Goal: Task Accomplishment & Management: Use online tool/utility

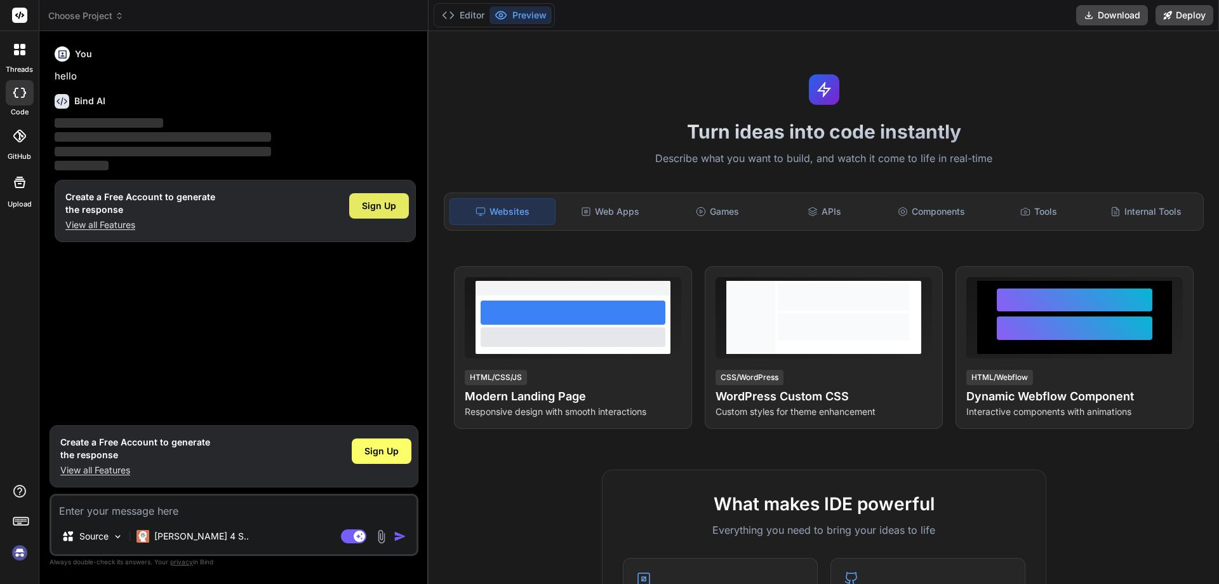
click at [377, 203] on span "Sign Up" at bounding box center [379, 205] width 34 height 13
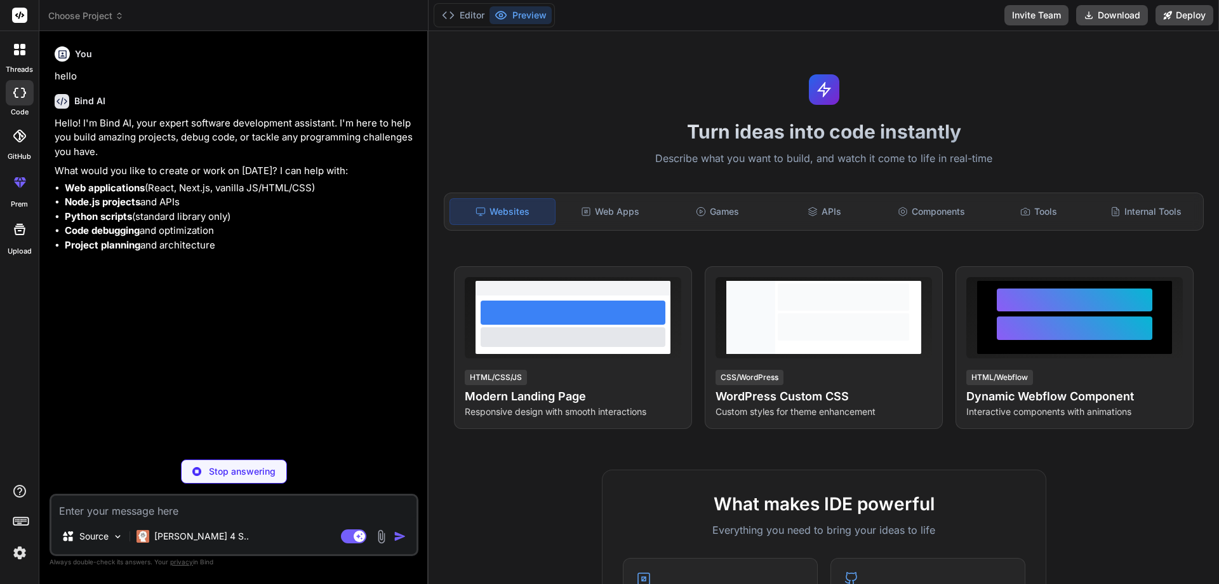
click at [161, 506] on textarea at bounding box center [233, 506] width 365 height 23
type textarea "x"
paste textarea "compdfkit"
type textarea "compdfkit"
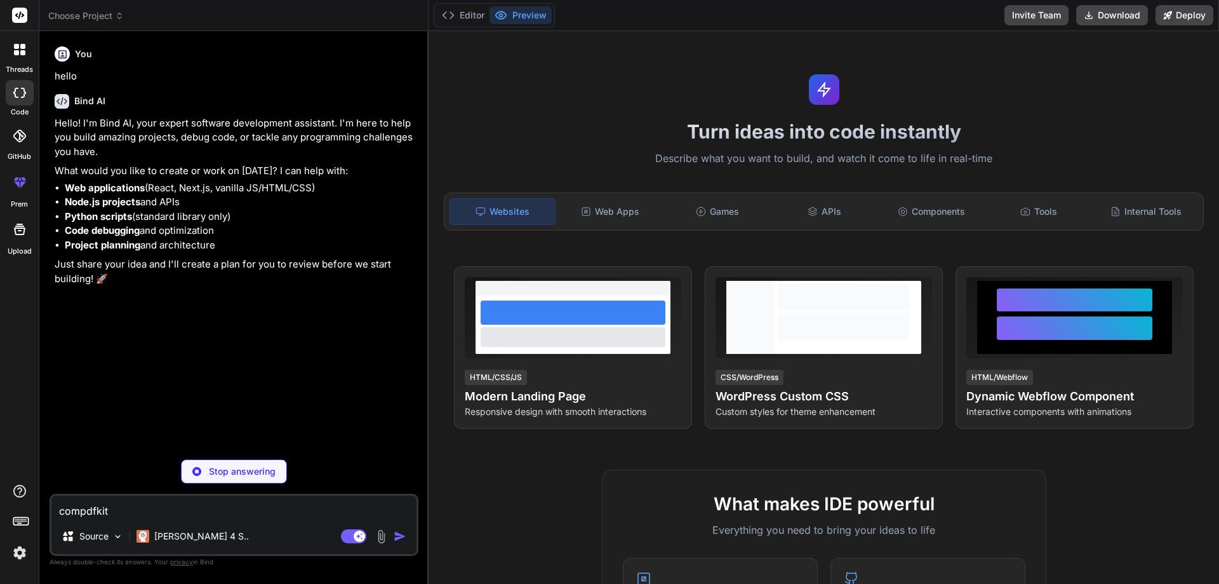
type textarea "x"
type textarea "compdfkit"
type textarea "x"
type textarea "compdfkit"
type textarea "x"
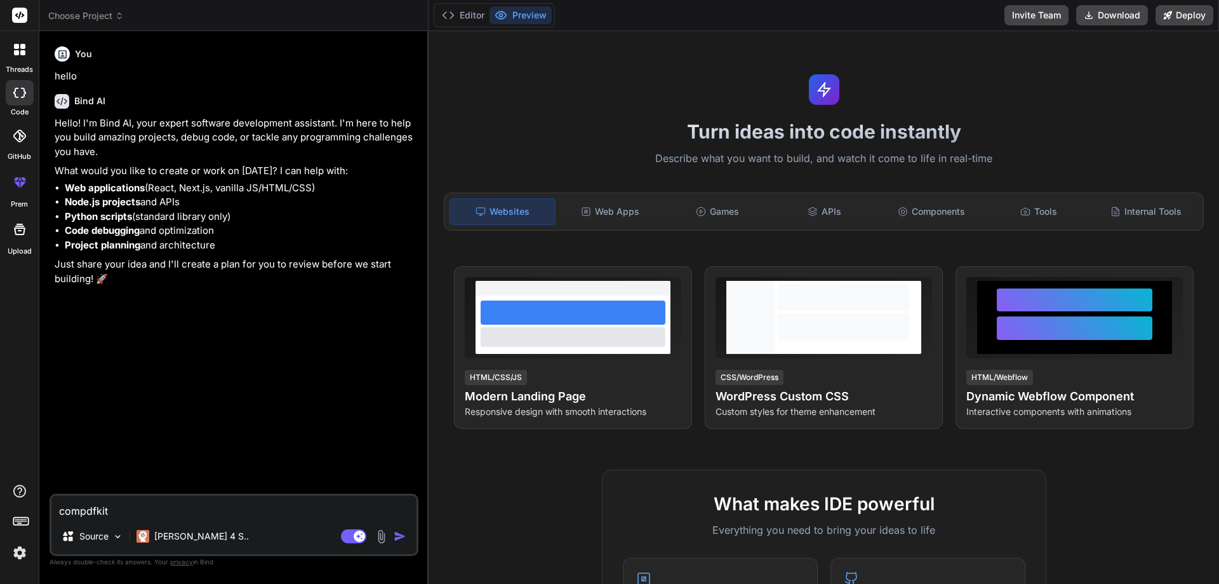
type textarea "compdfkit r"
type textarea "x"
type textarea "compdfkit re"
type textarea "x"
type textarea "compdfkit rea"
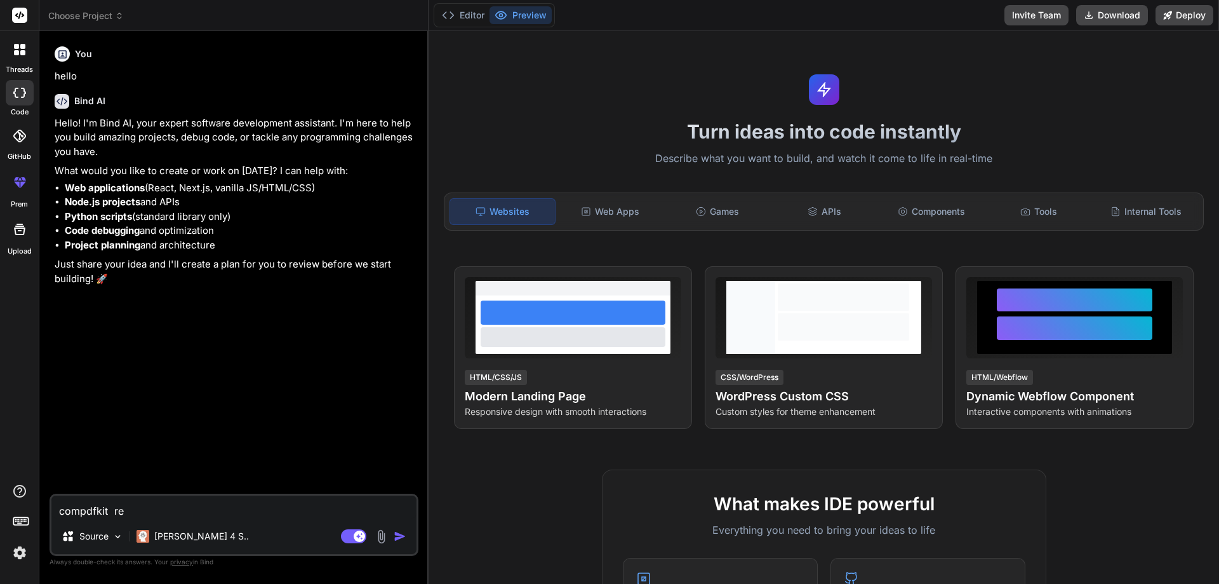
type textarea "x"
type textarea "compdfkit re"
type textarea "x"
type textarea "compdfkit r"
type textarea "x"
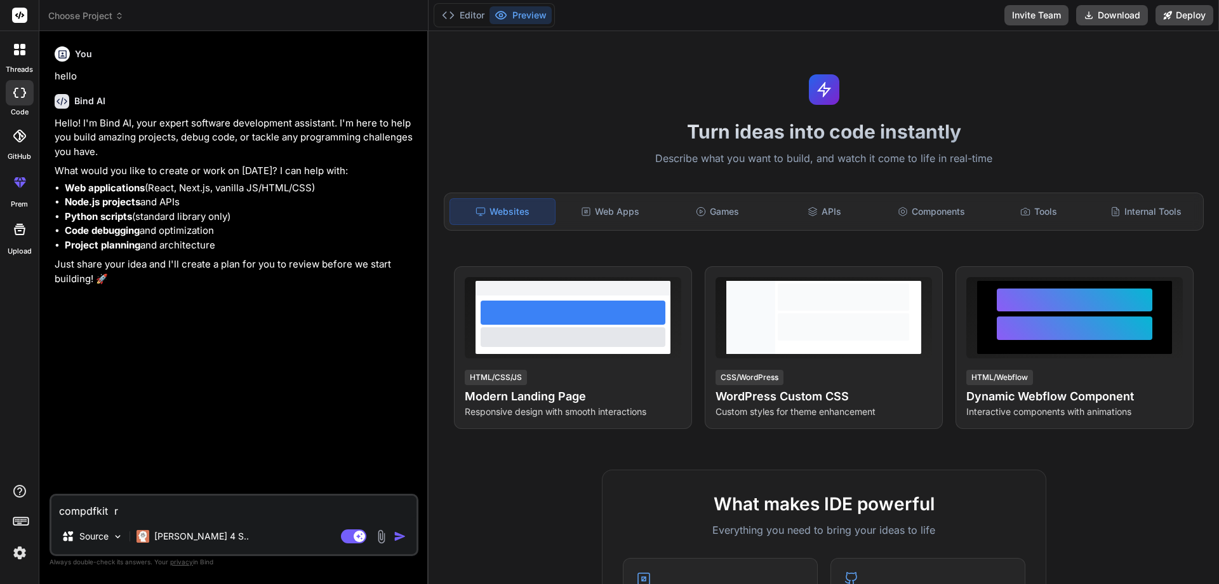
type textarea "compdfkit"
type textarea "x"
type textarea "compdfkit"
type textarea "x"
type textarea "compdfkit u"
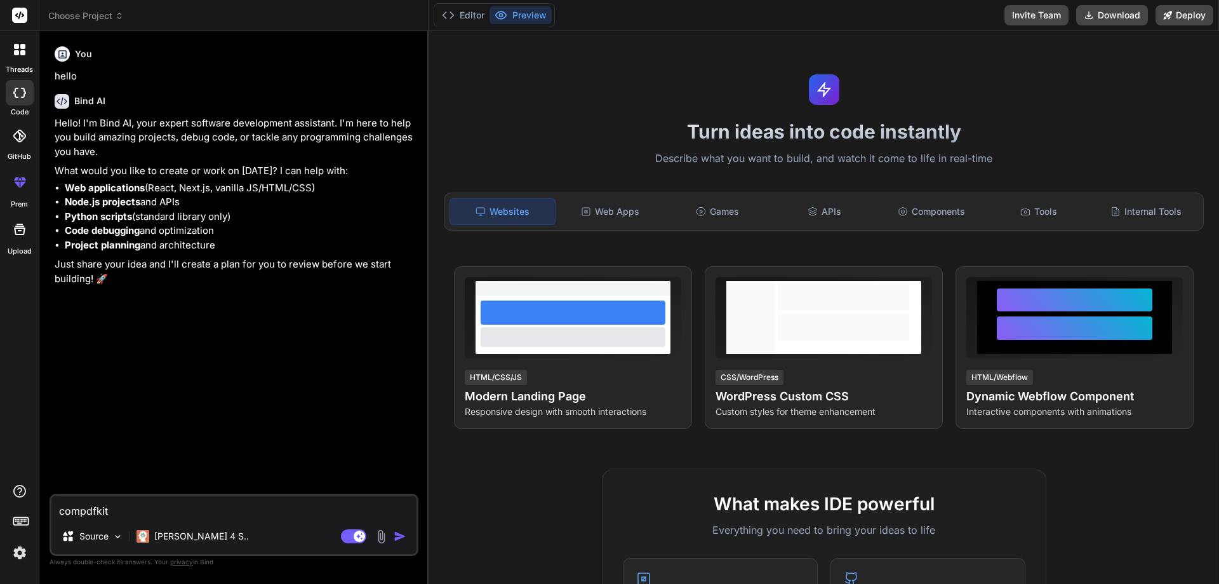
type textarea "x"
type textarea "compdfkit us"
type textarea "x"
type textarea "compdfkit usi"
type textarea "x"
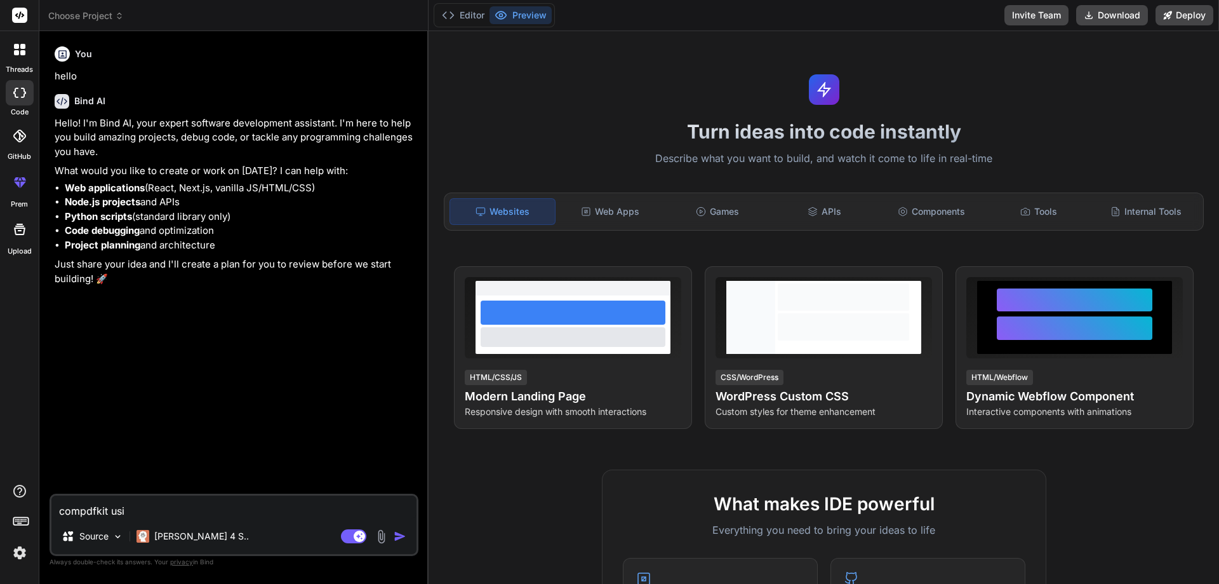
type textarea "compdfkit usin"
type textarea "x"
type textarea "compdfkit using"
type textarea "x"
type textarea "compdfkit using"
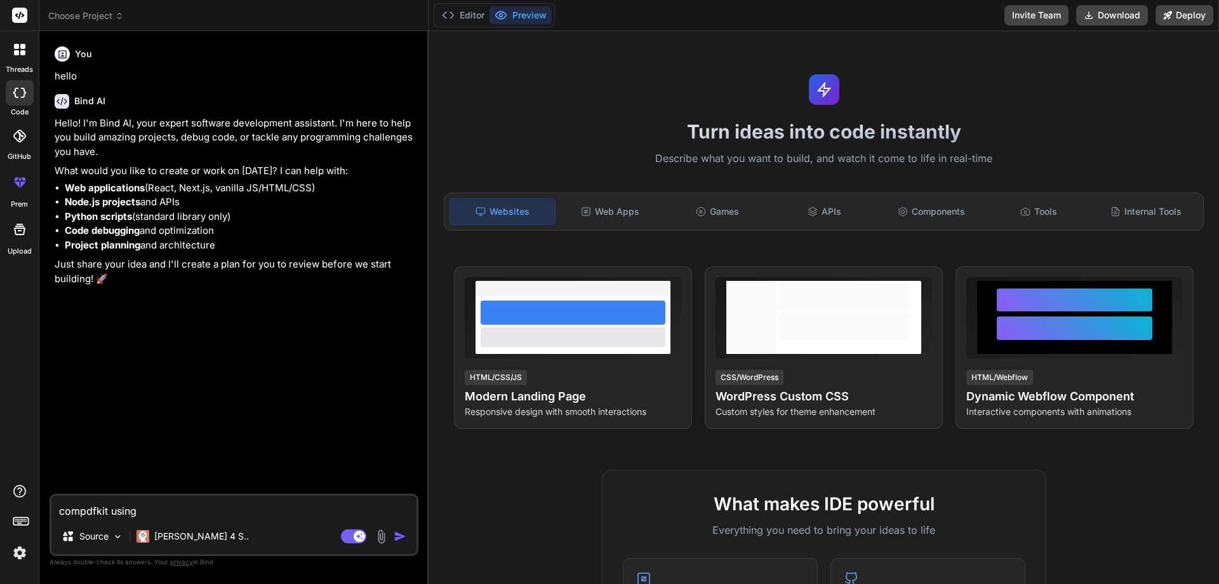
type textarea "x"
type textarea "compdfkit using i"
type textarea "x"
type textarea "compdfkit using in"
type textarea "x"
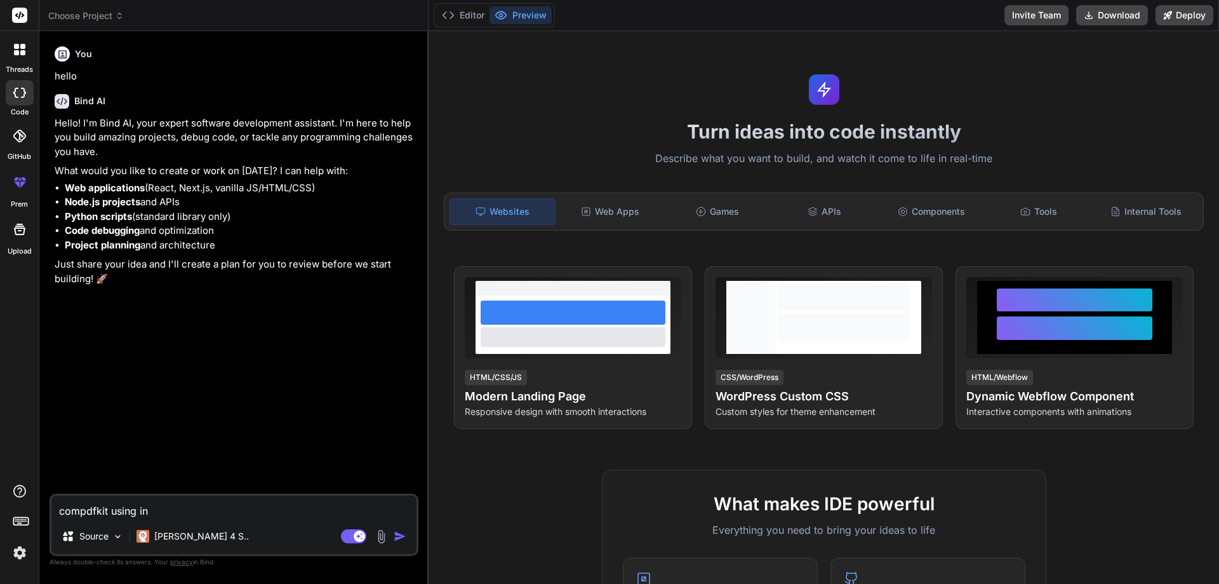
type textarea "compdfkit using in"
type textarea "x"
type textarea "compdfkit using in r"
type textarea "x"
type textarea "compdfkit using in re"
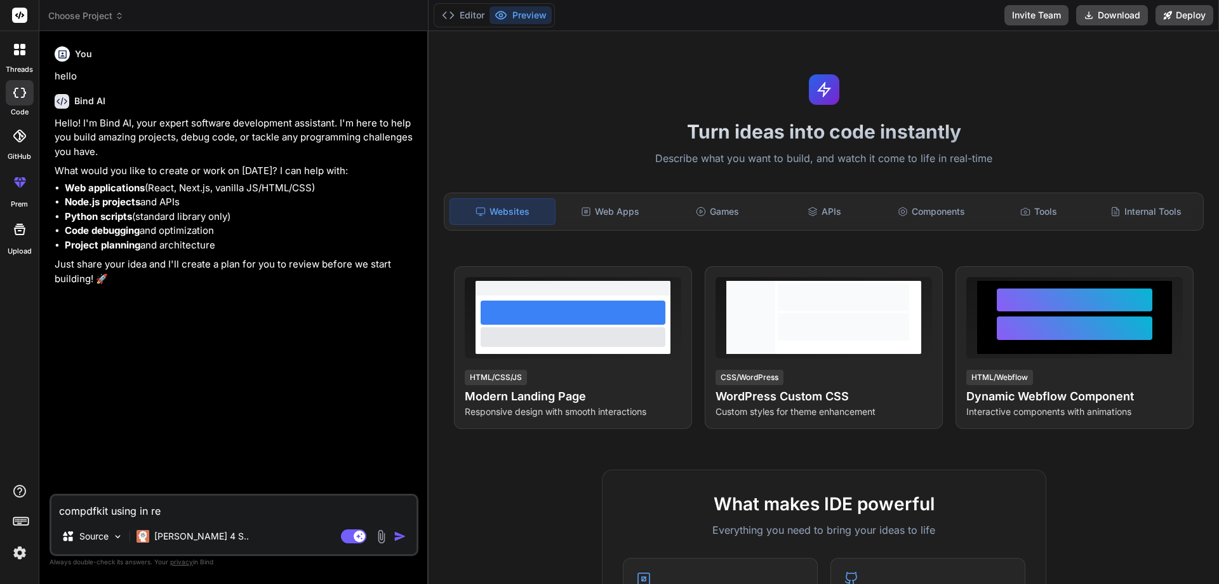
type textarea "x"
type textarea "compdfkit using in rea"
type textarea "x"
type textarea "compdfkit using in reac"
type textarea "x"
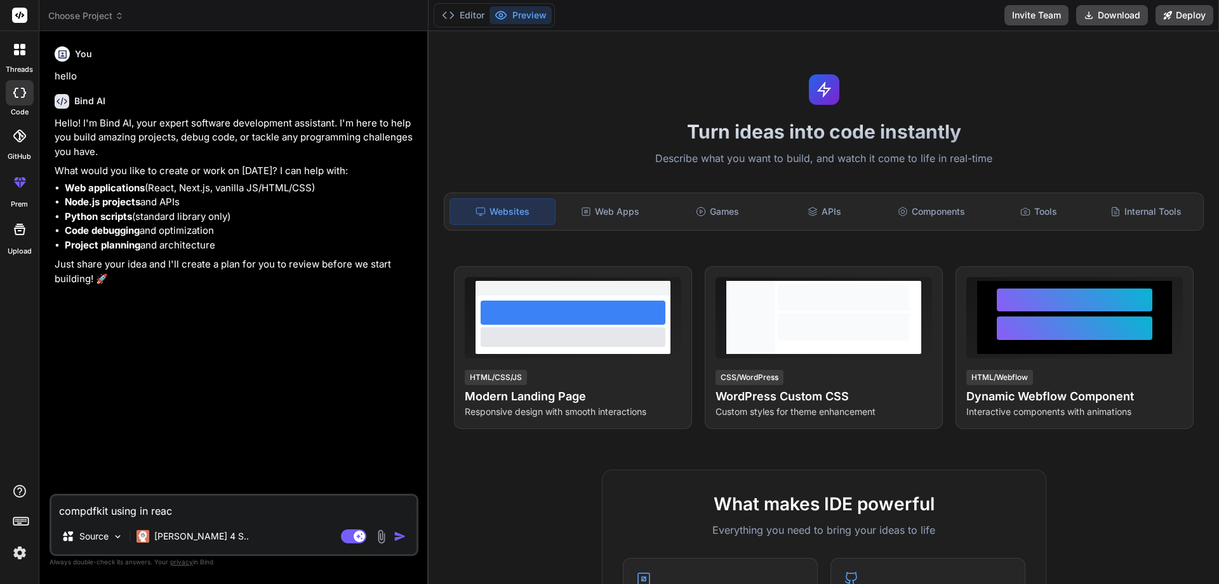
type textarea "compdfkit using in react"
type textarea "x"
type textarea "compdfkit using in react"
type textarea "x"
type textarea "compdfkit using in react a"
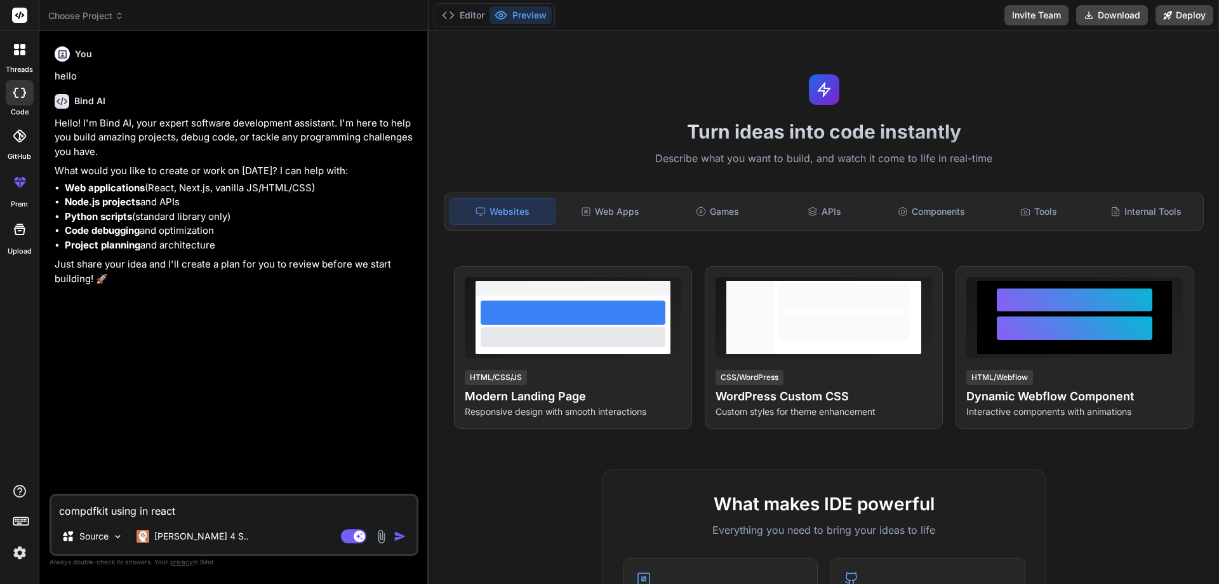
type textarea "x"
type textarea "compdfkit using in react ap"
type textarea "x"
type textarea "compdfkit using in react app"
type textarea "x"
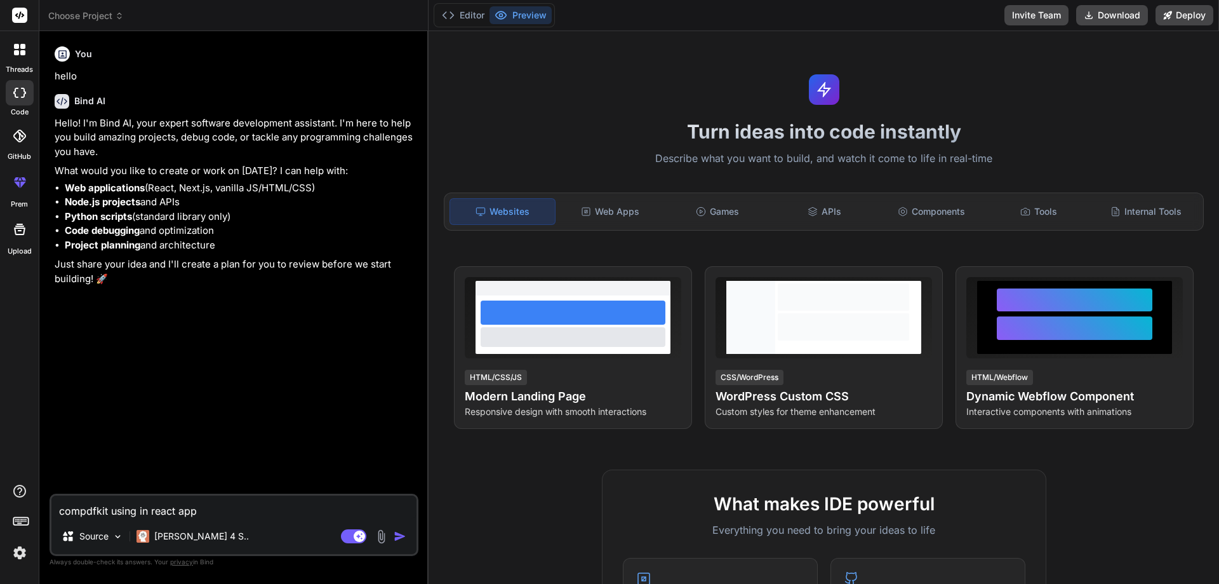
type textarea "compdfkit using in react appl"
type textarea "x"
type textarea "compdfkit using in react appli"
type textarea "x"
type textarea "compdfkit using in react applic"
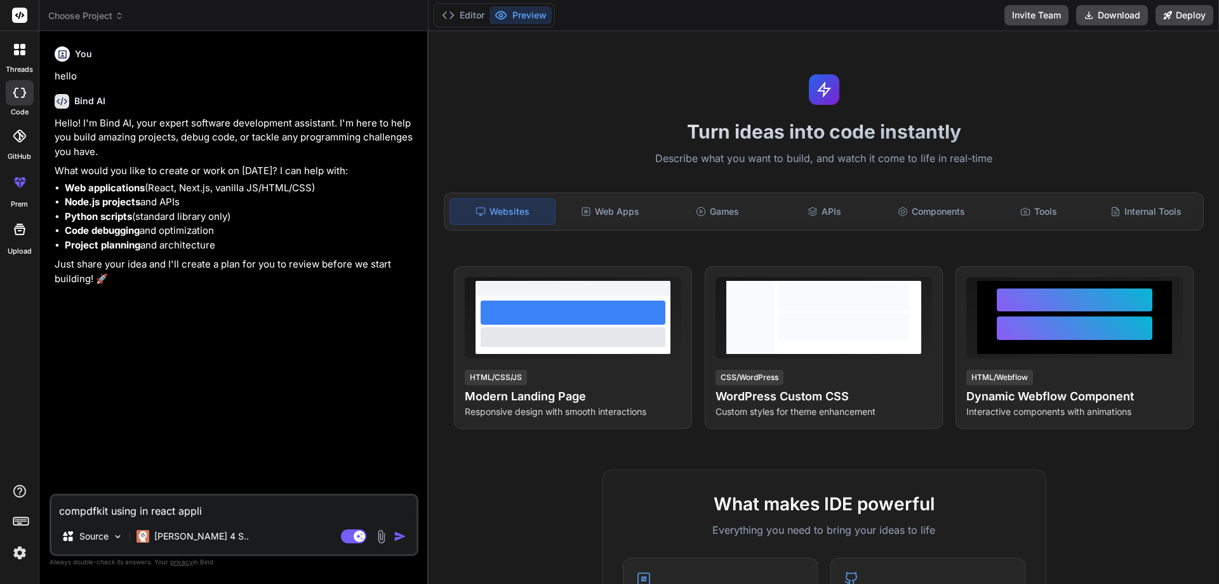
type textarea "x"
type textarea "compdfkit using in react applica"
type textarea "x"
type textarea "compdfkit using in react applicat"
type textarea "x"
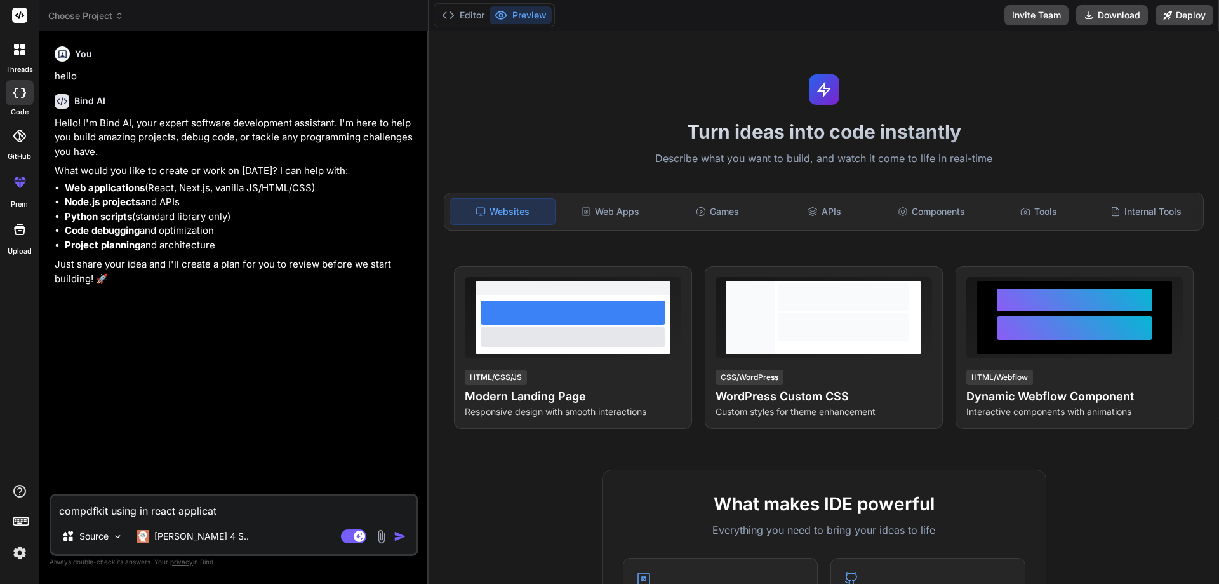
type textarea "compdfkit using in react applicati"
type textarea "x"
type textarea "compdfkit using in react applicatio"
type textarea "x"
type textarea "compdfkit using in react application"
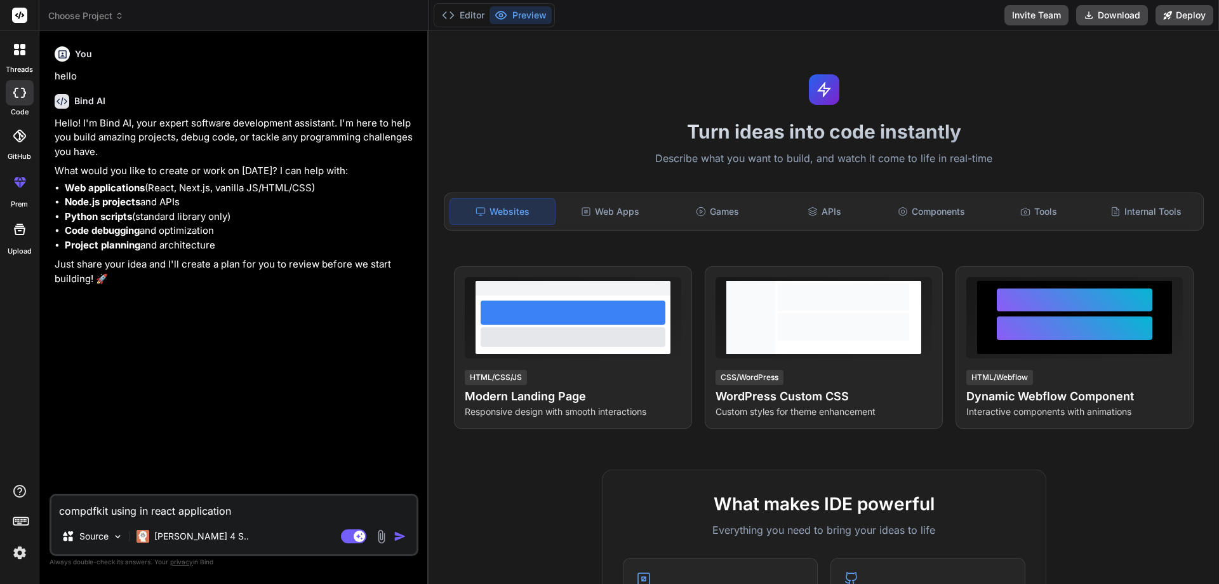
type textarea "x"
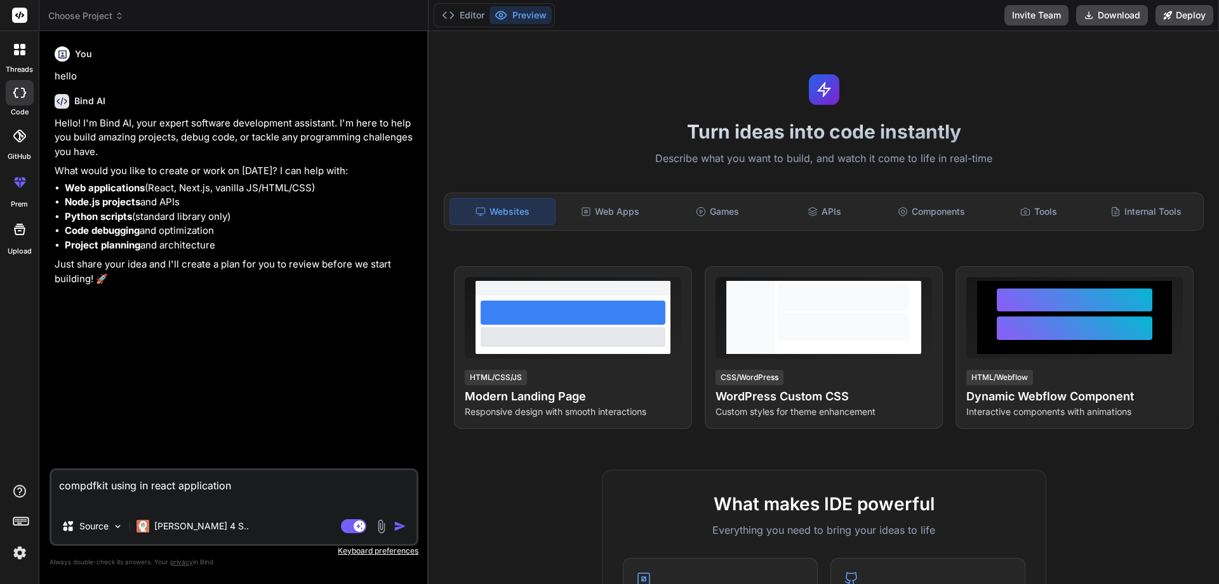
type textarea "compdfkit using in react application i"
type textarea "x"
type textarea "compdfkit using in react application i"
type textarea "x"
type textarea "compdfkit using in react application i a"
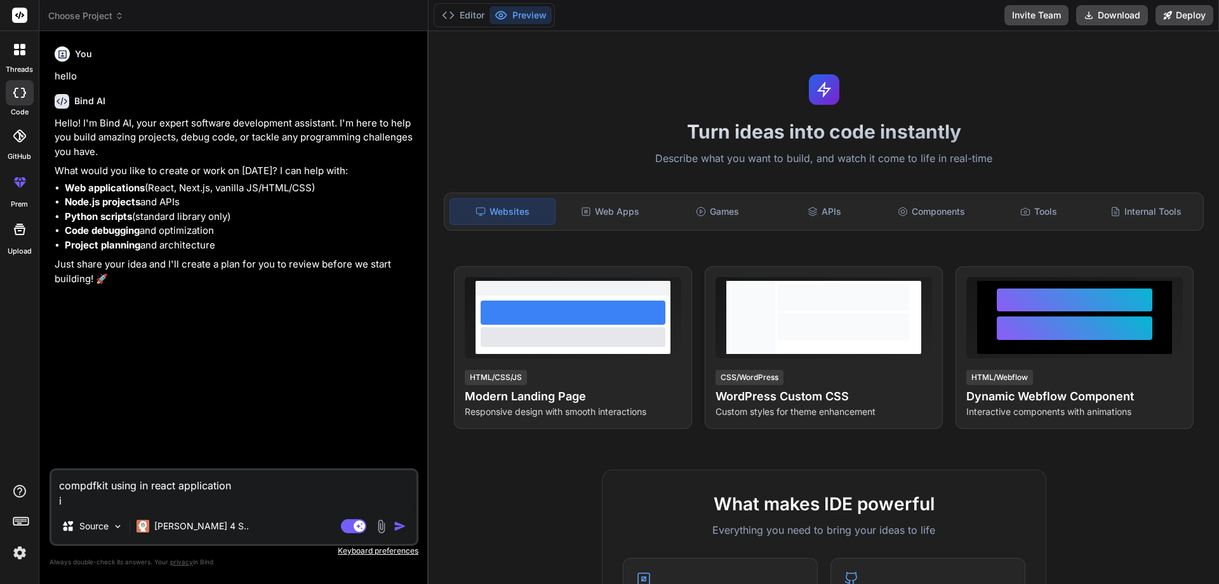
type textarea "x"
type textarea "compdfkit using in react application i am"
type textarea "x"
type textarea "compdfkit using in react application i am"
type textarea "x"
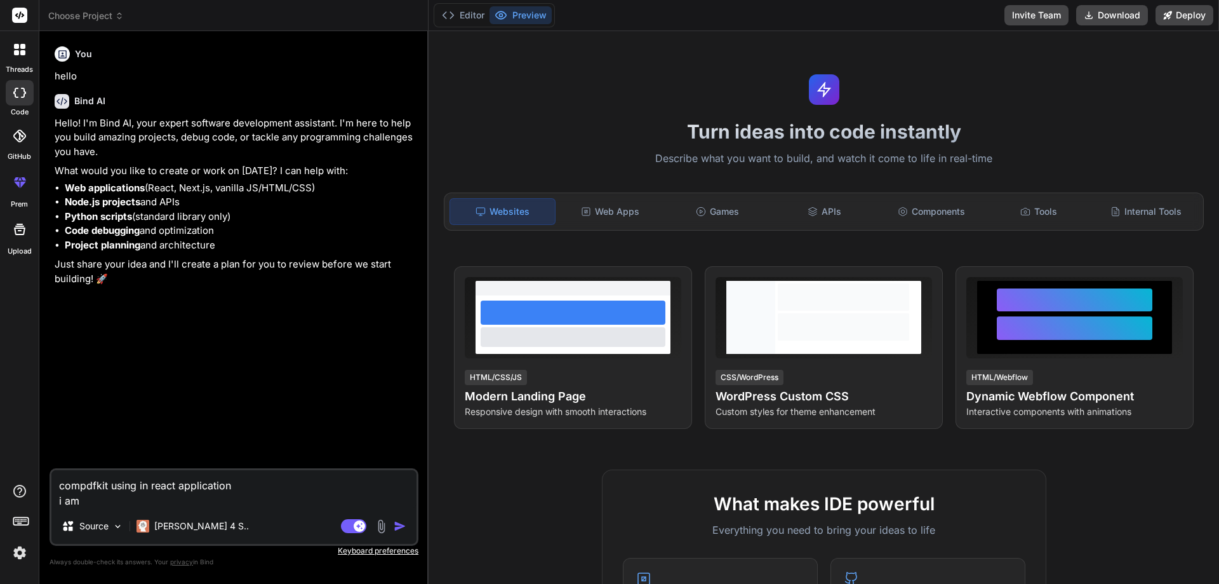
type textarea "compdfkit using in react application i am c"
type textarea "x"
type textarea "compdfkit using in react application i am cr"
type textarea "x"
type textarea "compdfkit using in react application i am cre"
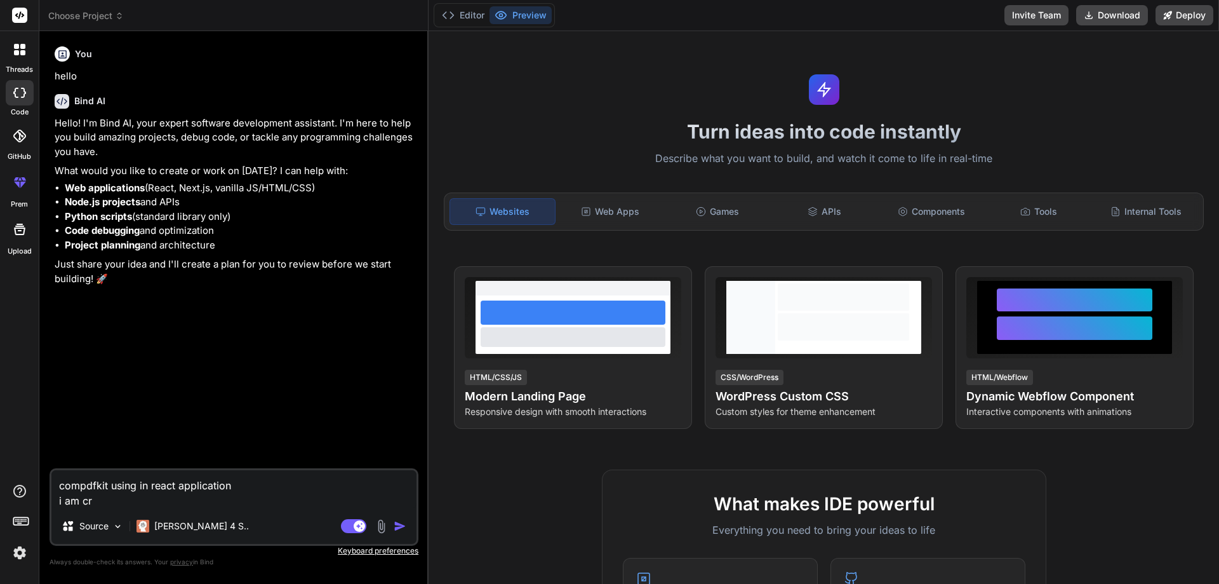
type textarea "x"
type textarea "compdfkit using in react application i am crea"
type textarea "x"
type textarea "compdfkit using in react application i am creat"
type textarea "x"
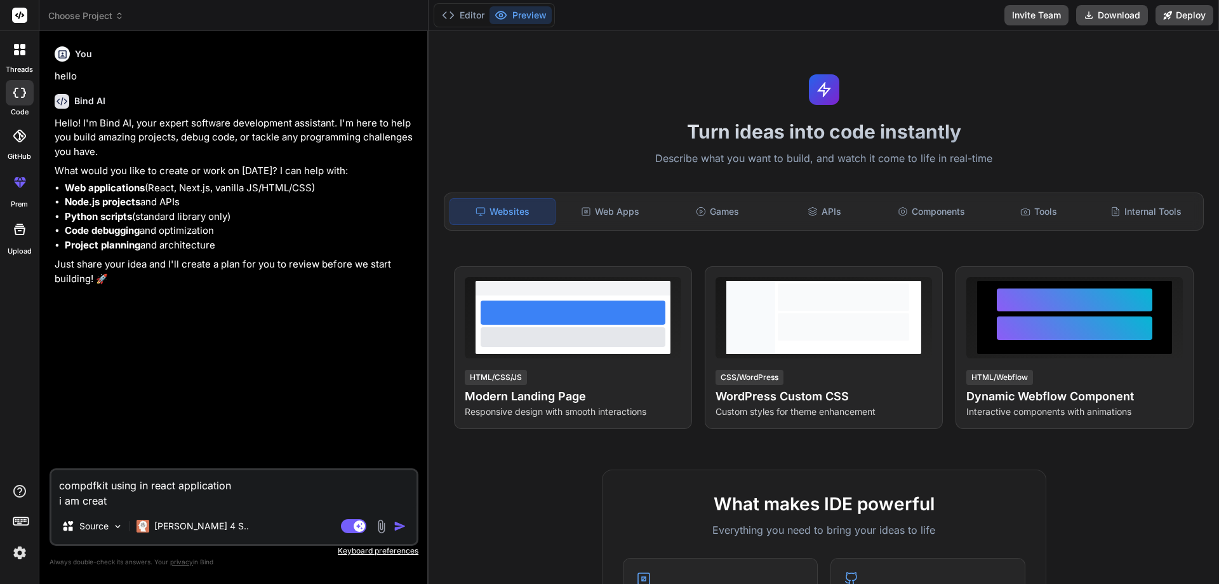
type textarea "compdfkit using in react application i am create"
type textarea "x"
type textarea "compdfkit using in react application i am create"
type textarea "x"
type textarea "compdfkit using in react application i am create r"
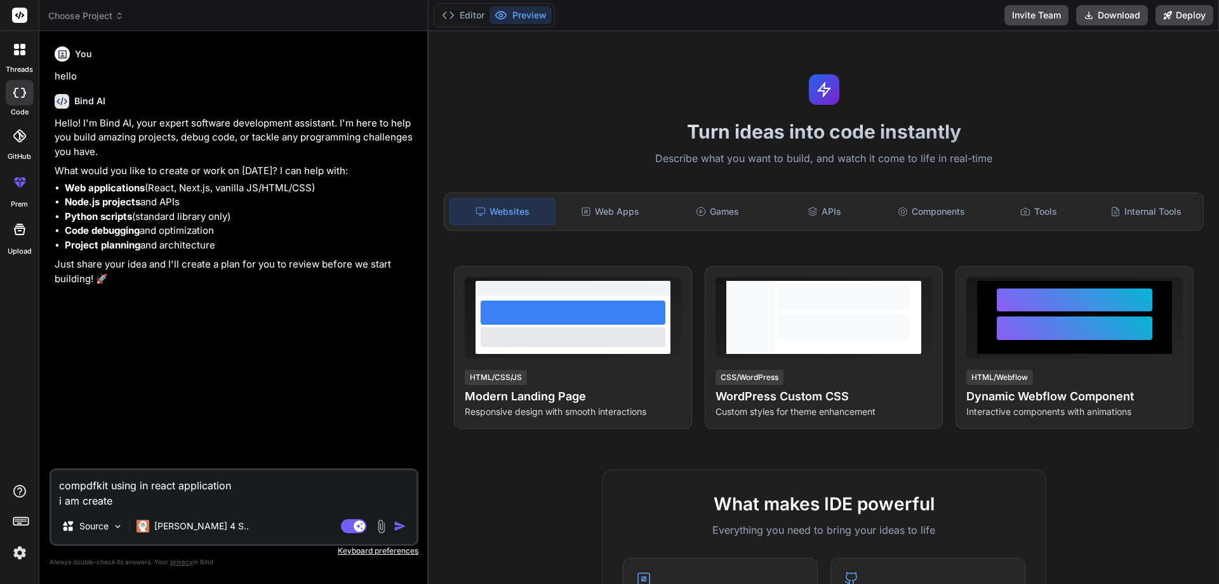
type textarea "x"
type textarea "compdfkit using in react application i am create re"
type textarea "x"
type textarea "compdfkit using in react application i am create rea"
type textarea "x"
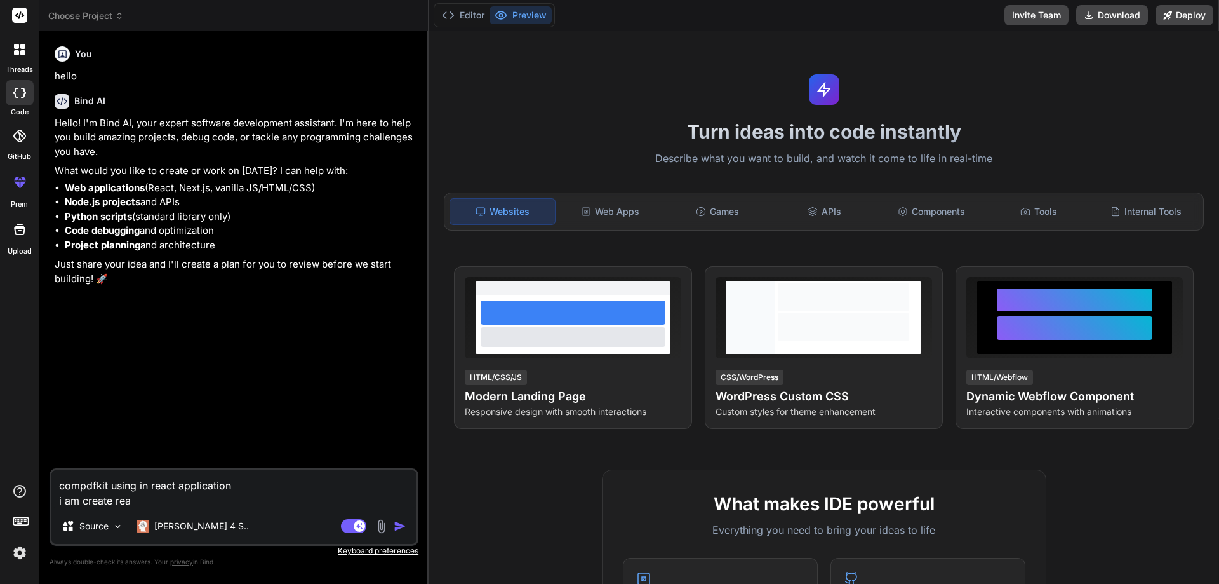
type textarea "compdfkit using in react application i am create reac"
type textarea "x"
type textarea "compdfkit using in react application i am create react"
type textarea "x"
type textarea "compdfkit using in react application i am create react"
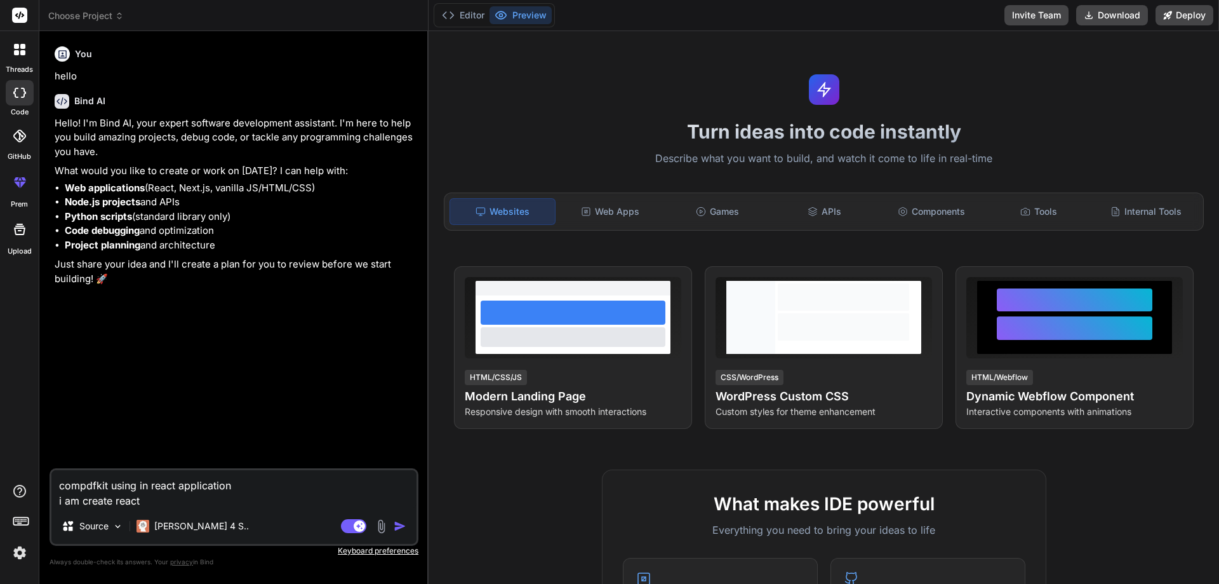
type textarea "x"
type textarea "compdfkit using in react application i am create react b"
type textarea "x"
type textarea "compdfkit using in react application i am create react bu"
type textarea "x"
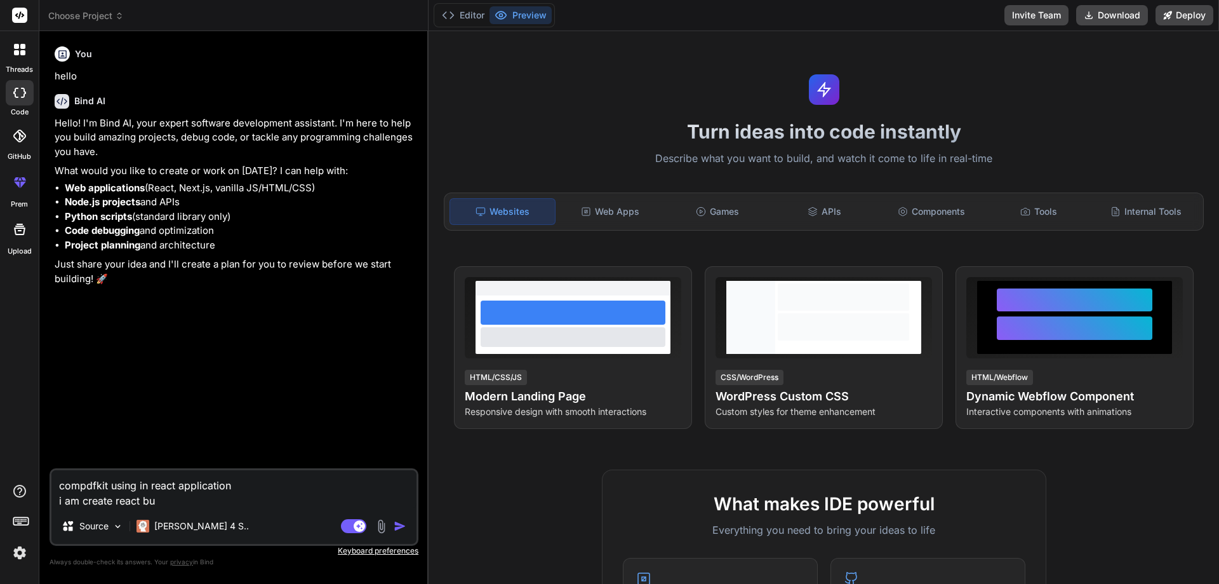
type textarea "compdfkit using in react application i am create react [PERSON_NAME]"
type textarea "x"
type textarea "compdfkit using in react application i am create react buil"
type textarea "x"
type textarea "compdfkit using in react application i am create react build"
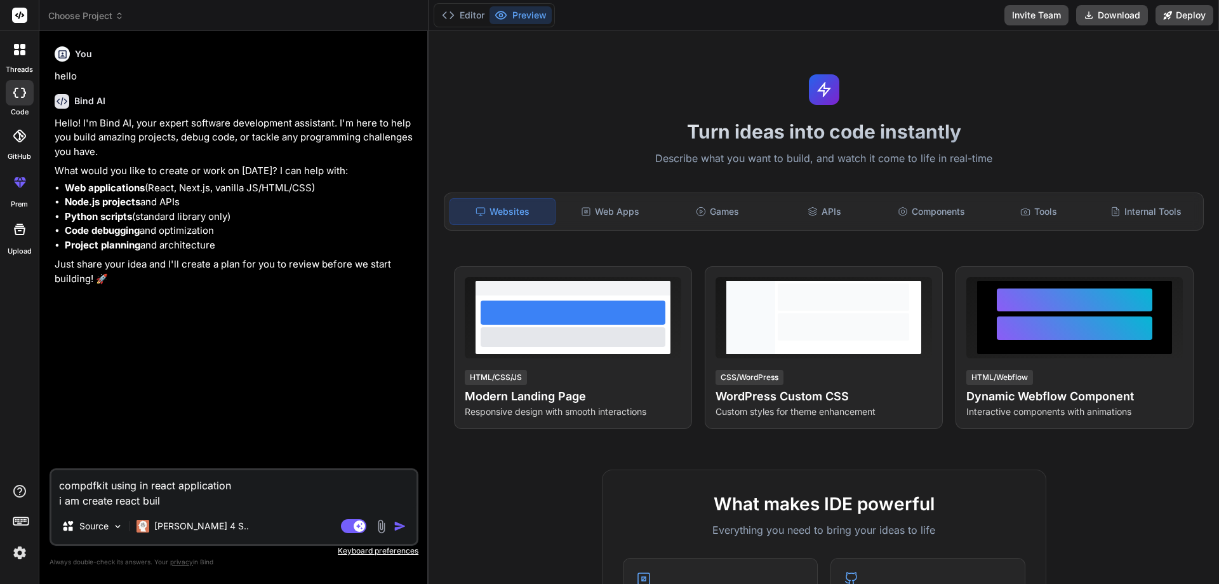
type textarea "x"
type textarea "compdfkit using in react application i am create react build"
type textarea "x"
type textarea "compdfkit using in react application i am create react build w"
type textarea "x"
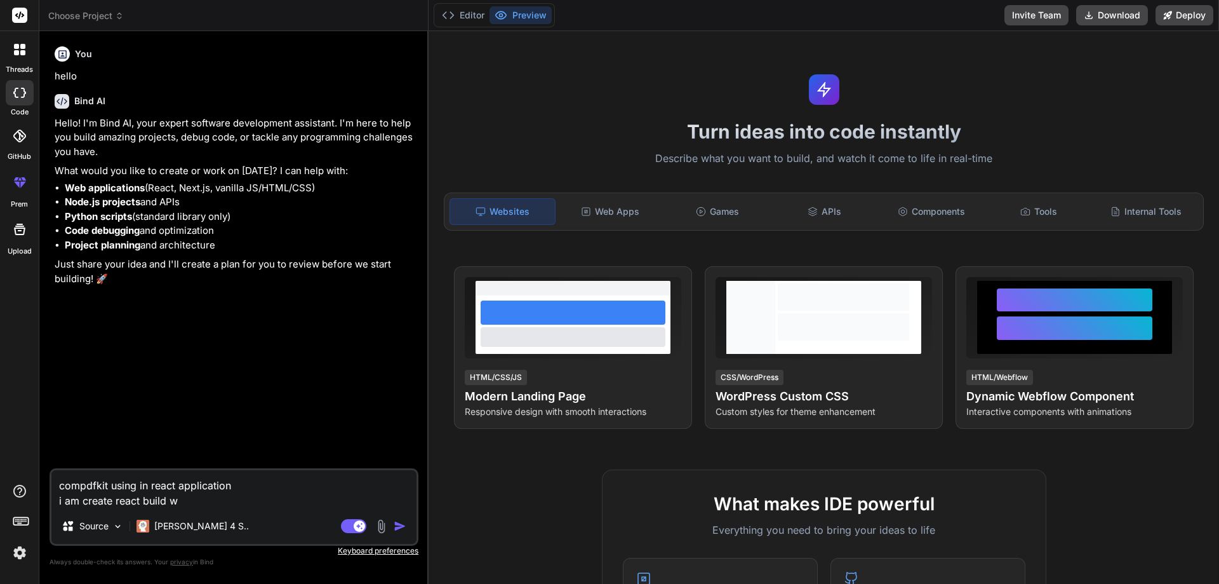
type textarea "compdfkit using in react application i am create react build wh"
type textarea "x"
type textarea "compdfkit using in react application i am create react build why"
type textarea "x"
type textarea "compdfkit using in react application i am create react build why"
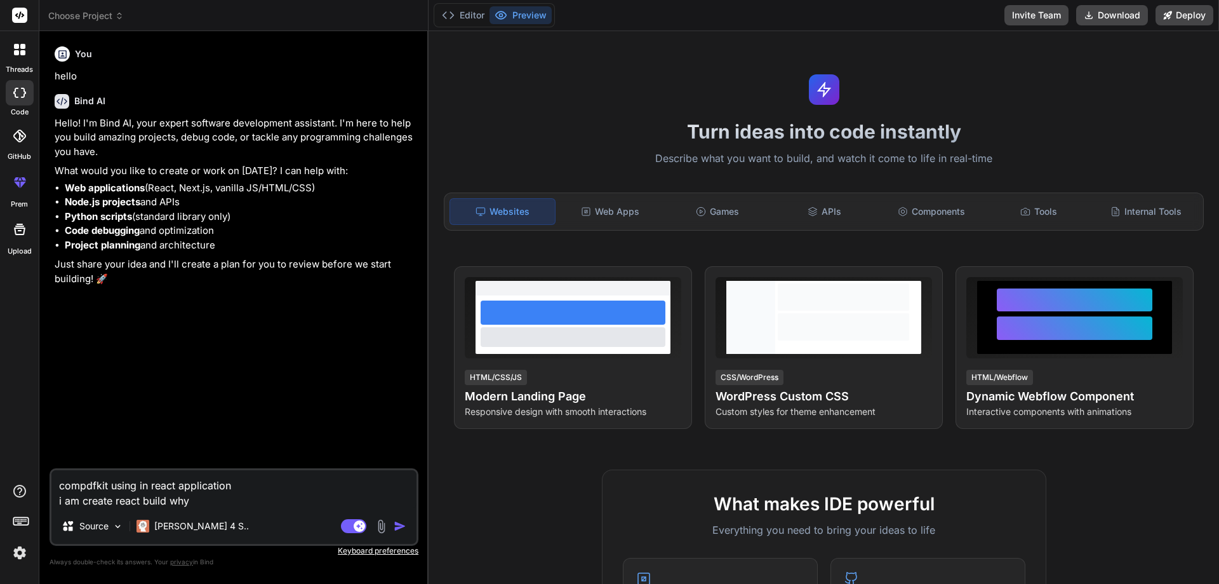
type textarea "x"
type textarea "compdfkit using in react application i am create react build why n"
type textarea "x"
type textarea "compdfkit using in react application i am create react build why no"
type textarea "x"
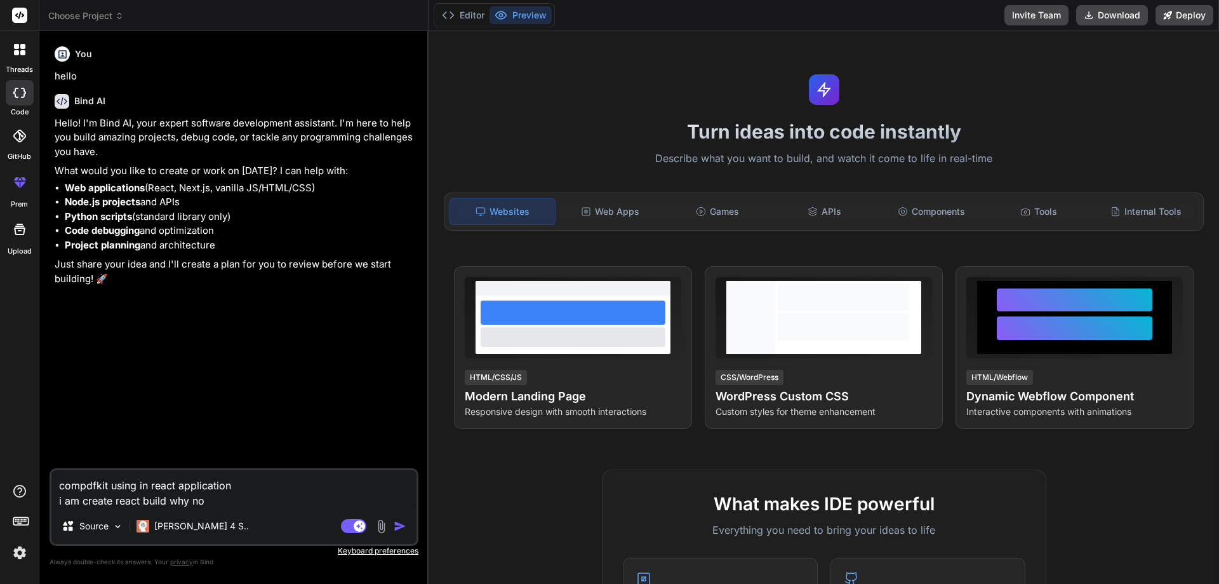
type textarea "compdfkit using in react application i am create react build why not"
type textarea "x"
type textarea "compdfkit using in react application i am create react build why not"
type textarea "x"
type textarea "compdfkit using in react application i am create react build why not w"
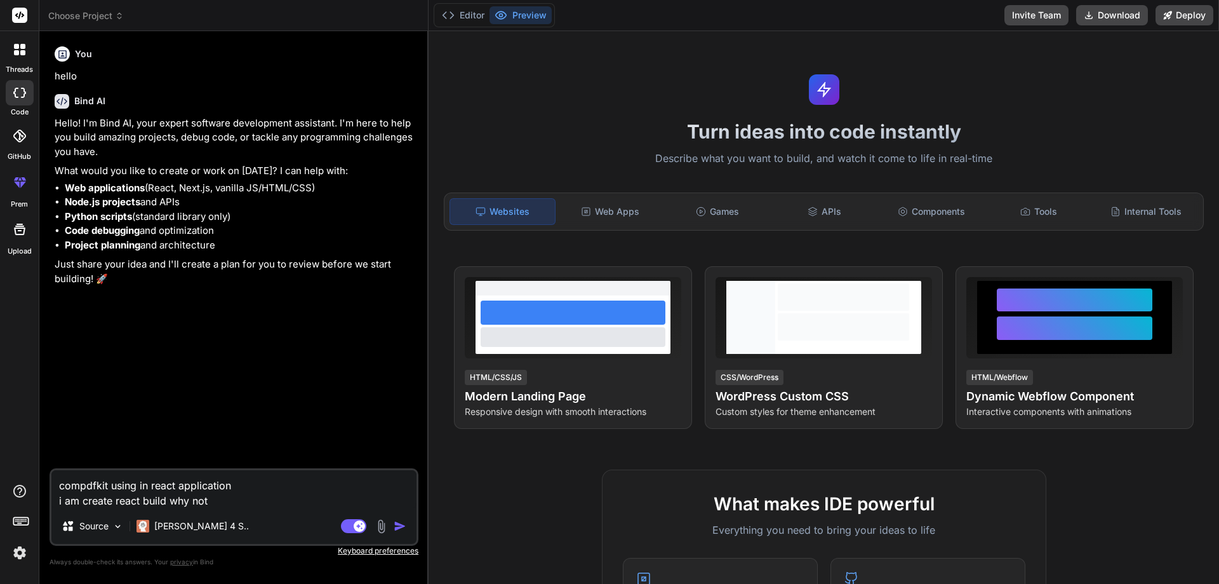
type textarea "x"
type textarea "compdfkit using in react application i am create react build why not wo"
type textarea "x"
type textarea "compdfkit using in react application i am create react build why not wor"
type textarea "x"
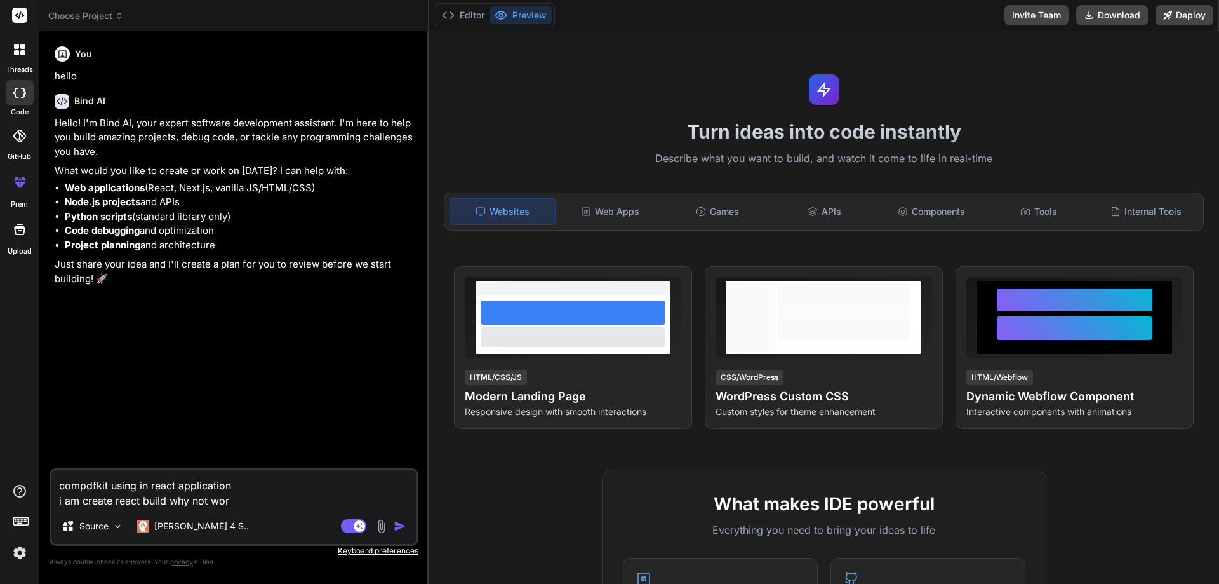
type textarea "compdfkit using in react application i am create react build why not work"
type textarea "x"
type textarea "compdfkit using in react application i am create react build why not worki"
type textarea "x"
type textarea "compdfkit using in react application i am create react build why not workin"
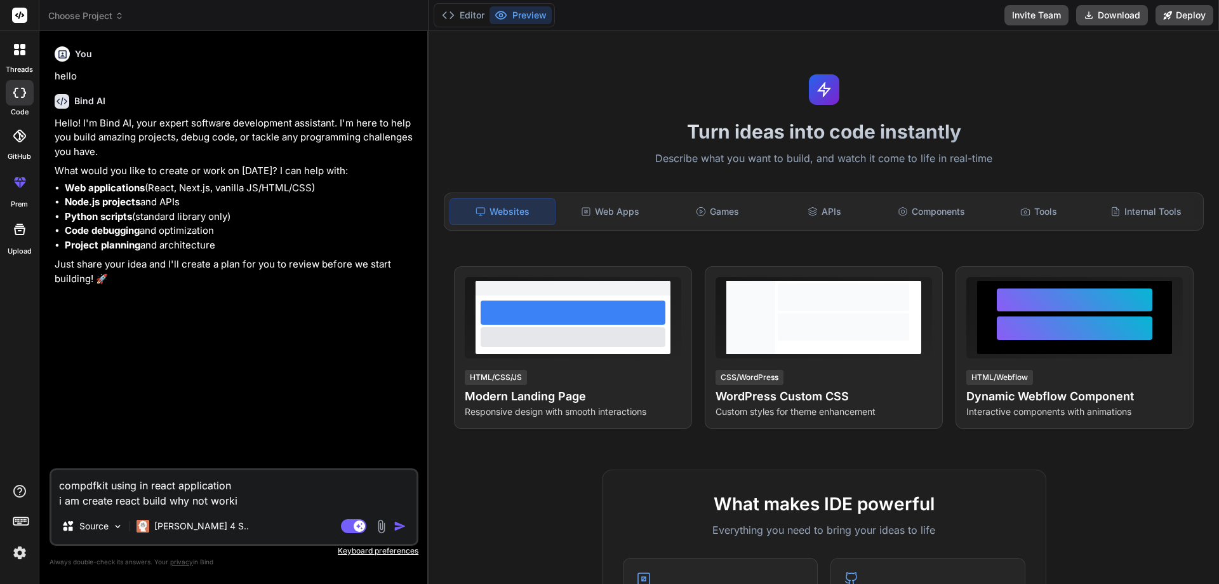
type textarea "x"
type textarea "compdfkit using in react application i am create react build why not working"
type textarea "x"
type textarea "compdfkit using in react application i am create react build why not working"
type textarea "x"
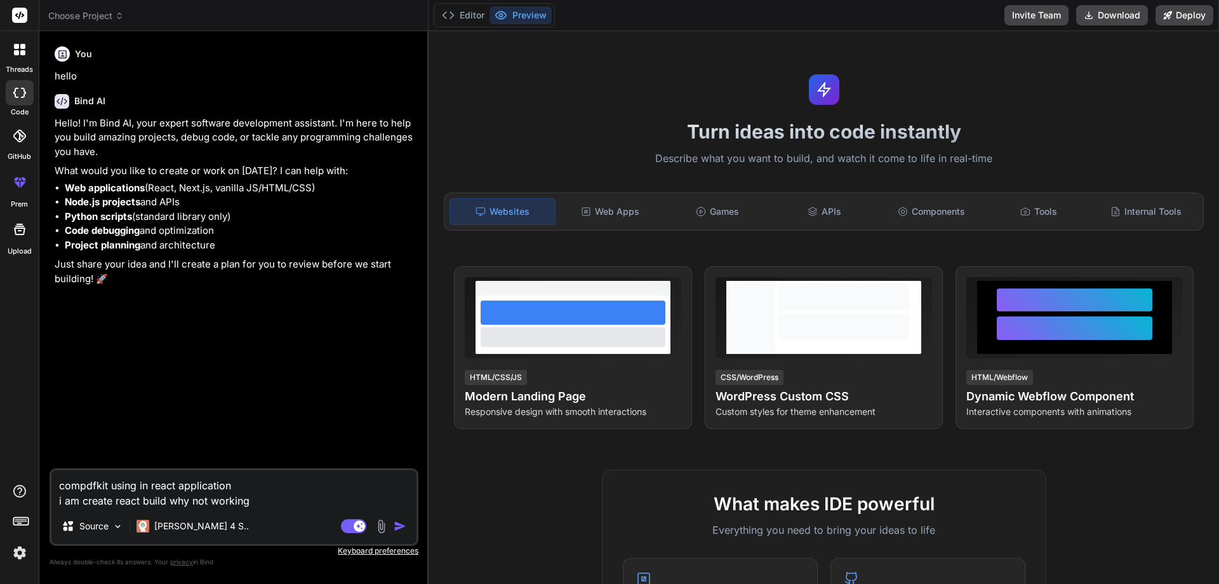
type textarea "compdfkit using in react application i am create react build why not working i"
type textarea "x"
type textarea "compdfkit using in react application i am create react build why not working in"
type textarea "x"
type textarea "compdfkit using in react application i am create react build why not working in"
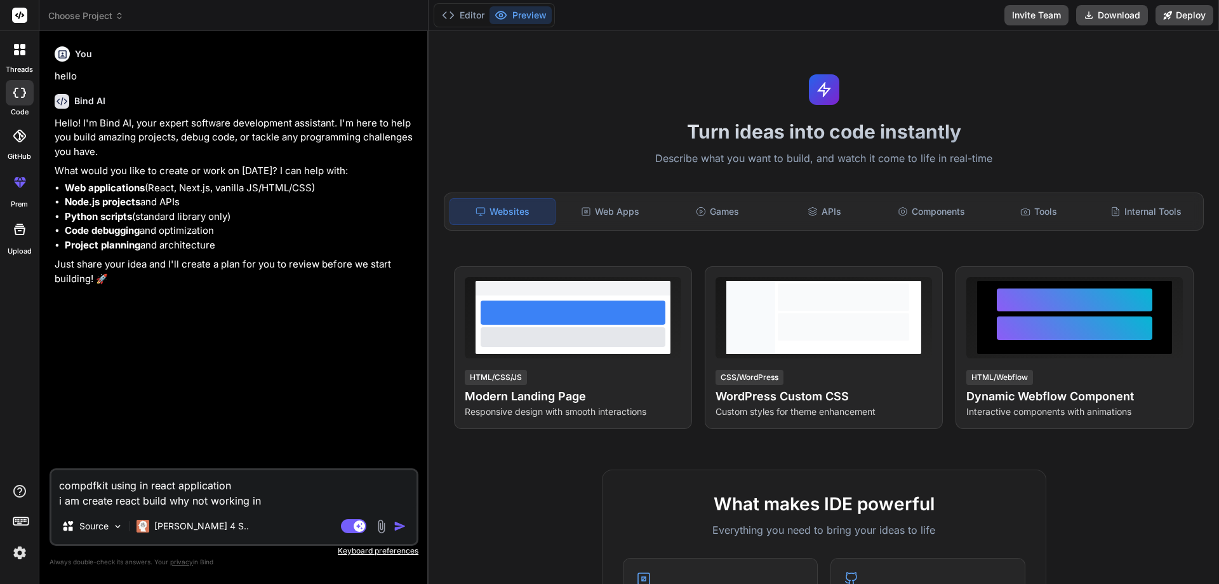
type textarea "x"
type textarea "compdfkit using in react application i am create react build why not working in…"
type textarea "x"
type textarea "compdfkit using in react application i am create react build why not working in…"
type textarea "x"
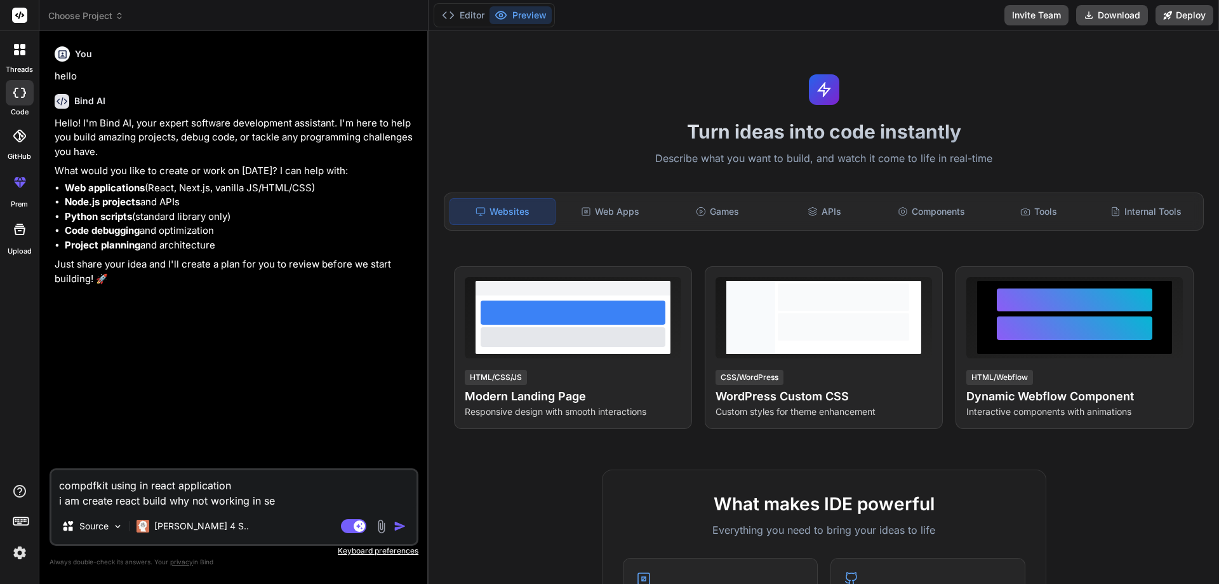
type textarea "compdfkit using in react application i am create react build why not working in…"
type textarea "x"
type textarea "compdfkit using in react application i am create react build why not working in…"
type textarea "x"
type textarea "compdfkit using in react application i am create react build why not working in…"
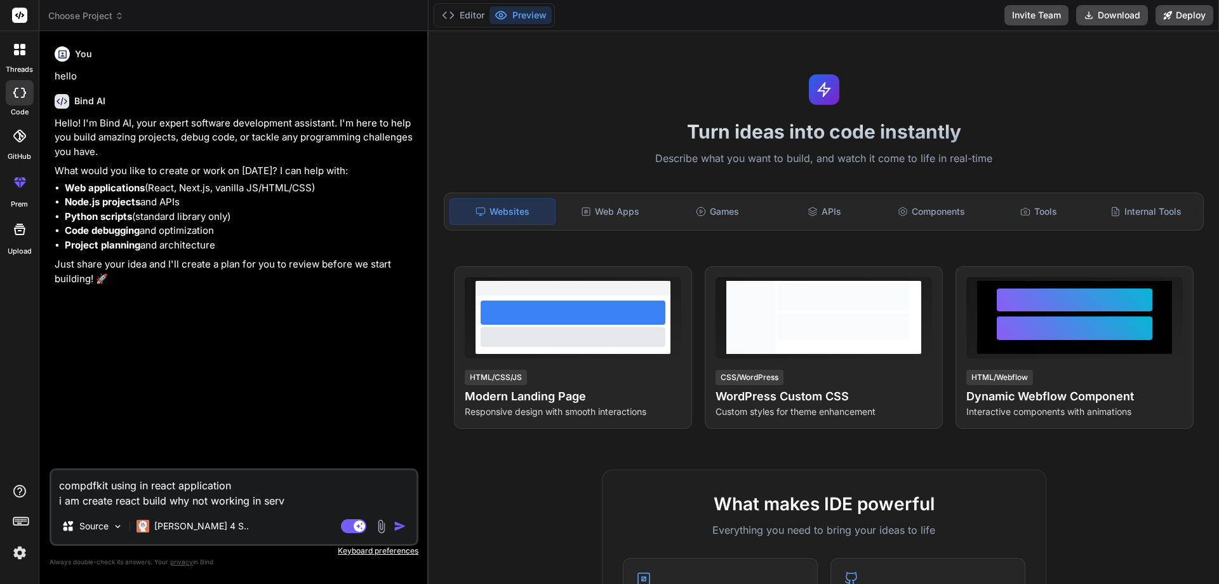
type textarea "x"
type textarea "compdfkit using in react application i am create react build why not working in…"
type textarea "x"
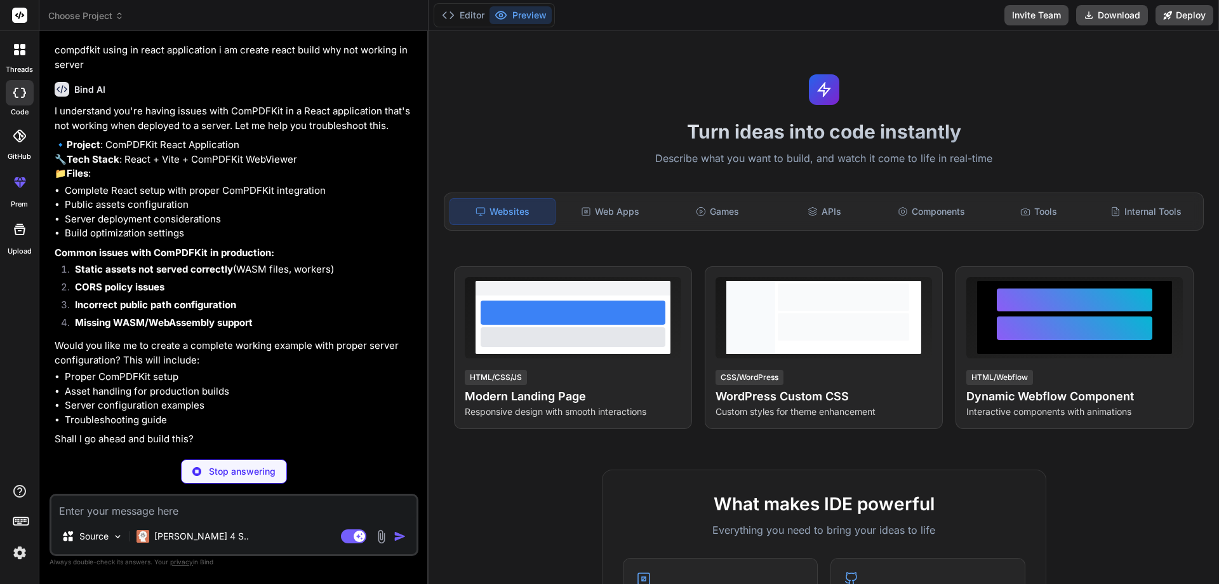
scroll to position [257, 0]
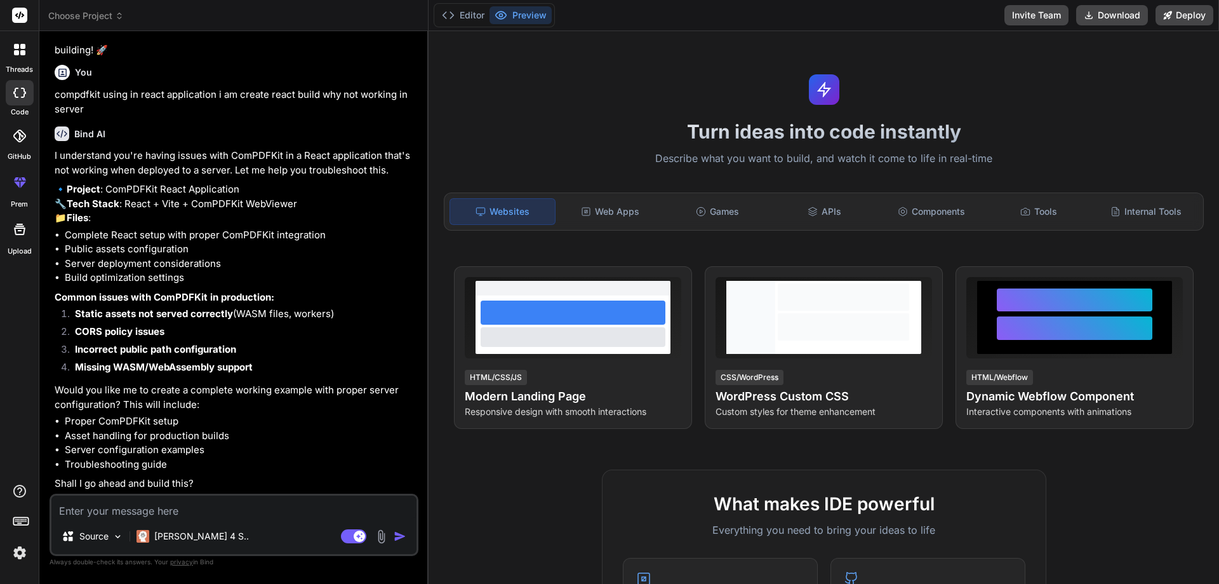
type textarea "x"
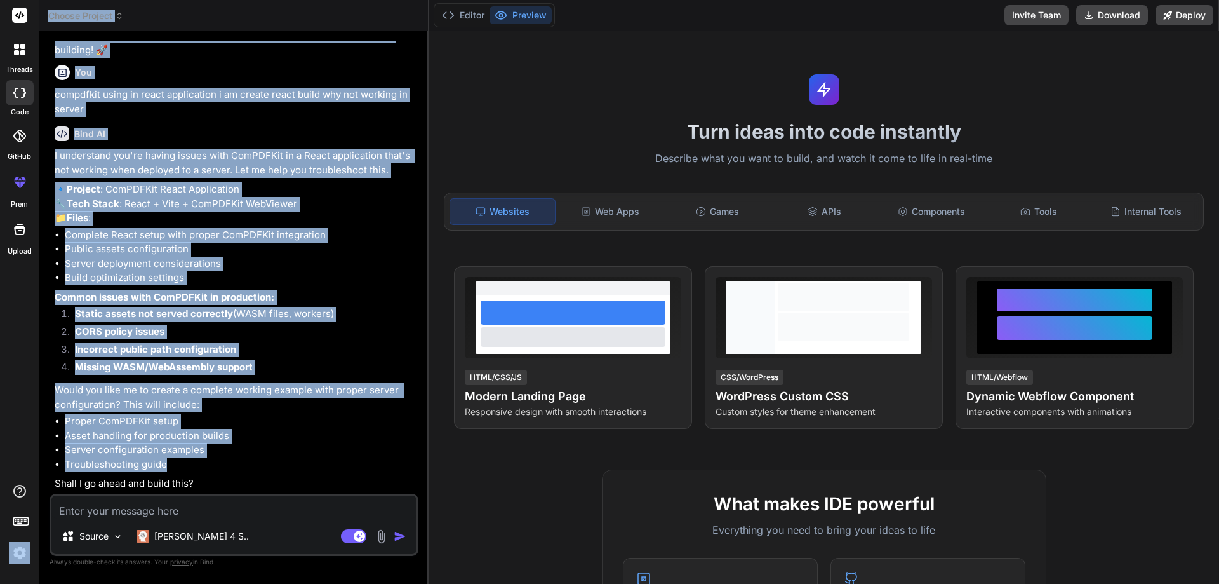
drag, startPoint x: 179, startPoint y: 462, endPoint x: 30, endPoint y: 420, distance: 154.2
click at [30, 420] on div "threads code GitHub prem Upload Choose Project Created with Pixso. Bind AI Web …" at bounding box center [609, 292] width 1219 height 584
click at [163, 470] on li "Troubleshooting guide" at bounding box center [240, 464] width 351 height 15
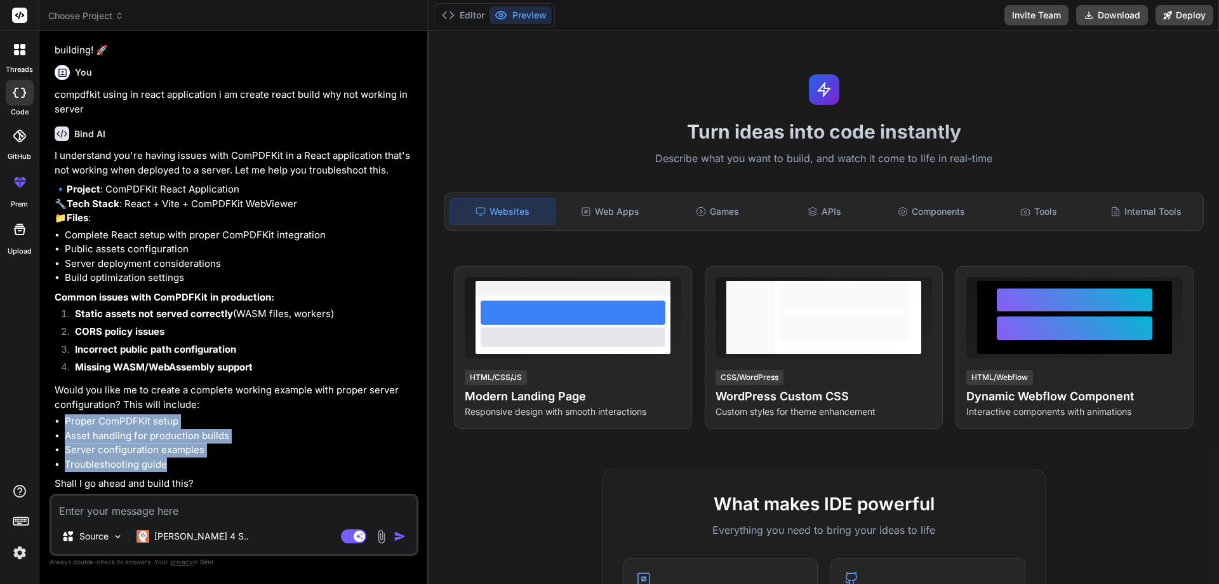
drag, startPoint x: 169, startPoint y: 466, endPoint x: 65, endPoint y: 421, distance: 112.7
click at [65, 421] on ul "Proper ComPDFKit setup Asset handling for production builds Server configuratio…" at bounding box center [235, 442] width 361 height 57
copy ul "Proper ComPDFKit setup Asset handling for production builds Server configuratio…"
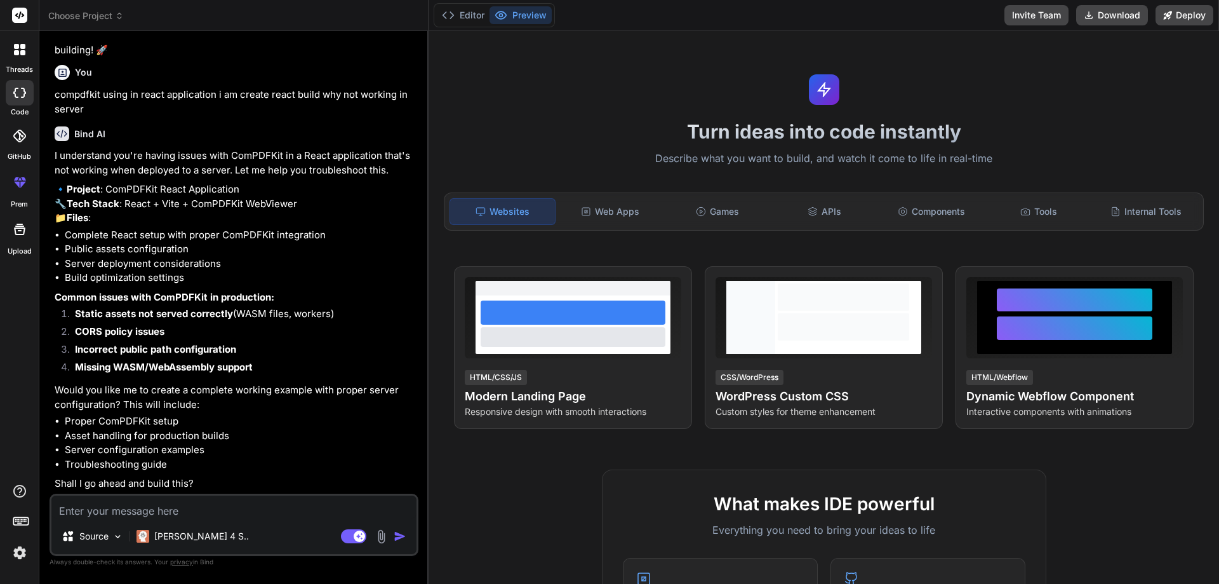
click at [115, 513] on textarea at bounding box center [233, 506] width 365 height 23
paste textarea "Proper ComPDFKit setup Asset handling for production builds Server configuratio…"
type textarea "Proper ComPDFKit setup Asset handling for production builds Server configuratio…"
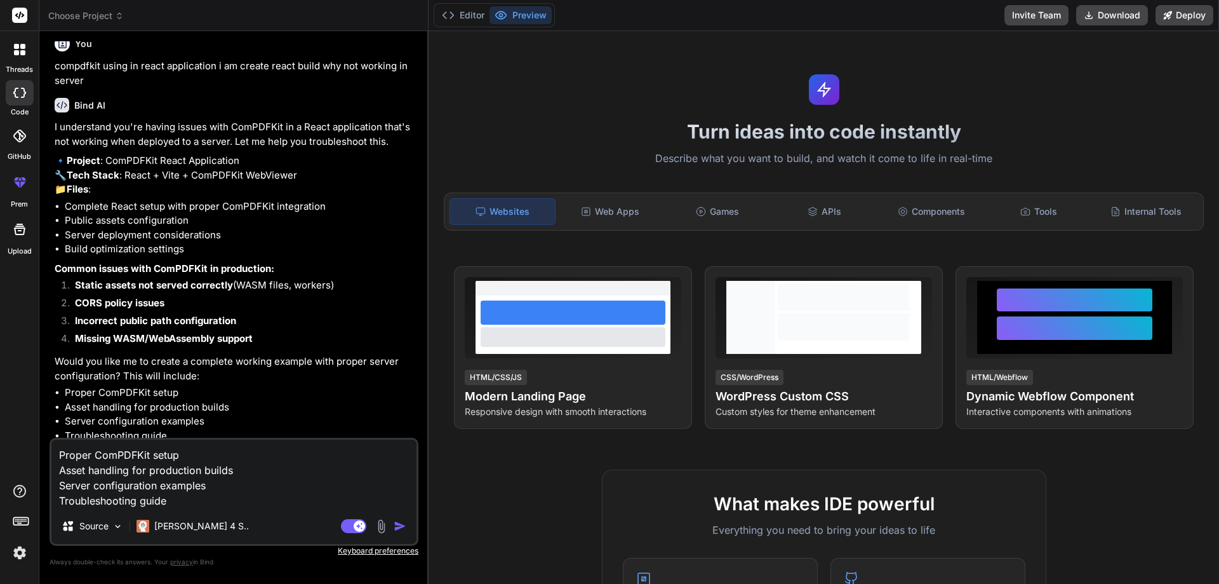
scroll to position [281, 0]
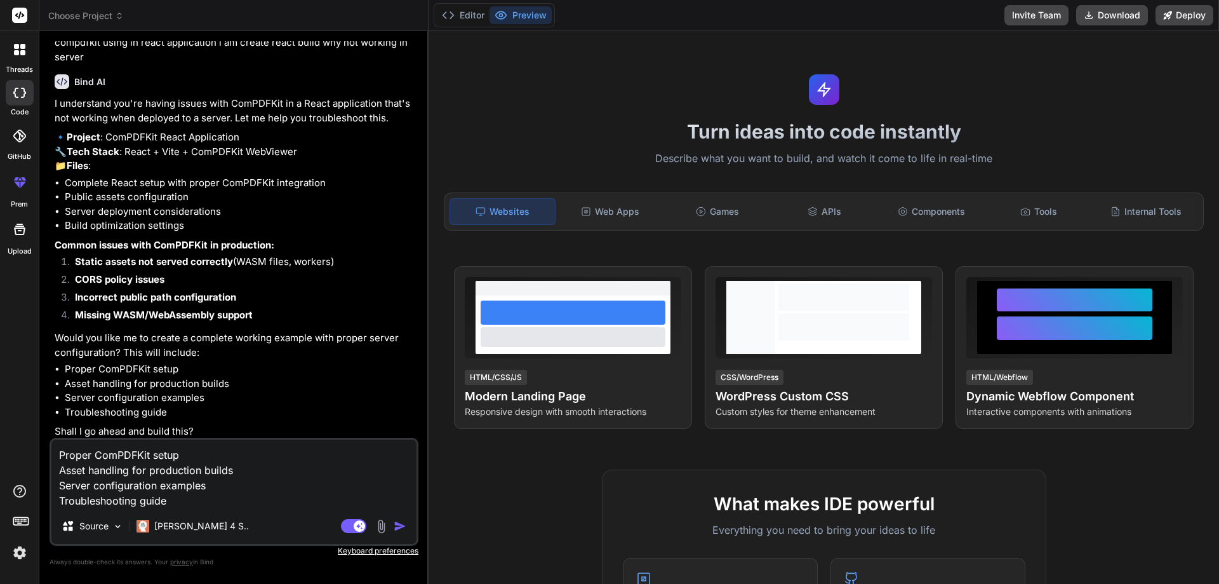
type textarea "x"
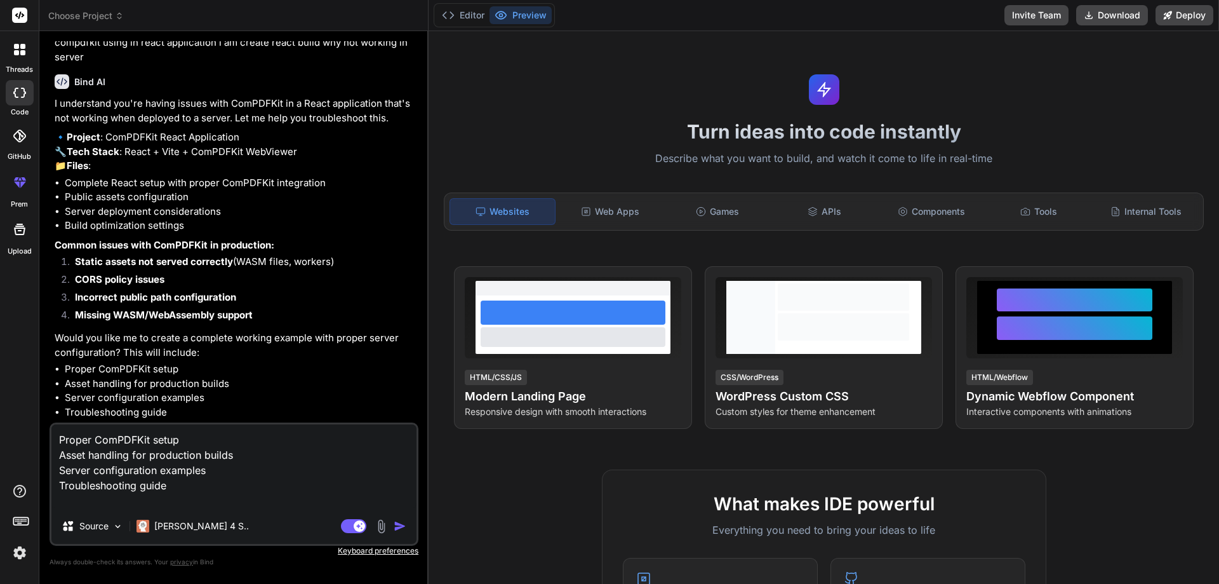
type textarea "Proper ComPDFKit setup Asset handling for production builds Server configuratio…"
type textarea "x"
type textarea "Proper ComPDFKit setup Asset handling for production builds Server configuratio…"
type textarea "x"
type textarea "Proper ComPDFKit setup Asset handling for production builds Server configuratio…"
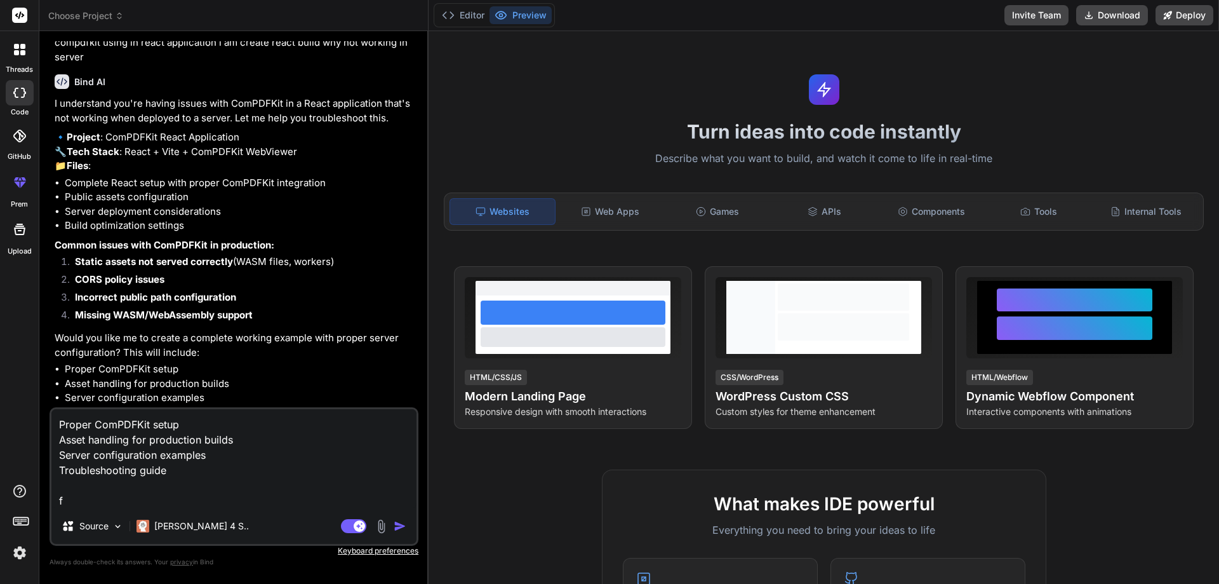
type textarea "x"
type textarea "Proper ComPDFKit setup Asset handling for production builds Server configuratio…"
type textarea "x"
type textarea "Proper ComPDFKit setup Asset handling for production builds Server configuratio…"
type textarea "x"
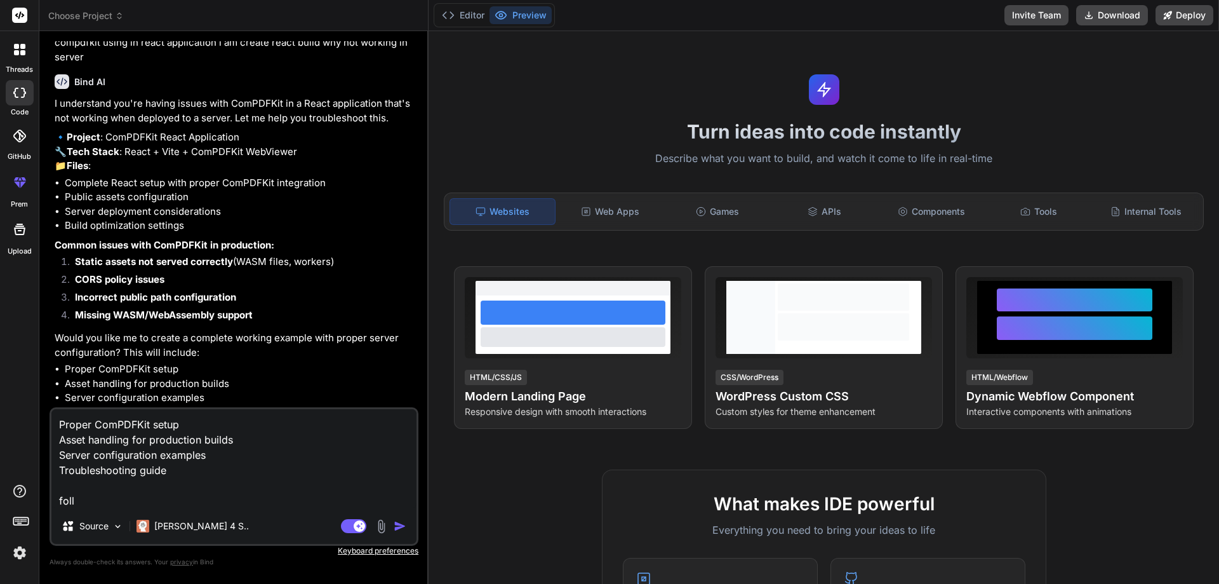
type textarea "Proper ComPDFKit setup Asset handling for production builds Server configuratio…"
type textarea "x"
type textarea "Proper ComPDFKit setup Asset handling for production builds Server configuratio…"
type textarea "x"
type textarea "Proper ComPDFKit setup Asset handling for production builds Server configuratio…"
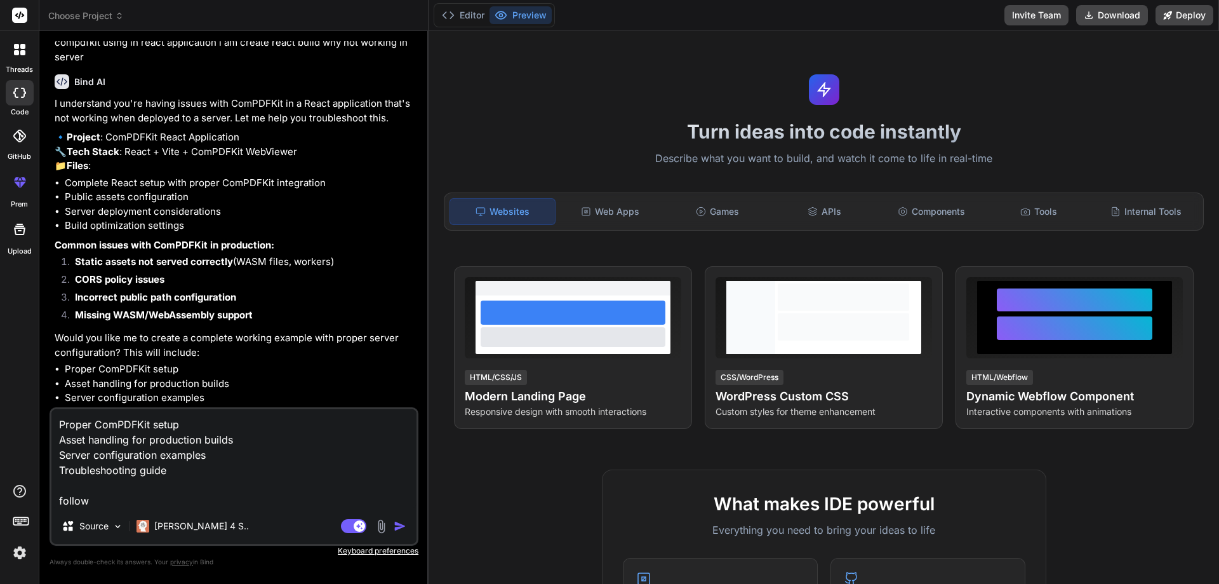
type textarea "x"
type textarea "Proper ComPDFKit setup Asset handling for production builds Server configuratio…"
type textarea "x"
type textarea "Proper ComPDFKit setup Asset handling for production builds Server configuratio…"
type textarea "x"
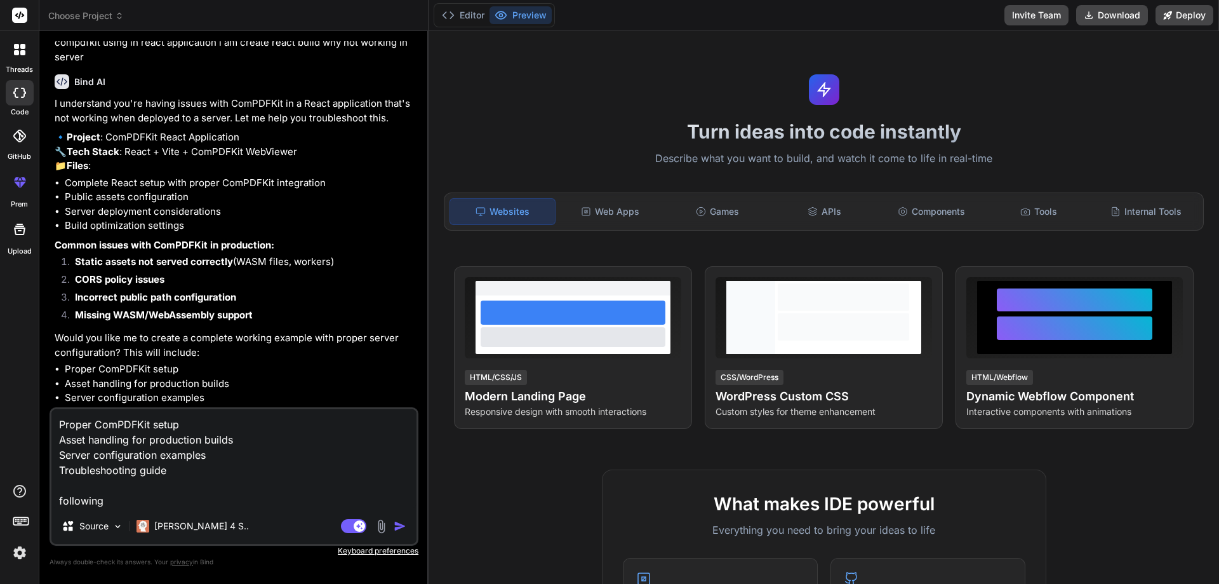
type textarea "Proper ComPDFKit setup Asset handling for production builds Server configuratio…"
type textarea "x"
type textarea "Proper ComPDFKit setup Asset handling for production builds Server configuratio…"
type textarea "x"
type textarea "Proper ComPDFKit setup Asset handling for production builds Server configuratio…"
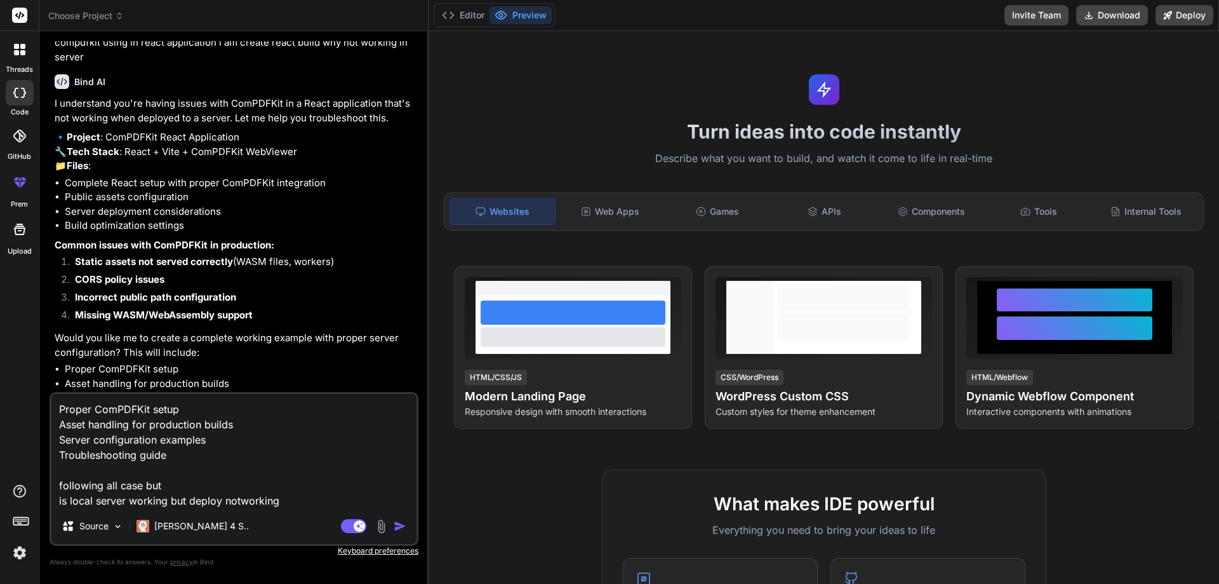
paste textarea "compdfkit"
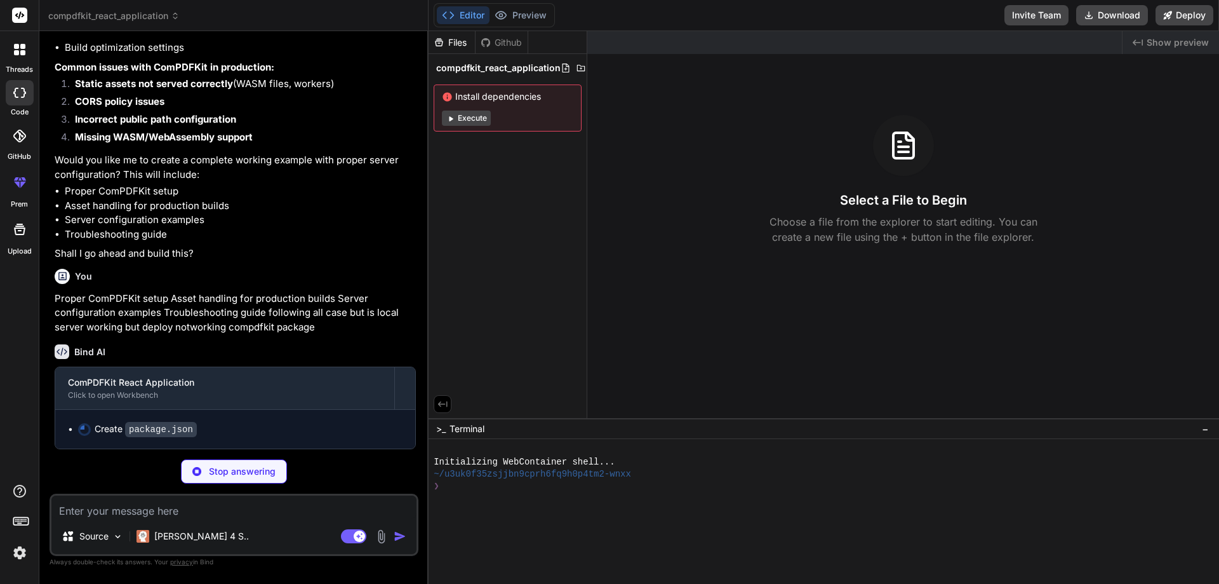
scroll to position [487, 0]
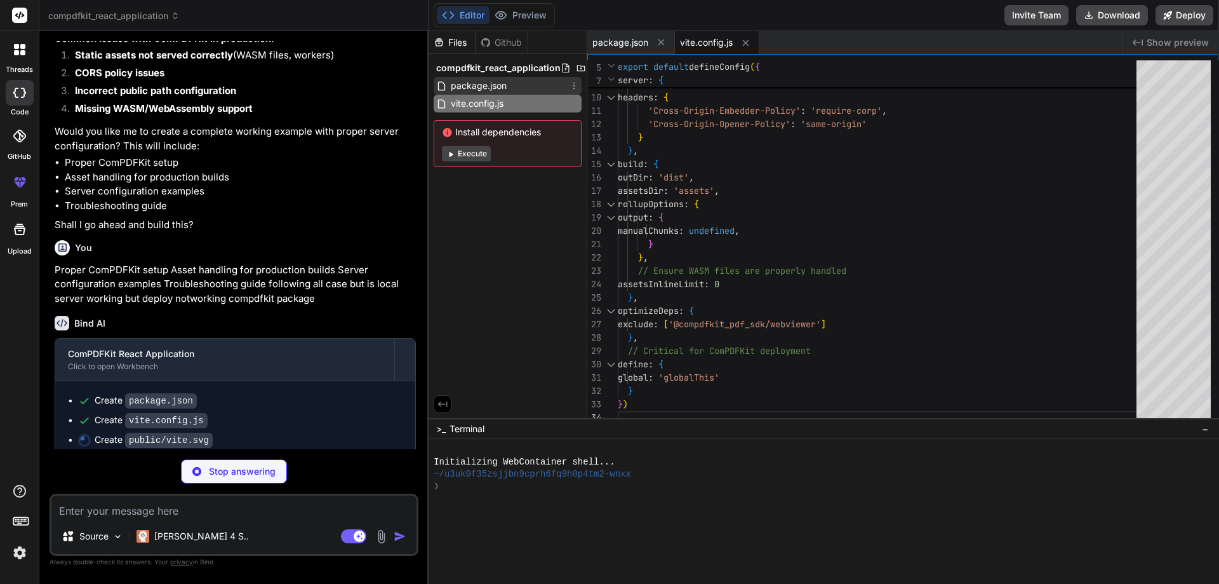
click at [502, 90] on span "package.json" at bounding box center [479, 85] width 58 height 15
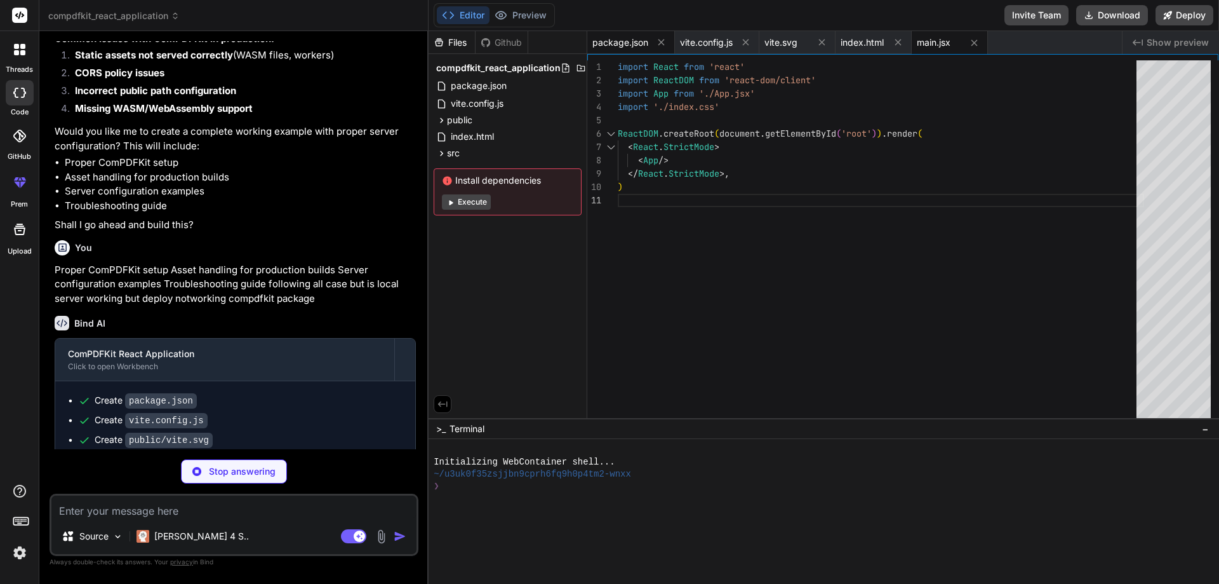
click at [637, 38] on span "package.json" at bounding box center [621, 42] width 56 height 13
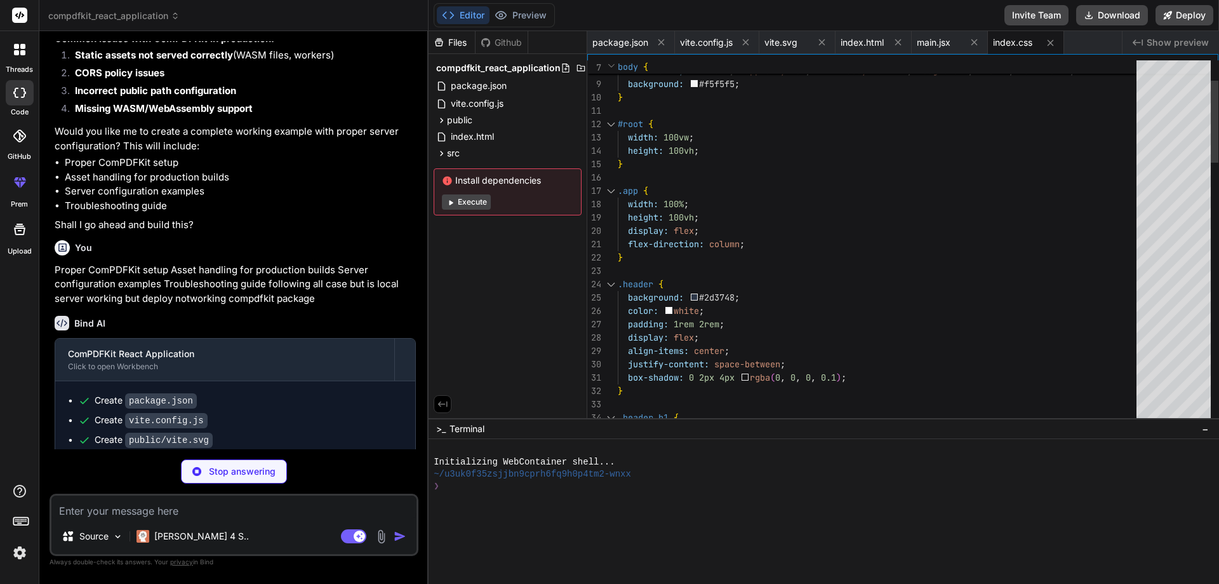
click at [714, 54] on div "7 8 9 10 11 12 13 14 15 16 17 18 19 20 21 22 23 24 25 26 27 28 29 30 31 32 33 3…" at bounding box center [902, 236] width 631 height 364
click at [784, 48] on span "vite.svg" at bounding box center [781, 42] width 33 height 13
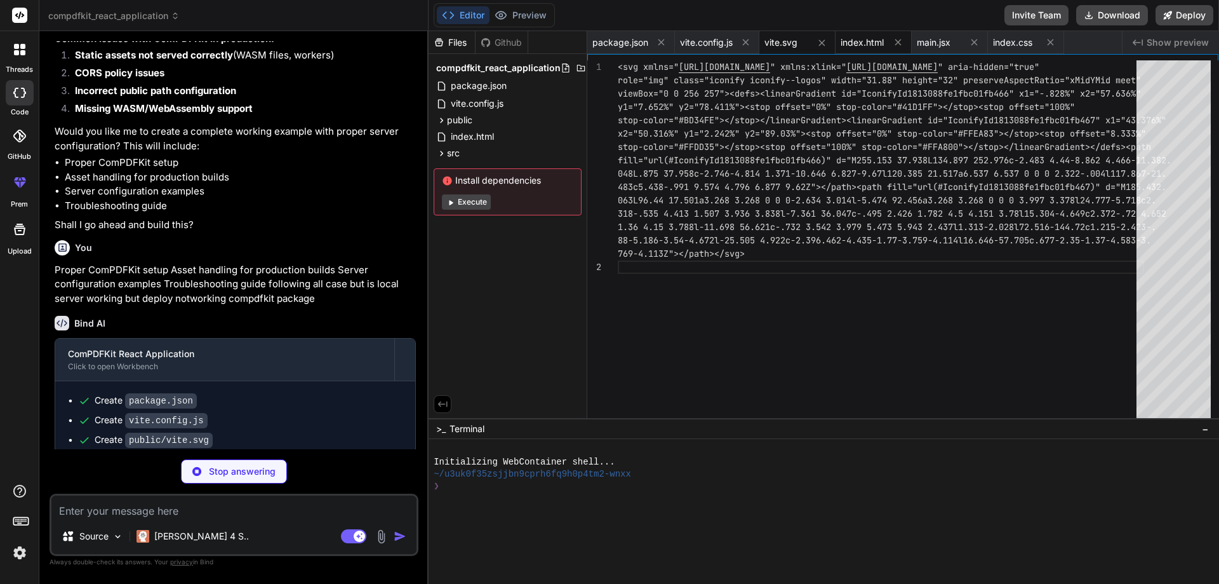
click at [883, 46] on span "index.html" at bounding box center [862, 42] width 43 height 13
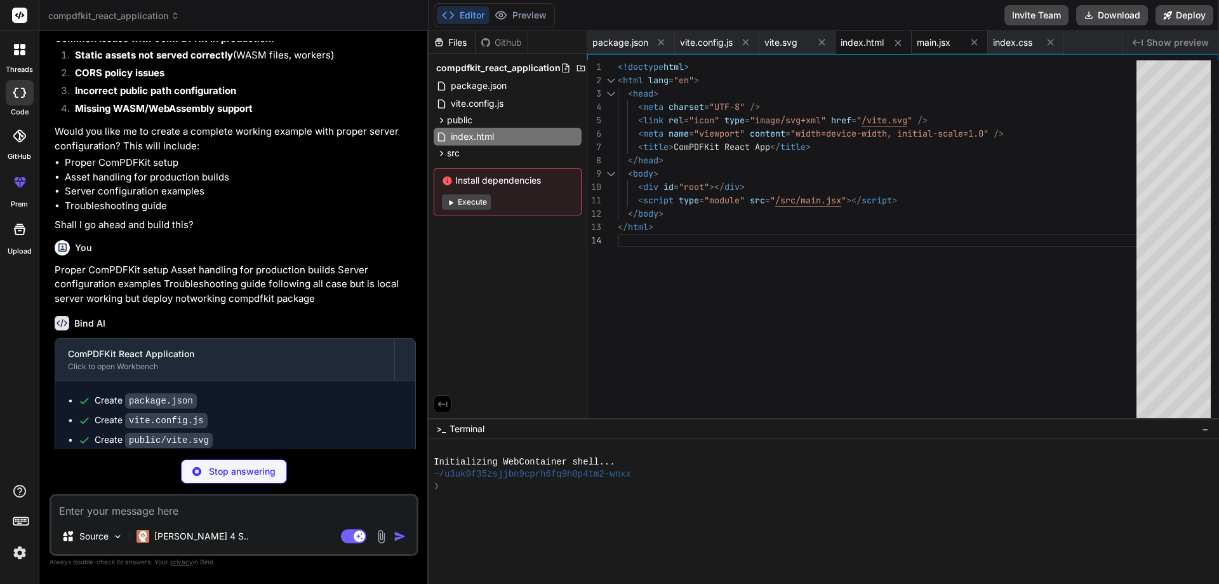
click at [946, 43] on span "main.jsx" at bounding box center [934, 42] width 34 height 13
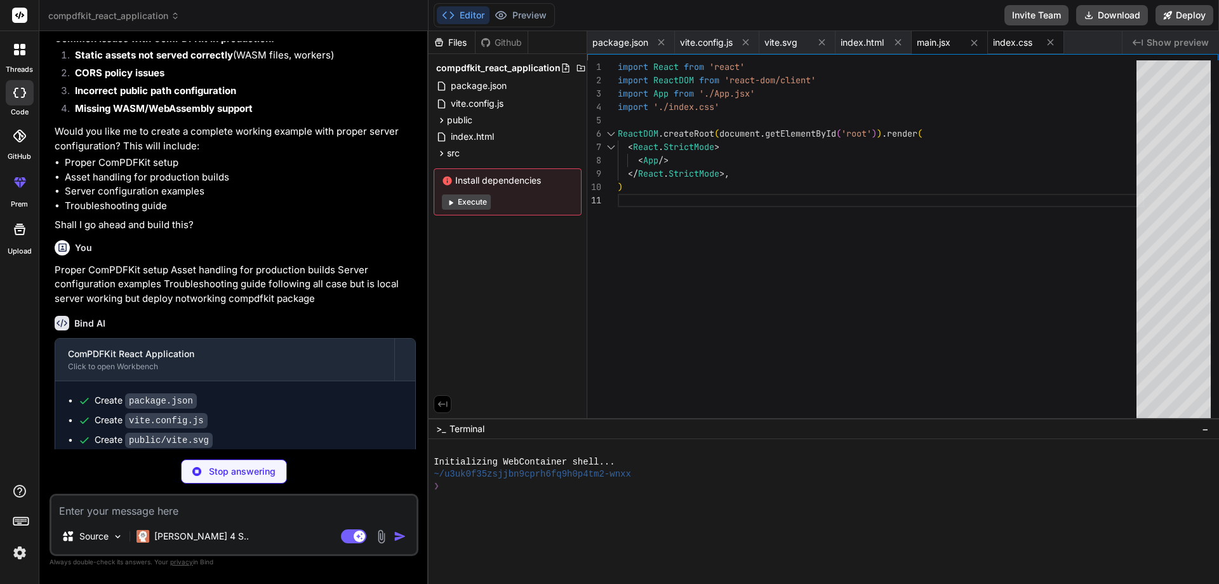
click at [1019, 48] on span "index.css" at bounding box center [1012, 42] width 39 height 13
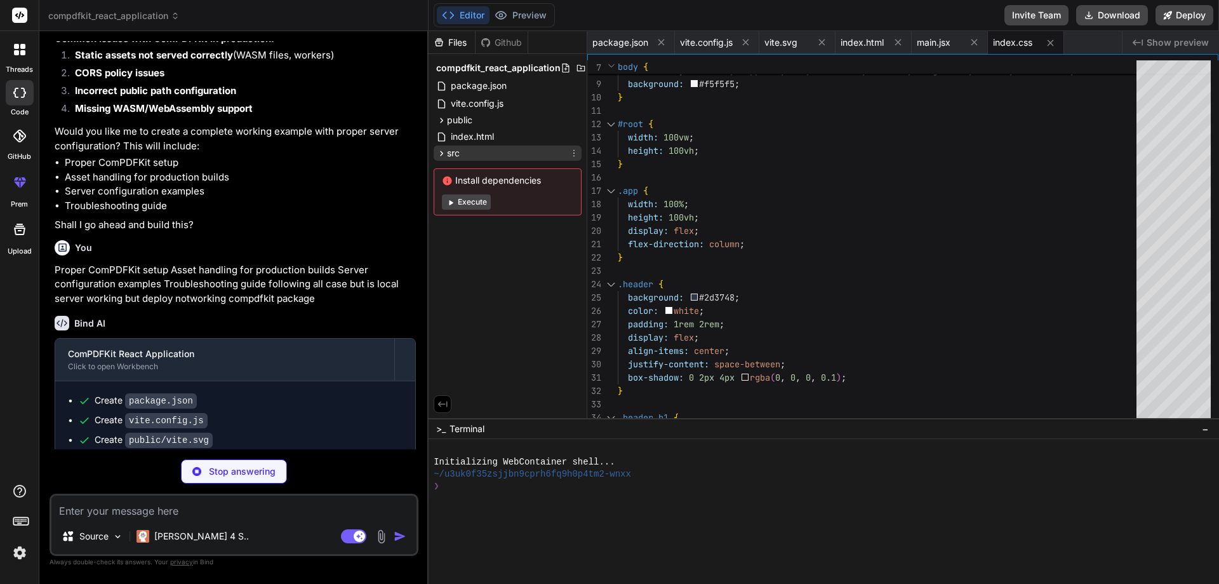
click at [441, 155] on icon at bounding box center [442, 153] width 3 height 5
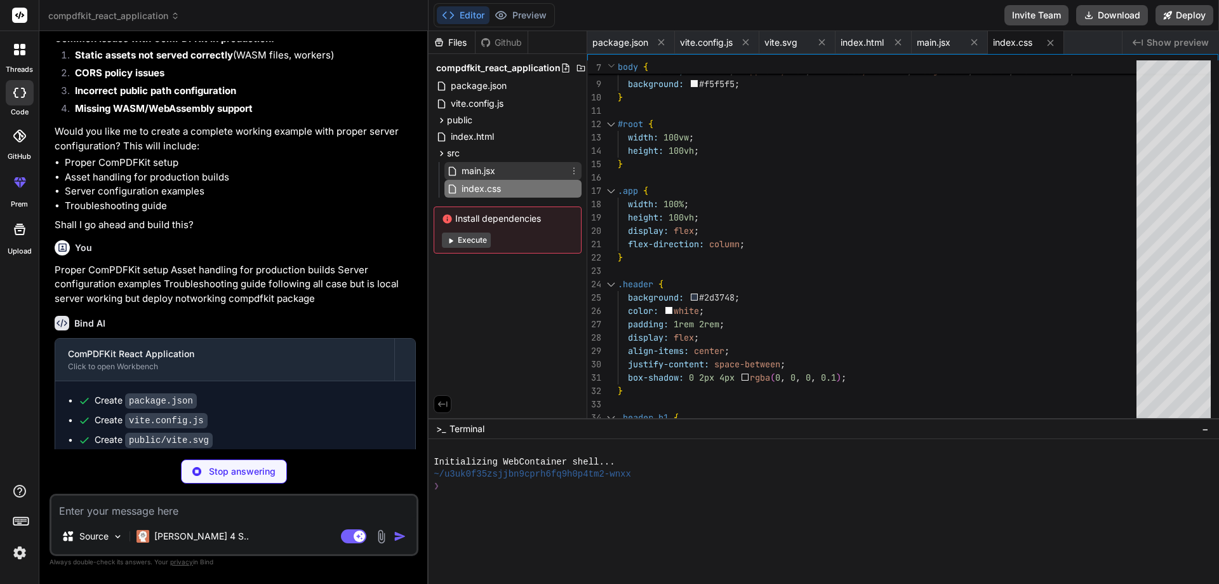
click at [471, 168] on span "main.jsx" at bounding box center [478, 170] width 36 height 15
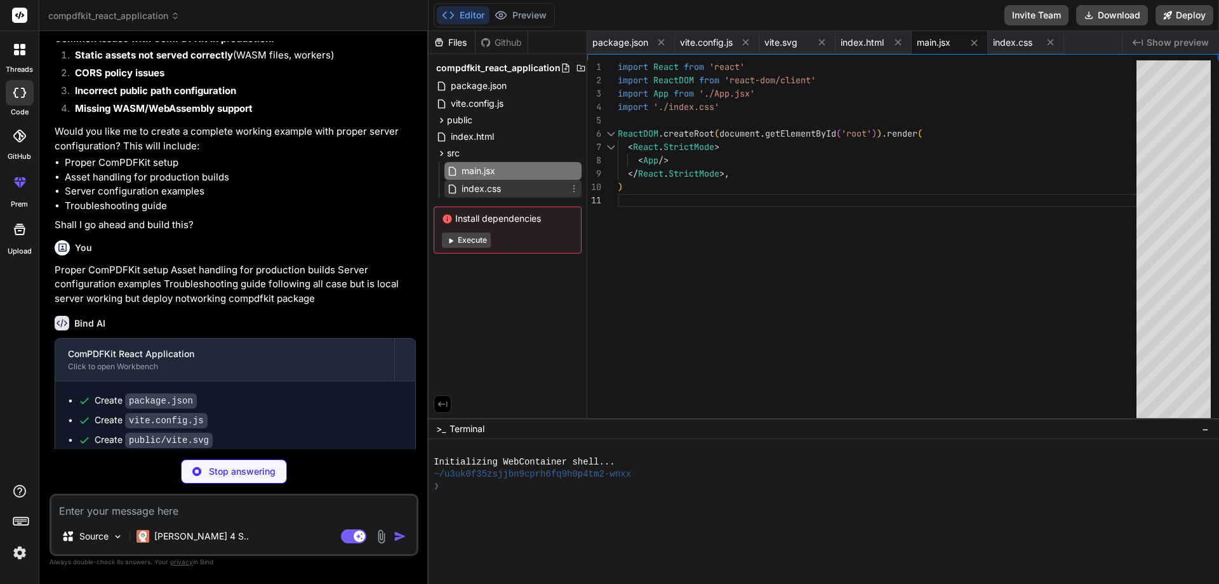
click at [495, 181] on span "index.css" at bounding box center [481, 188] width 42 height 15
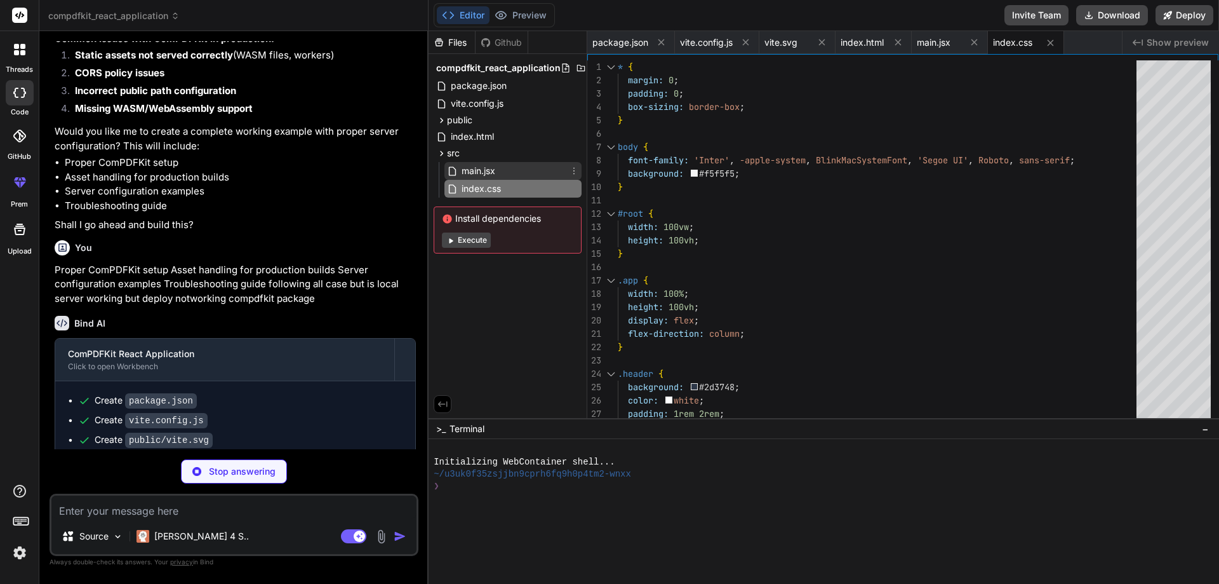
drag, startPoint x: 470, startPoint y: 174, endPoint x: 468, endPoint y: 181, distance: 7.2
click at [470, 175] on span "main.jsx" at bounding box center [478, 170] width 36 height 15
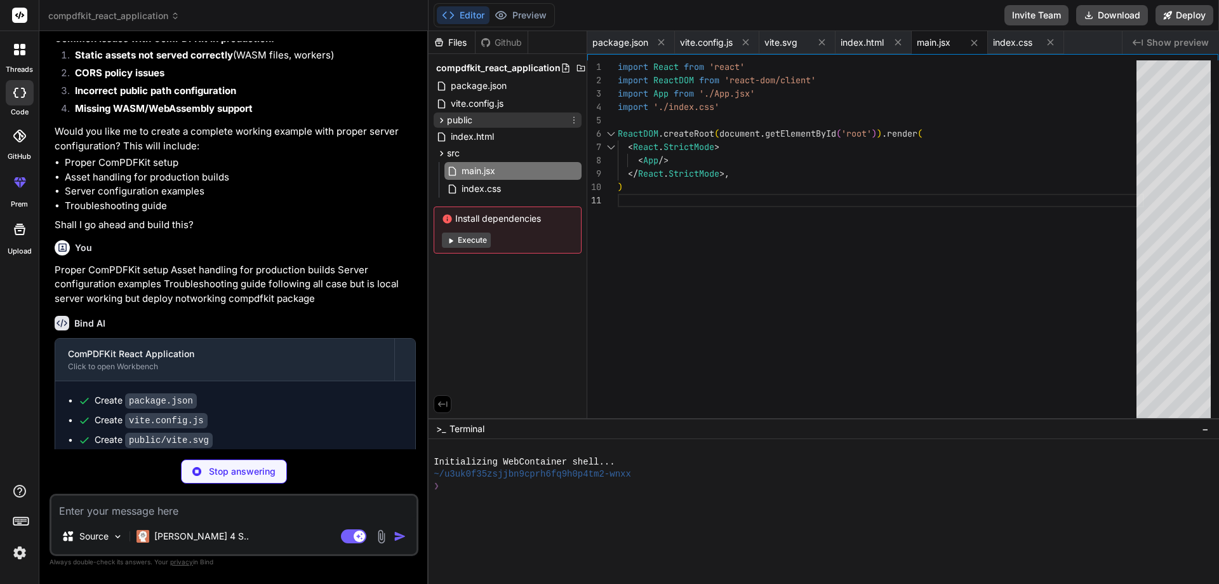
click at [468, 115] on span "public" at bounding box center [459, 120] width 25 height 13
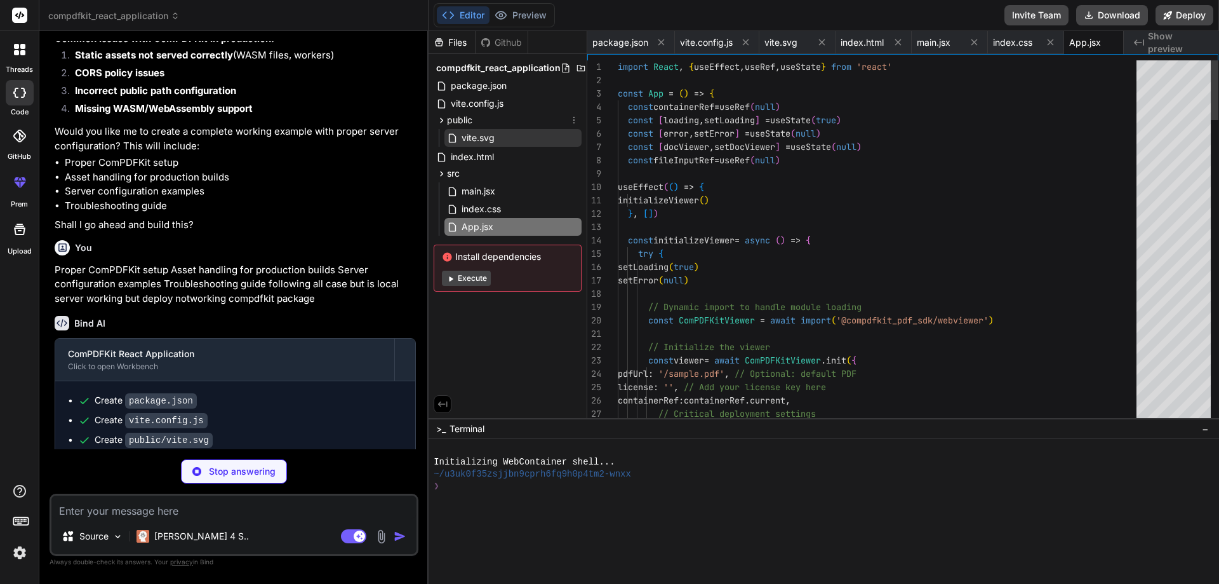
scroll to position [0, 18]
click at [475, 134] on span "vite.svg" at bounding box center [478, 137] width 36 height 15
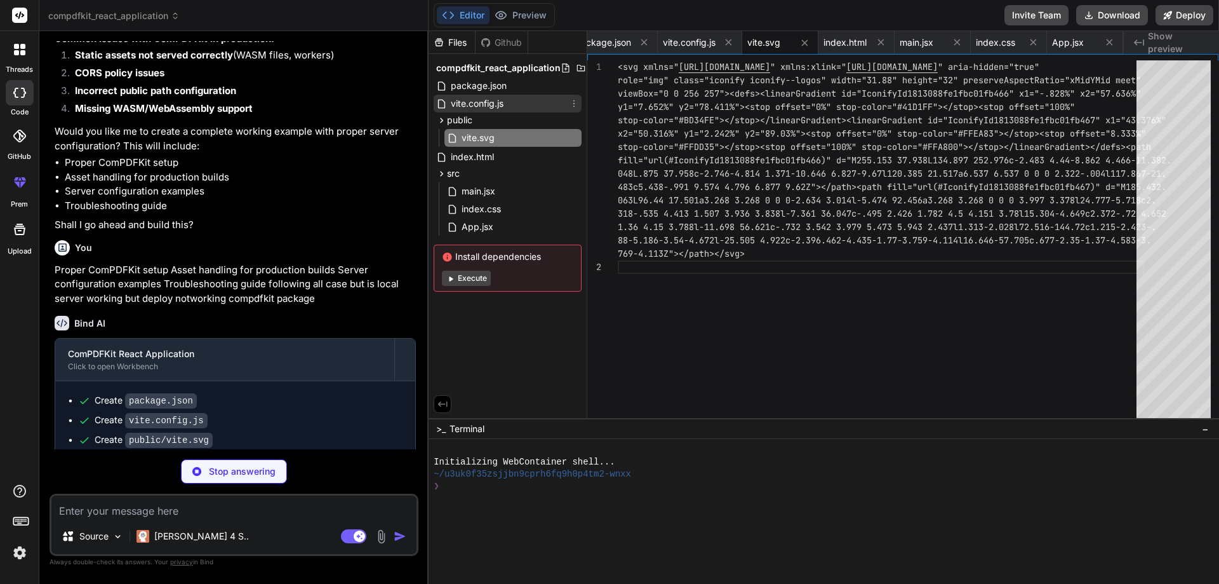
click at [473, 98] on span "vite.config.js" at bounding box center [477, 103] width 55 height 15
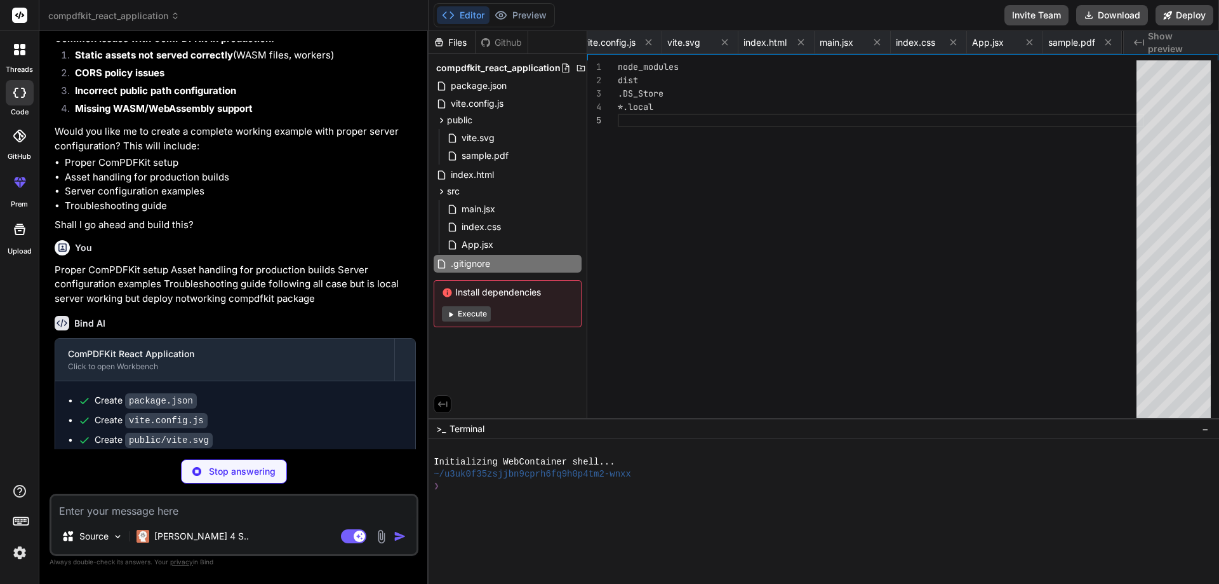
scroll to position [0, 173]
click at [471, 246] on span "App.jsx" at bounding box center [477, 244] width 34 height 15
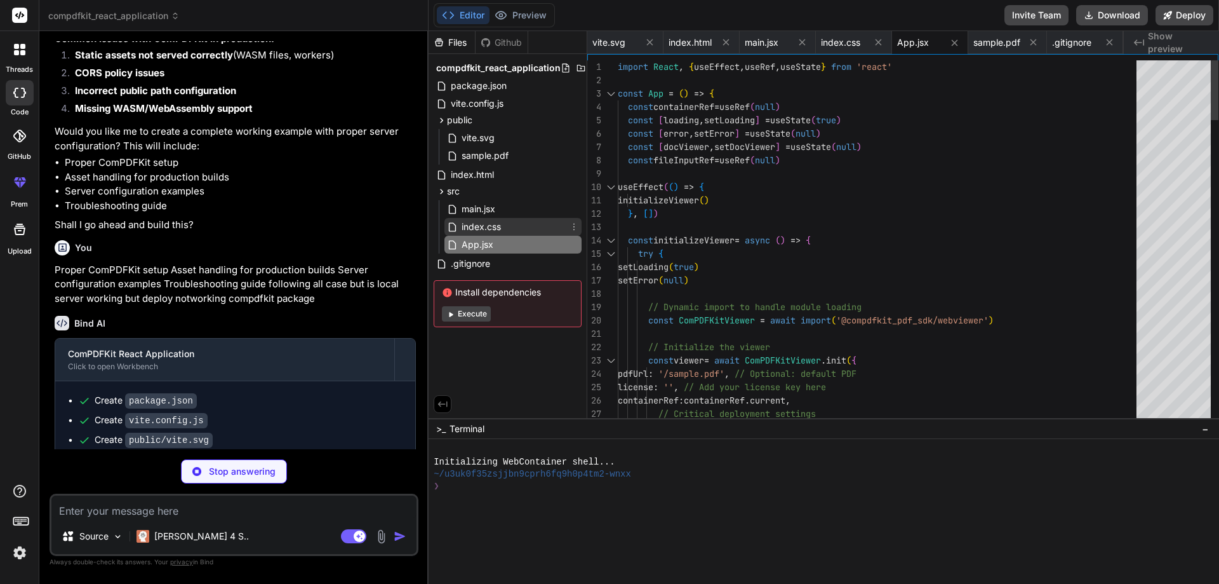
click at [473, 233] on span "index.css" at bounding box center [481, 226] width 42 height 15
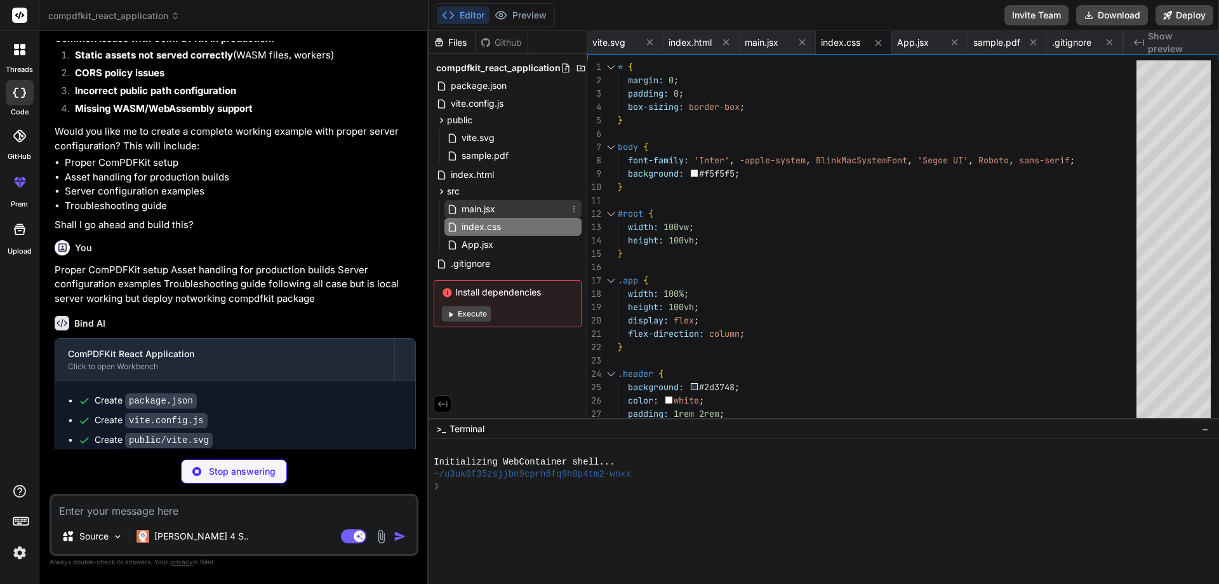
click at [475, 205] on span "main.jsx" at bounding box center [478, 208] width 36 height 15
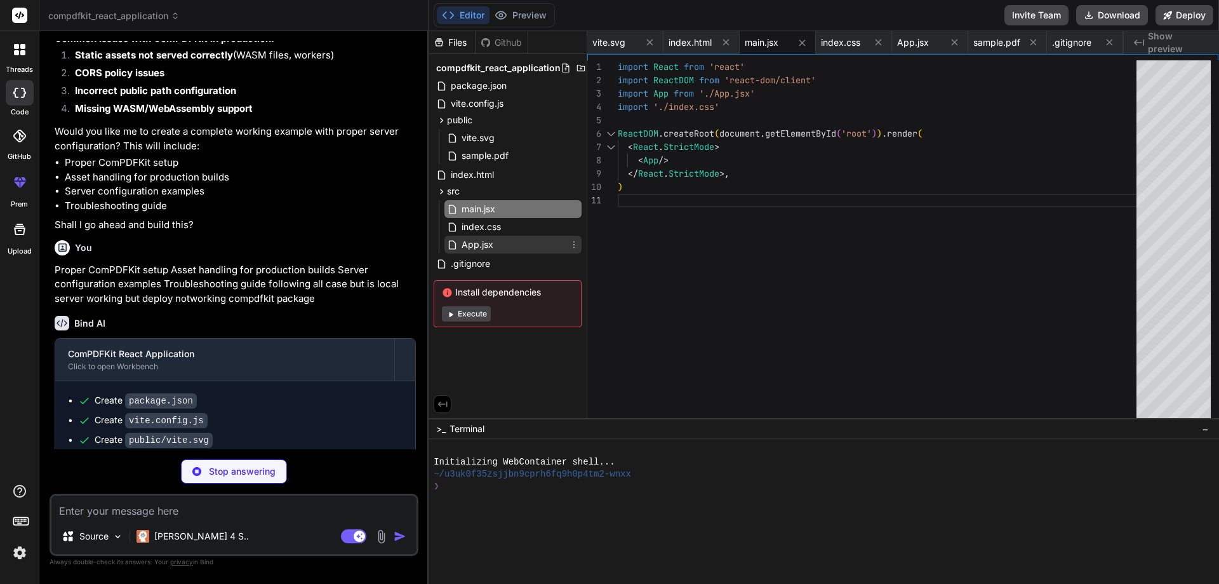
click at [481, 246] on span "App.jsx" at bounding box center [477, 244] width 34 height 15
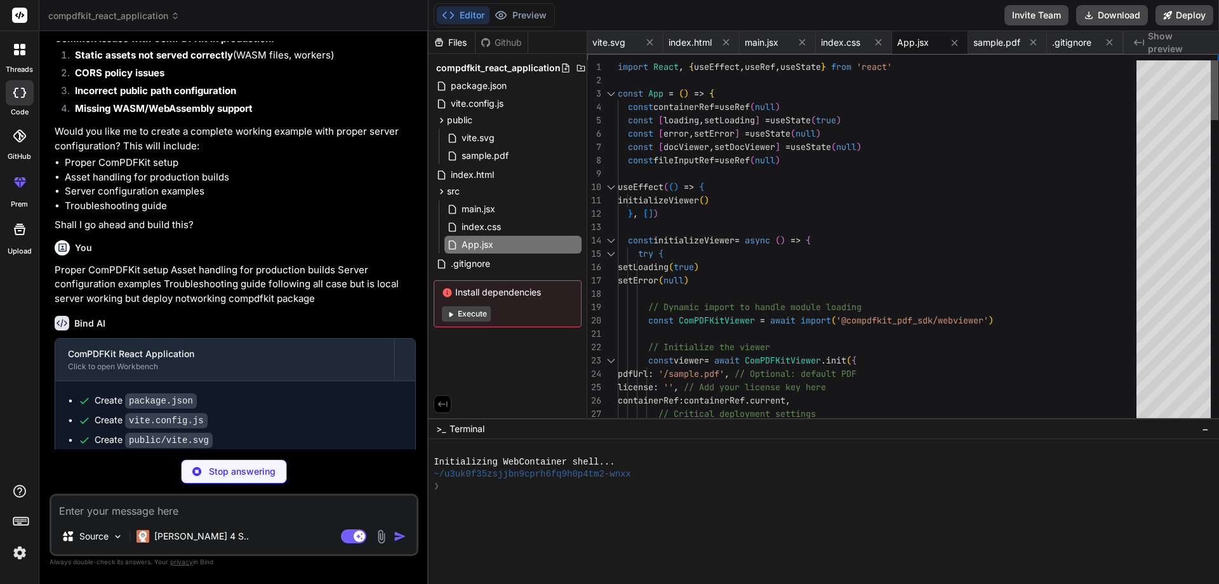
click at [1219, 70] on div at bounding box center [1215, 242] width 8 height 364
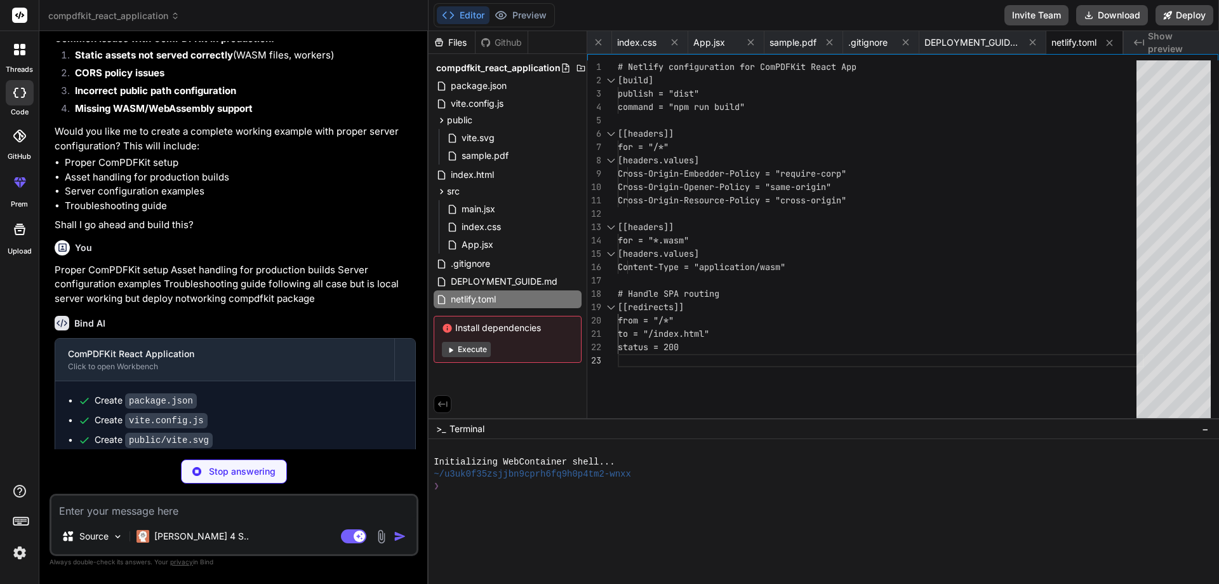
scroll to position [0, 455]
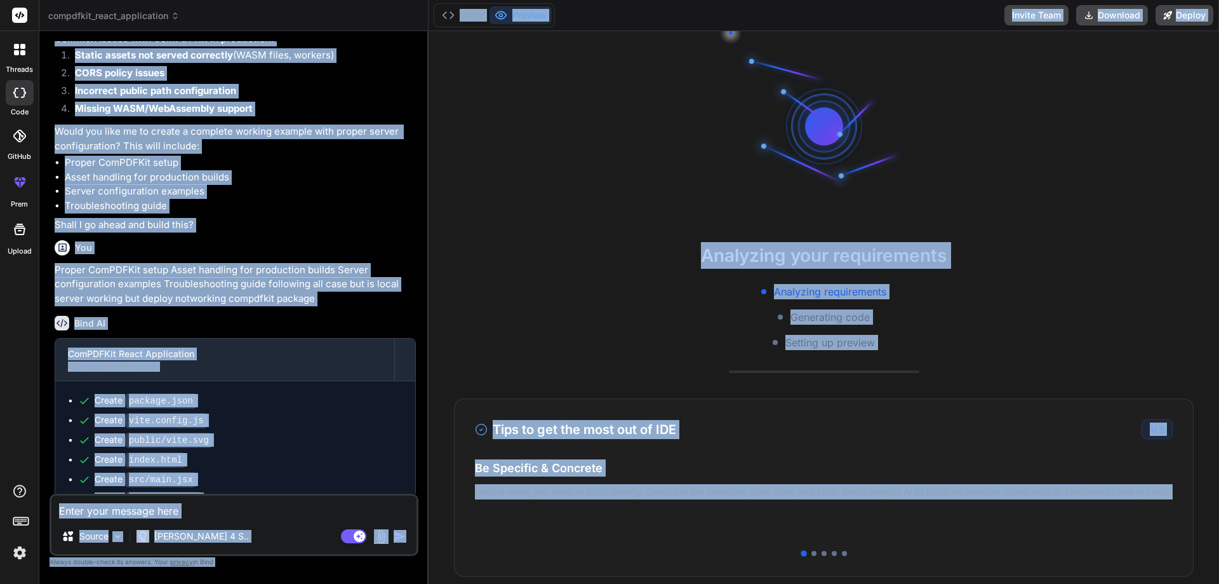
drag, startPoint x: 995, startPoint y: 480, endPoint x: 427, endPoint y: 481, distance: 568.4
click at [427, 481] on div "compdfkit_react_application Created with Pixso. Bind AI Web Search Created with…" at bounding box center [629, 292] width 1180 height 584
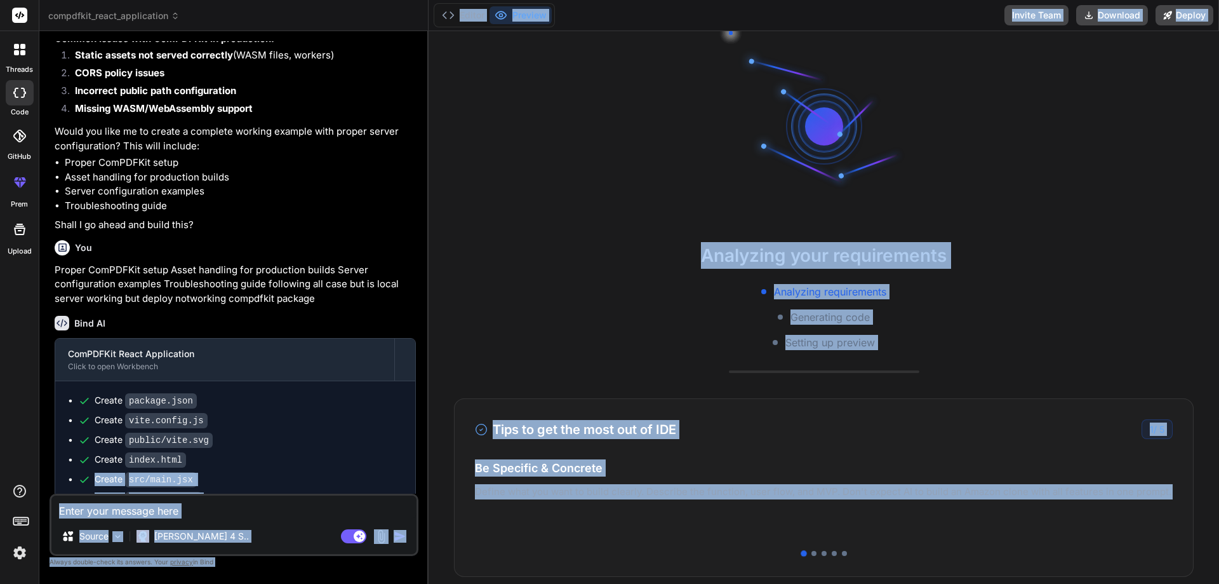
click at [949, 287] on div "Analyzing requirements Generating code Setting up preview" at bounding box center [824, 317] width 791 height 66
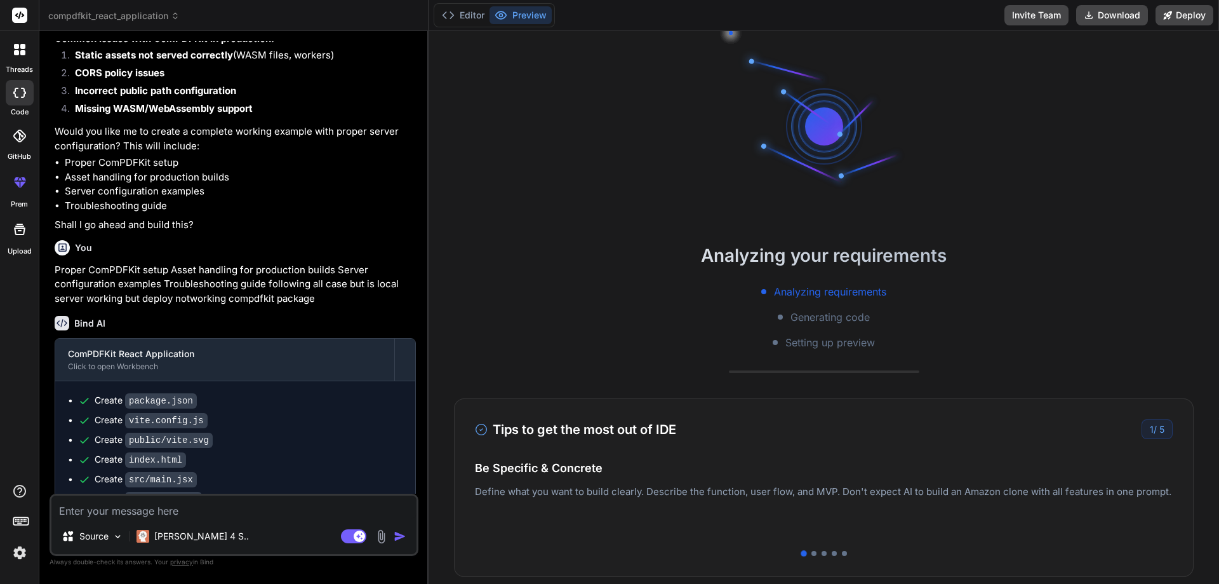
click at [646, 279] on div "Analyzing your requirements Analyzing requirements Generating code Setting up p…" at bounding box center [824, 296] width 791 height 108
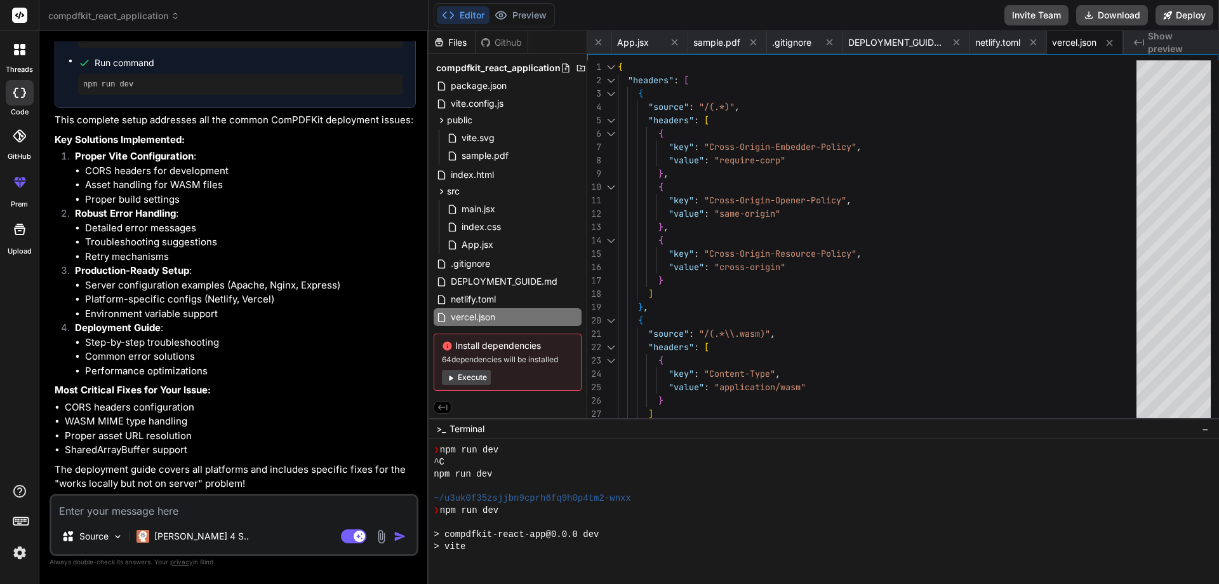
scroll to position [362, 0]
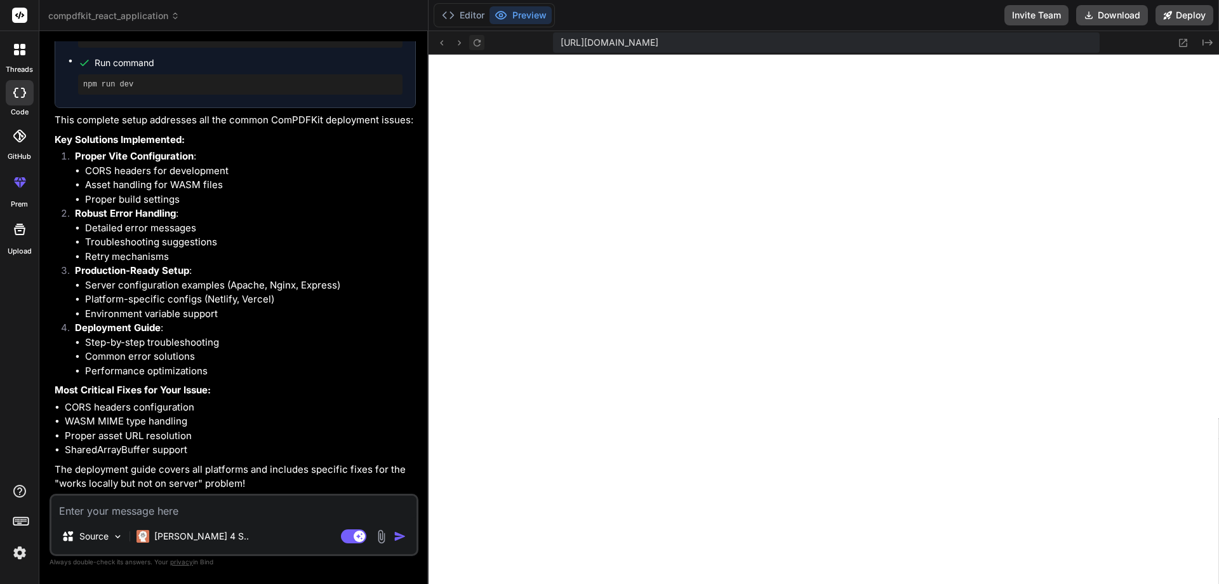
drag, startPoint x: 481, startPoint y: 42, endPoint x: 481, endPoint y: 69, distance: 26.7
click at [481, 43] on icon at bounding box center [477, 42] width 11 height 11
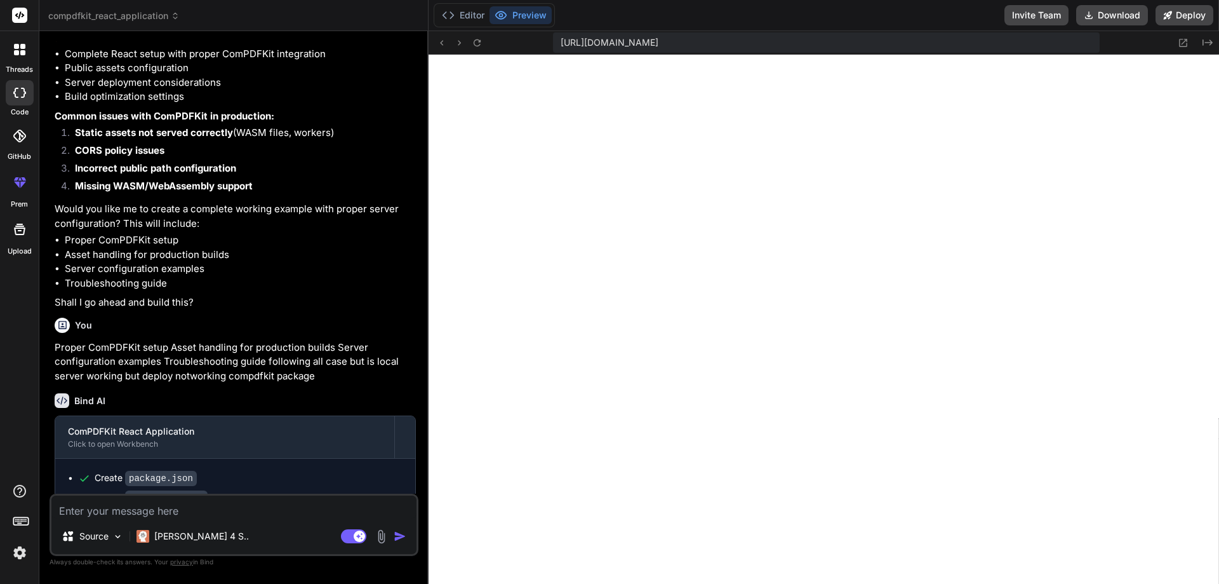
scroll to position [313, 0]
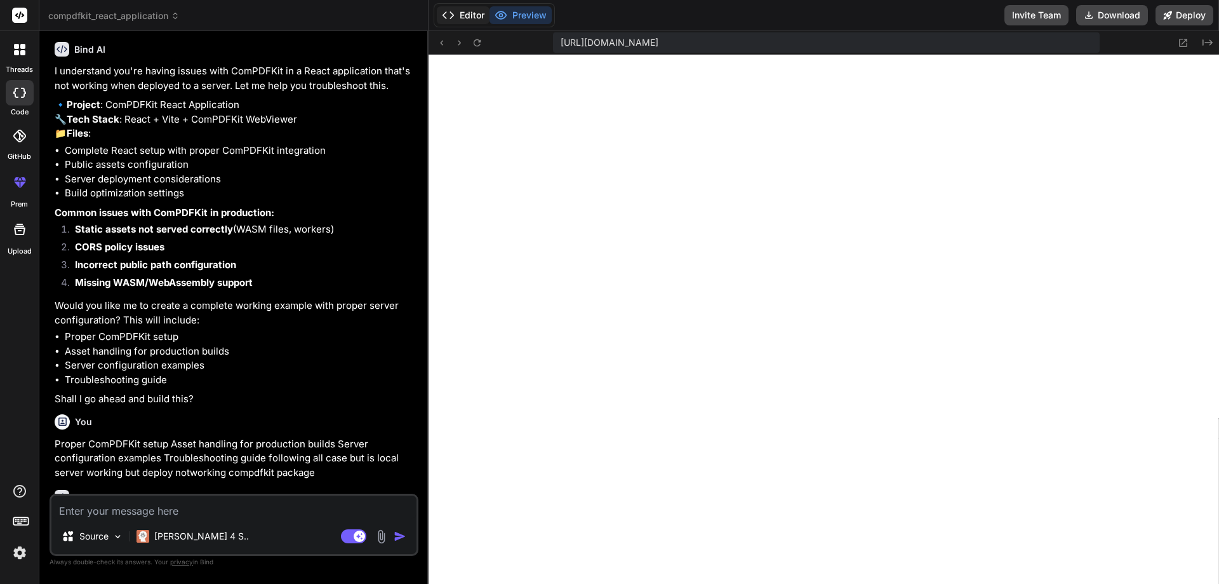
click at [472, 11] on button "Editor" at bounding box center [463, 15] width 53 height 18
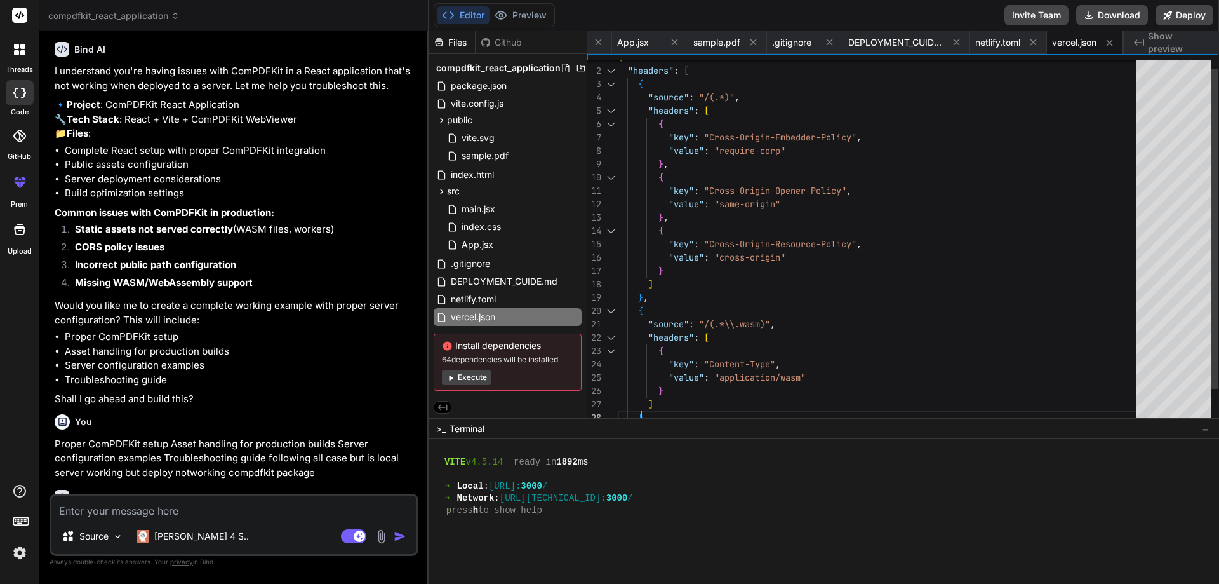
scroll to position [0, 0]
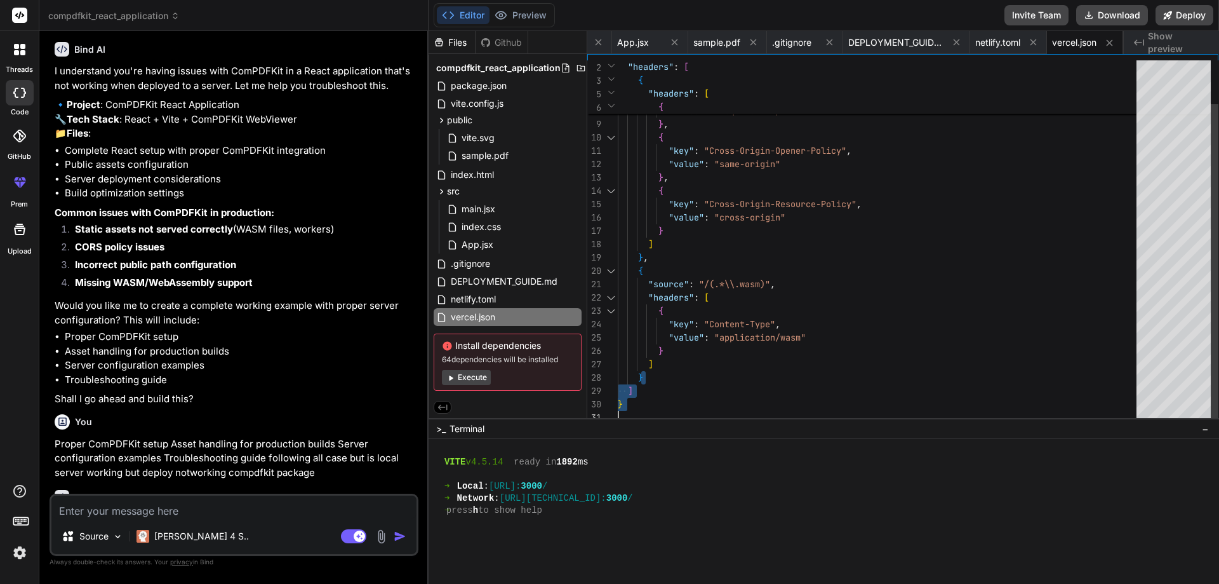
drag, startPoint x: 716, startPoint y: 416, endPoint x: 741, endPoint y: 608, distance: 193.9
click at [741, 424] on div "] } , { "source" : "/(.*\\.wasm)" , "headers" : [ { "value" : "cross-origin" } …" at bounding box center [881, 217] width 526 height 413
click at [760, 449] on div at bounding box center [818, 450] width 768 height 12
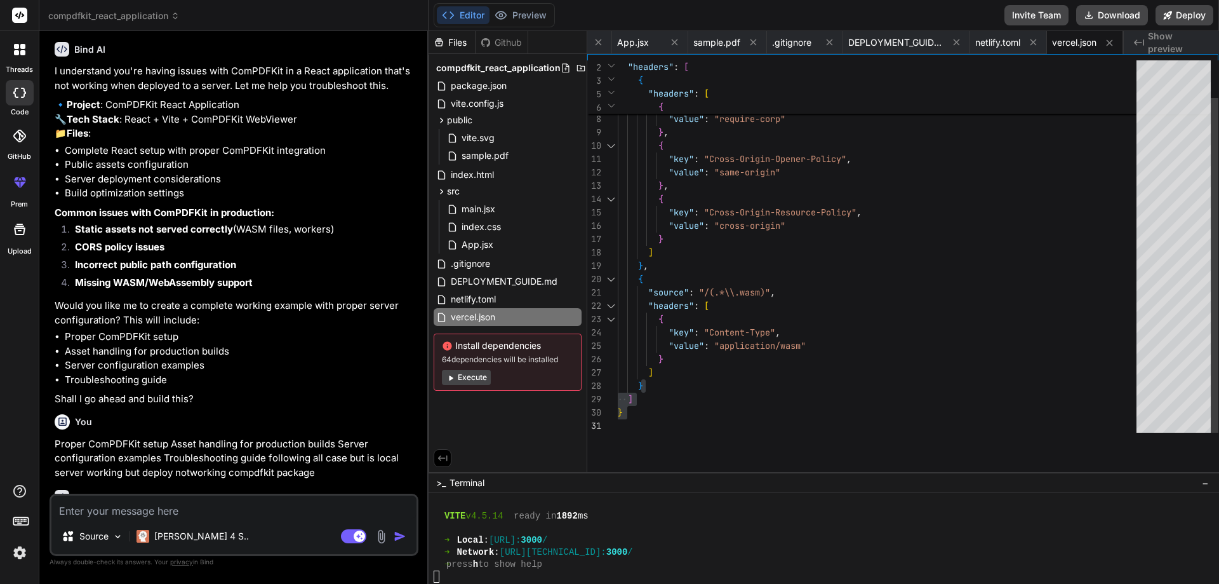
drag, startPoint x: 762, startPoint y: 418, endPoint x: 801, endPoint y: 608, distance: 194.4
click at [801, 583] on html "threads code GitHub prem Upload compdfkit_react_application Created with Pixso.…" at bounding box center [609, 292] width 1219 height 584
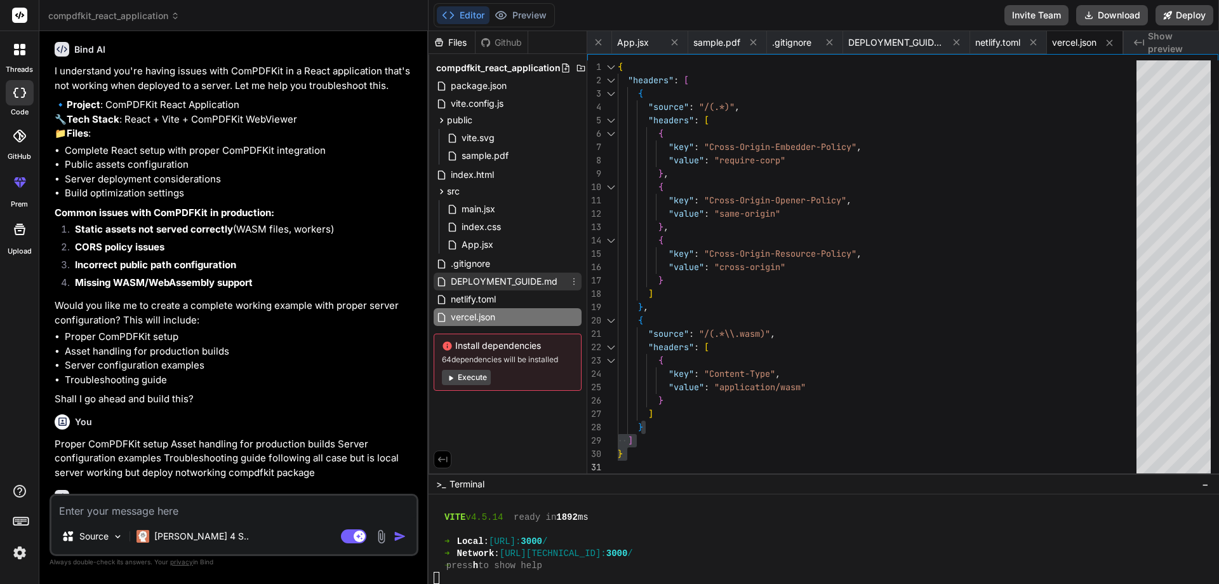
click at [516, 279] on span "DEPLOYMENT_GUIDE.md" at bounding box center [504, 281] width 109 height 15
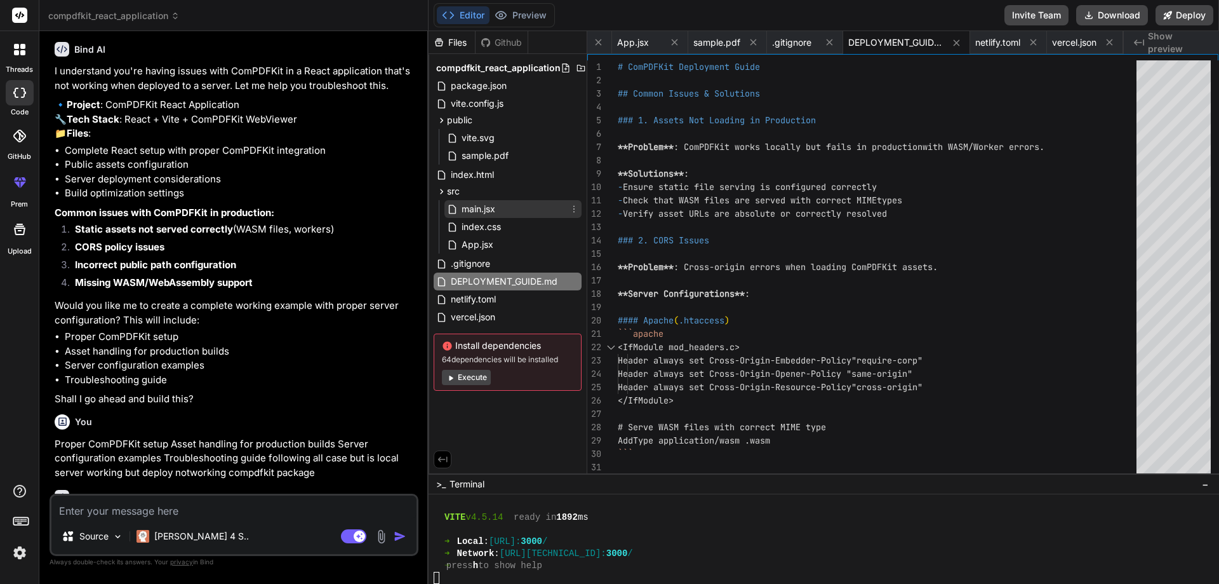
click at [469, 205] on span "main.jsx" at bounding box center [478, 208] width 36 height 15
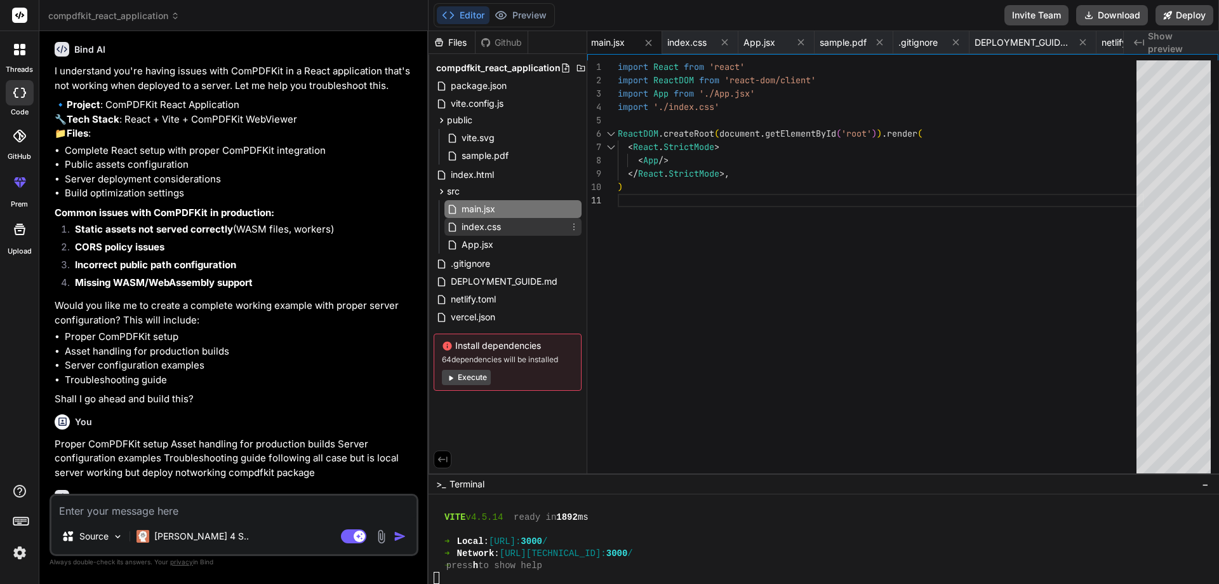
click at [490, 222] on span "index.css" at bounding box center [481, 226] width 42 height 15
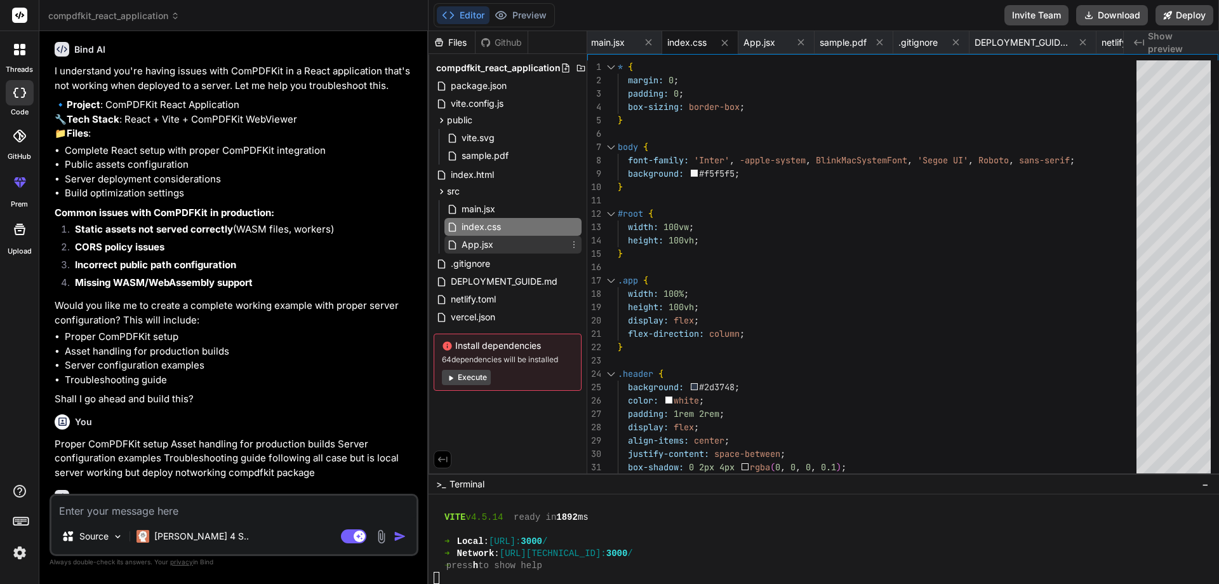
click at [472, 239] on span "App.jsx" at bounding box center [477, 244] width 34 height 15
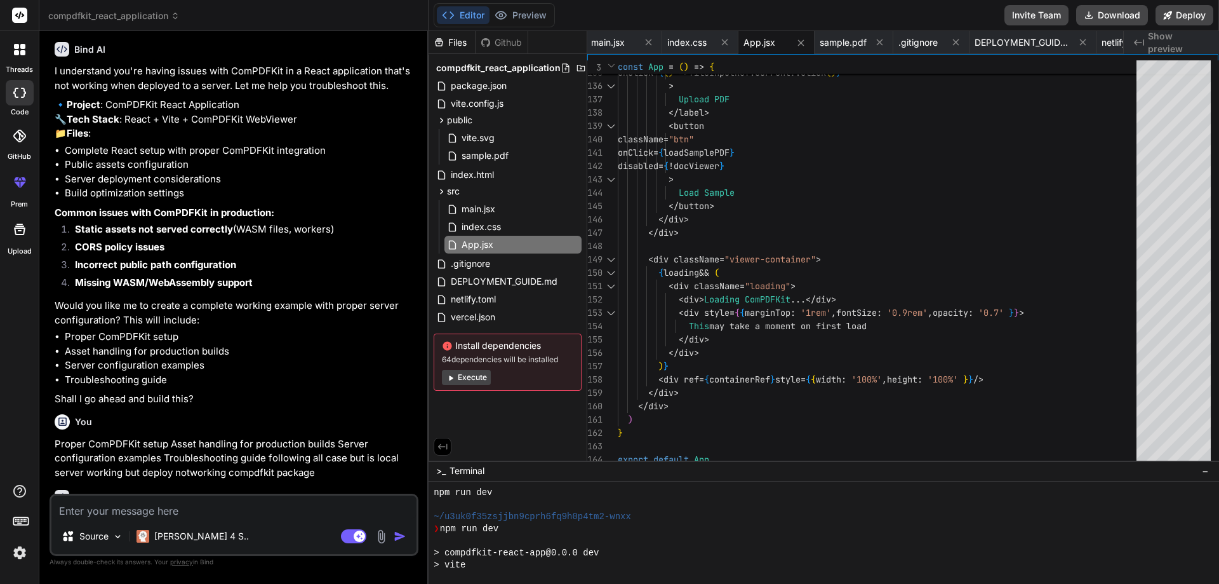
scroll to position [265, 0]
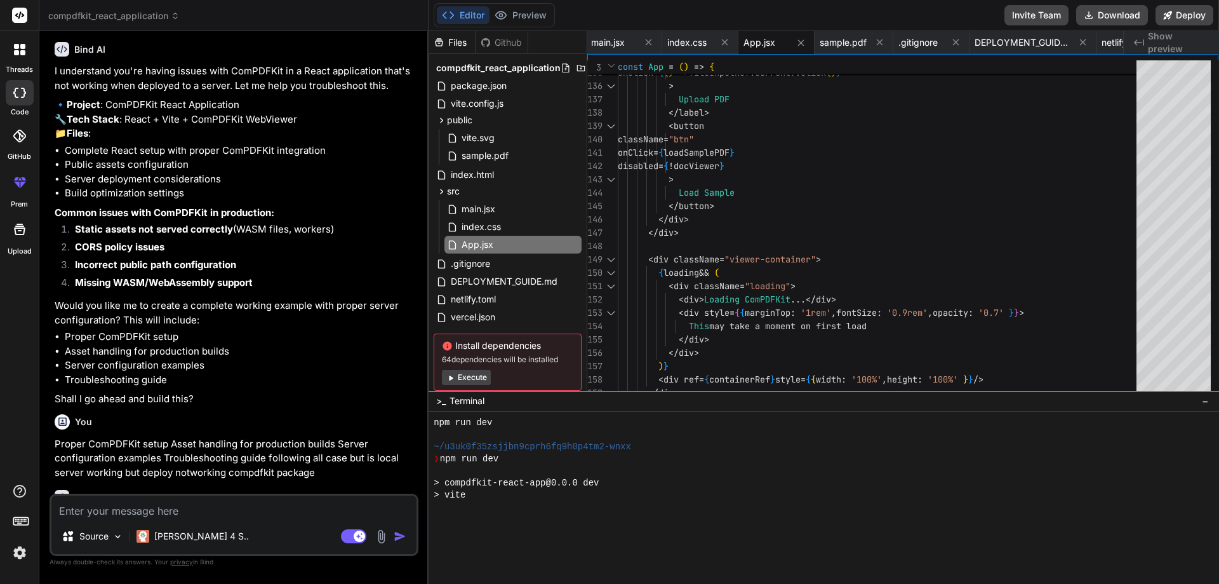
drag, startPoint x: 759, startPoint y: 474, endPoint x: 772, endPoint y: 382, distance: 93.0
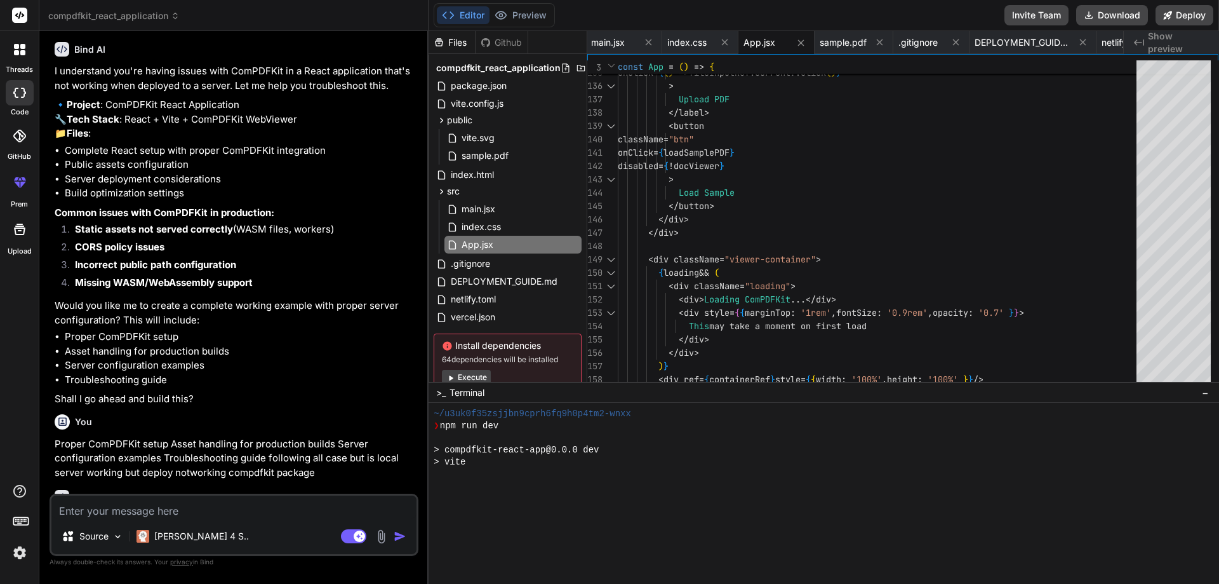
scroll to position [302, 0]
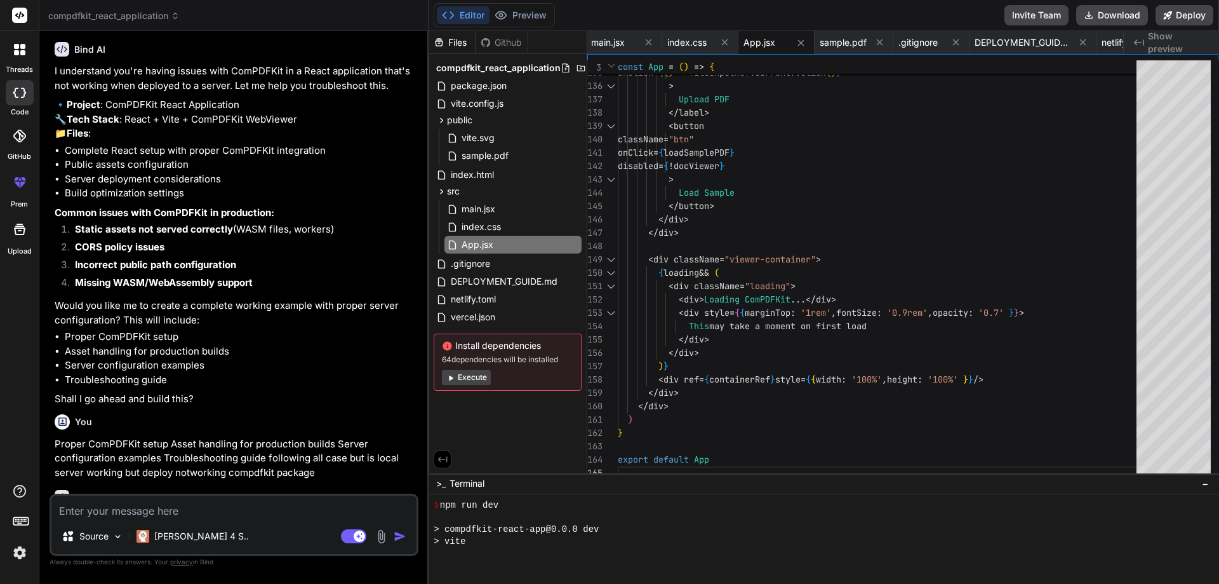
drag, startPoint x: 742, startPoint y: 382, endPoint x: 774, endPoint y: 608, distance: 228.2
click at [774, 583] on html "threads code GitHub prem Upload compdfkit_react_application Created with Pixso.…" at bounding box center [609, 292] width 1219 height 584
click at [468, 375] on button "Execute" at bounding box center [466, 377] width 49 height 15
click at [527, 17] on button "Preview" at bounding box center [521, 15] width 62 height 18
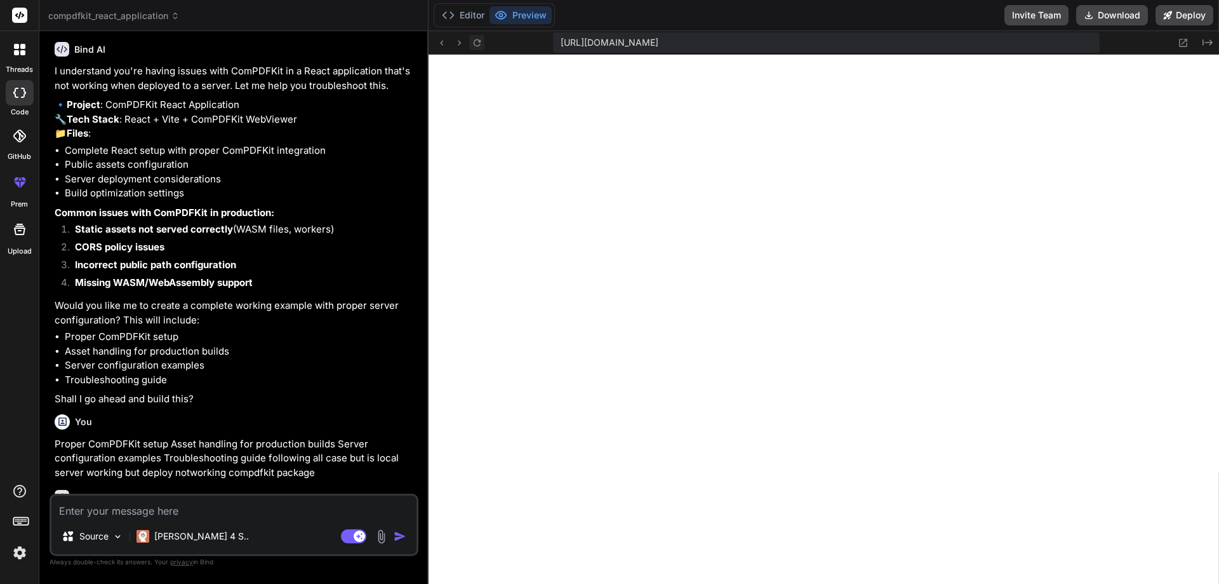
click at [475, 38] on icon at bounding box center [477, 42] width 11 height 11
click at [471, 7] on button "Editor" at bounding box center [463, 15] width 53 height 18
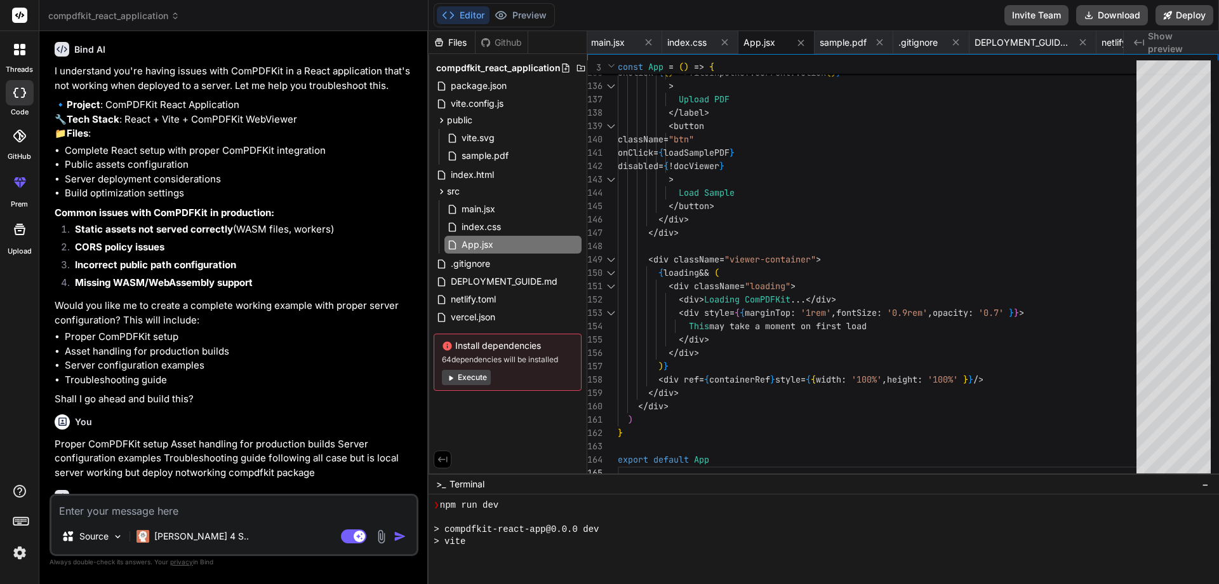
click at [468, 375] on button "Execute" at bounding box center [466, 377] width 49 height 15
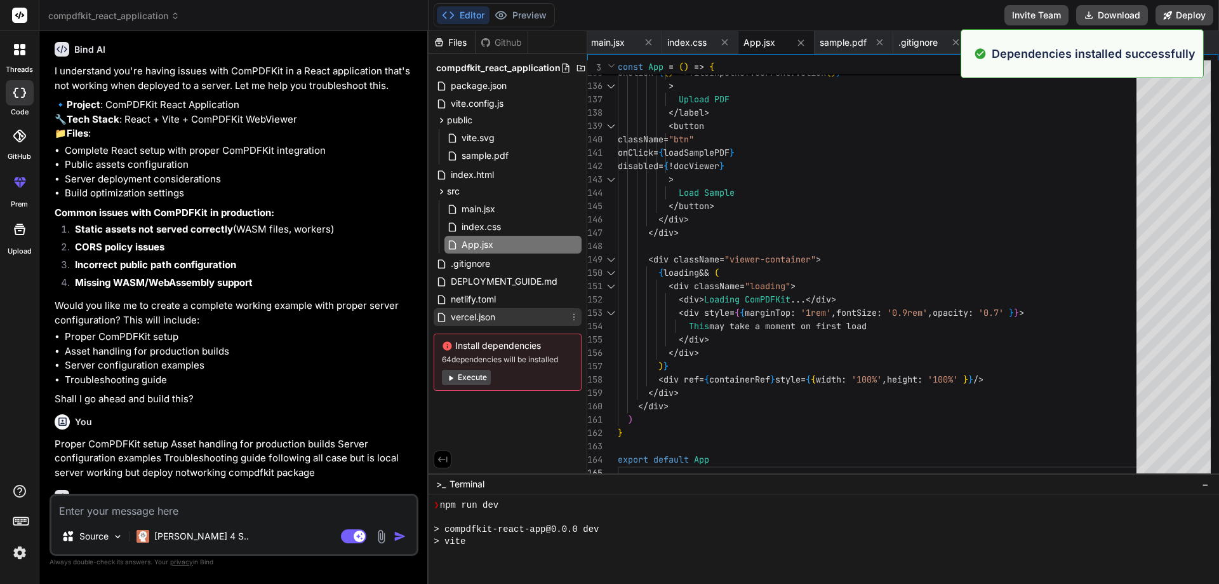
click at [483, 319] on span "vercel.json" at bounding box center [473, 316] width 47 height 15
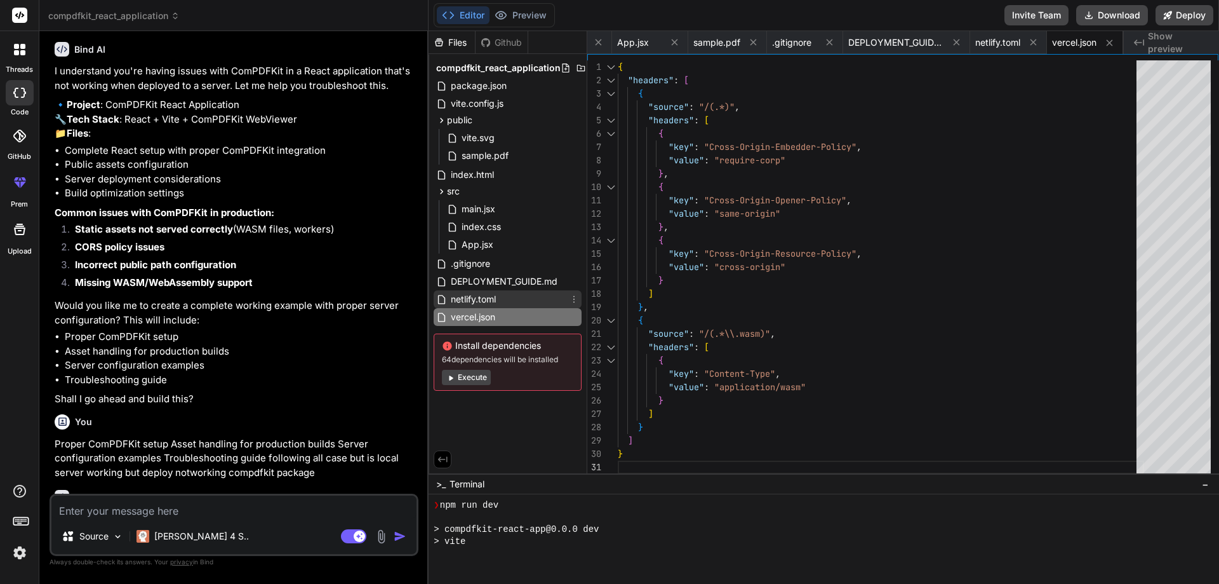
click at [483, 300] on span "netlify.toml" at bounding box center [474, 299] width 48 height 15
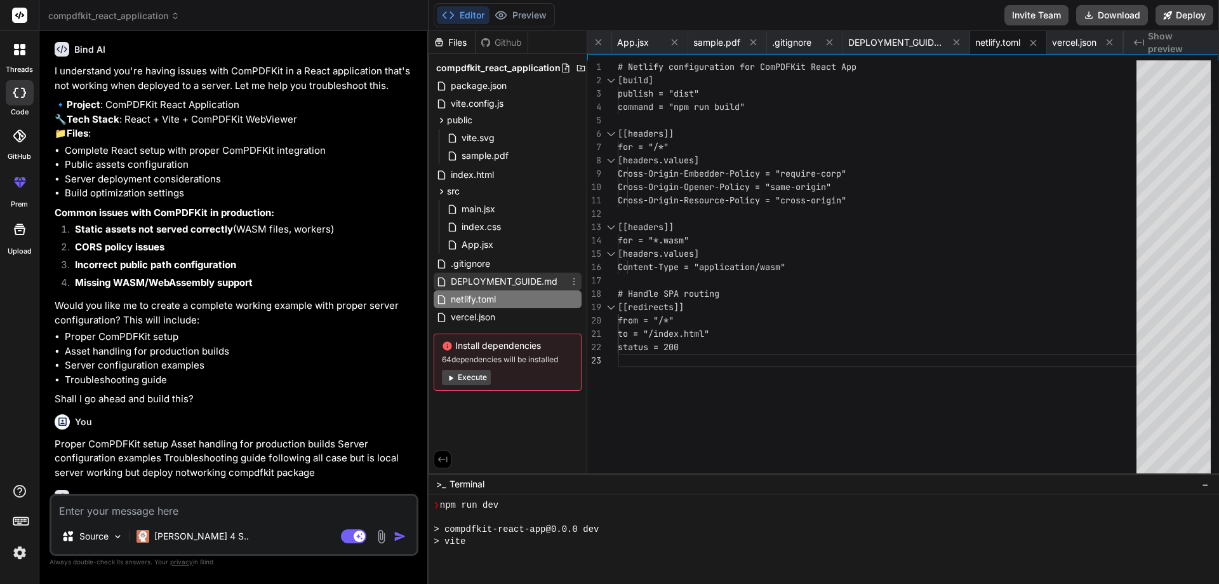
click at [506, 283] on span "DEPLOYMENT_GUIDE.md" at bounding box center [504, 281] width 109 height 15
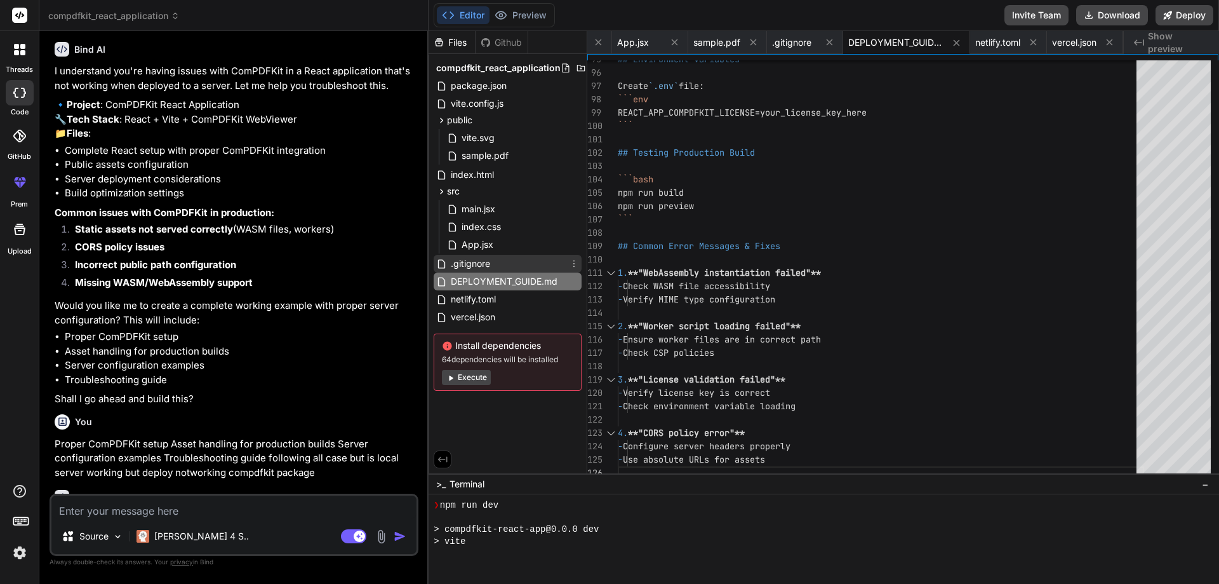
click at [478, 264] on span ".gitignore" at bounding box center [471, 263] width 42 height 15
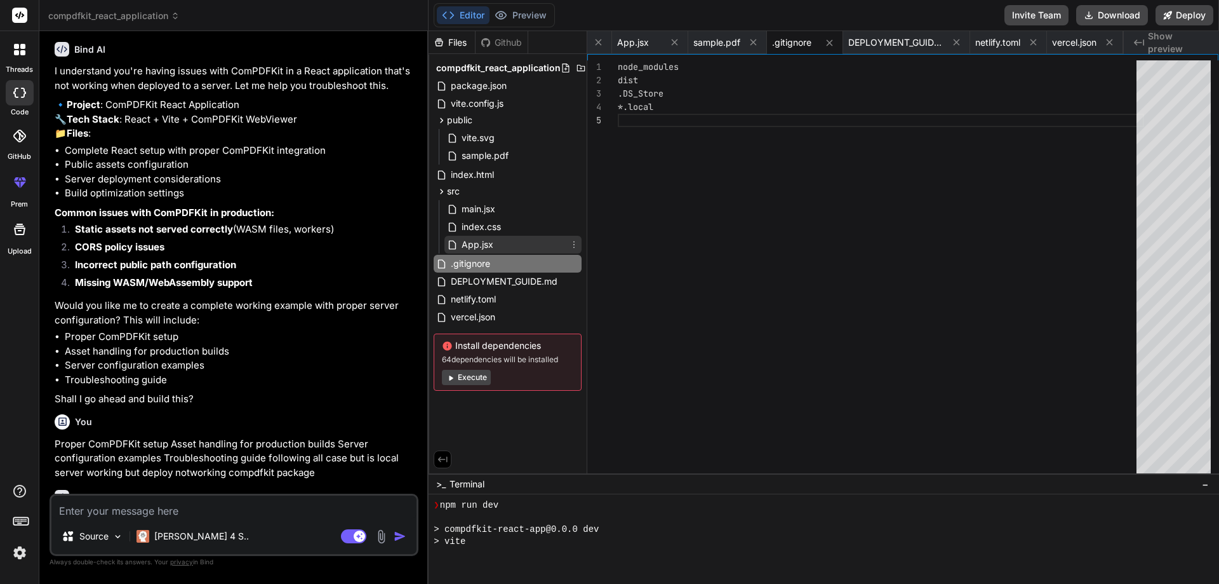
click at [476, 247] on span "App.jsx" at bounding box center [477, 244] width 34 height 15
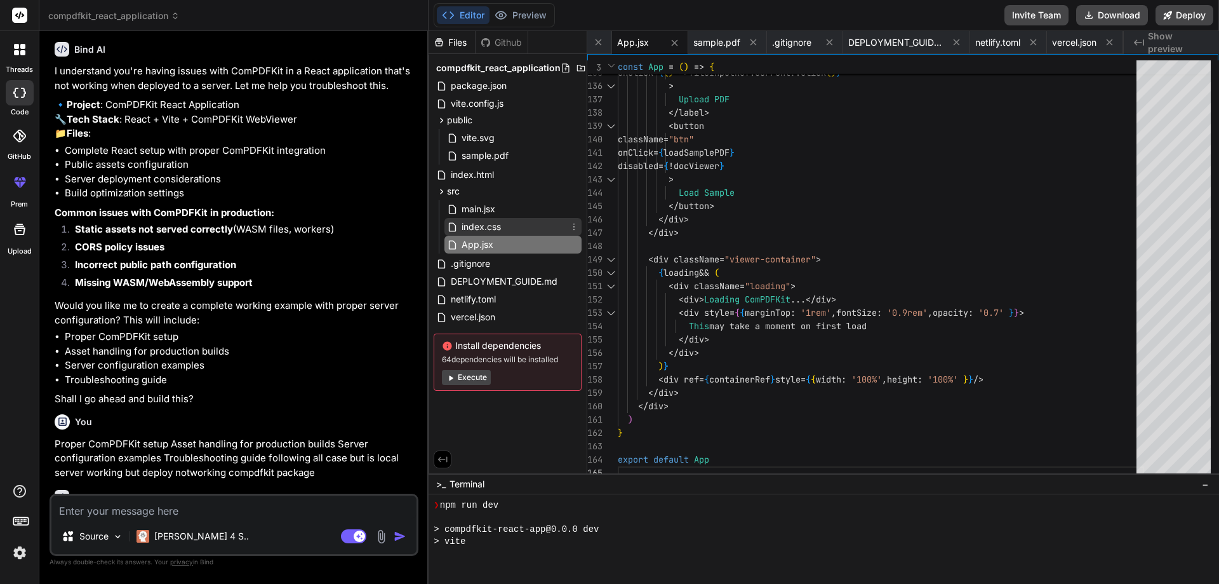
click at [481, 234] on span "index.css" at bounding box center [481, 226] width 42 height 15
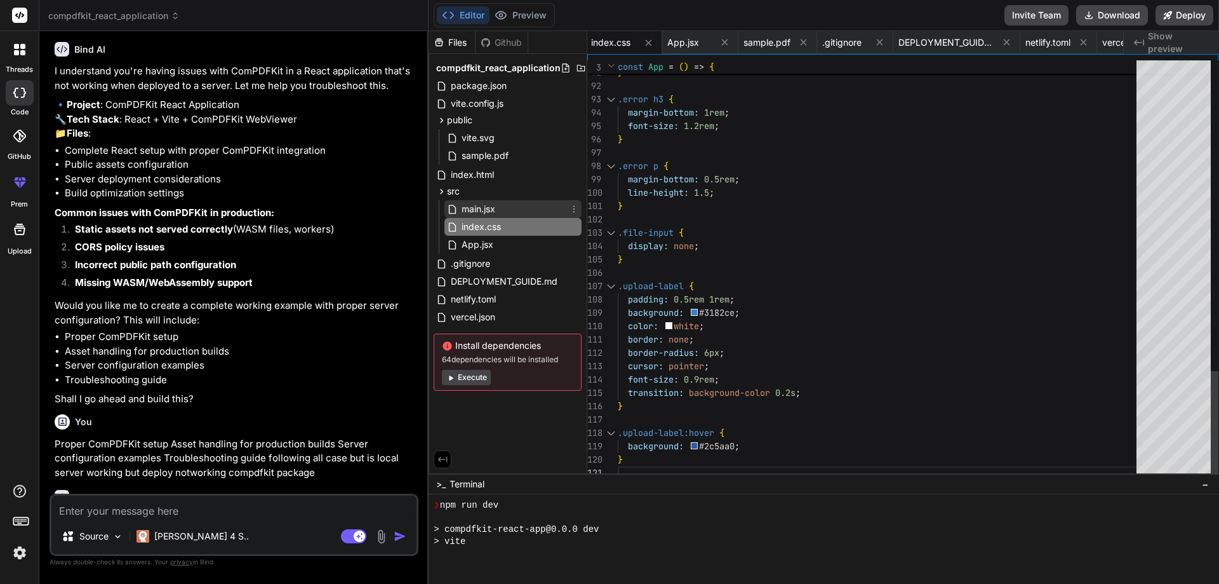
click at [482, 210] on span "main.jsx" at bounding box center [478, 208] width 36 height 15
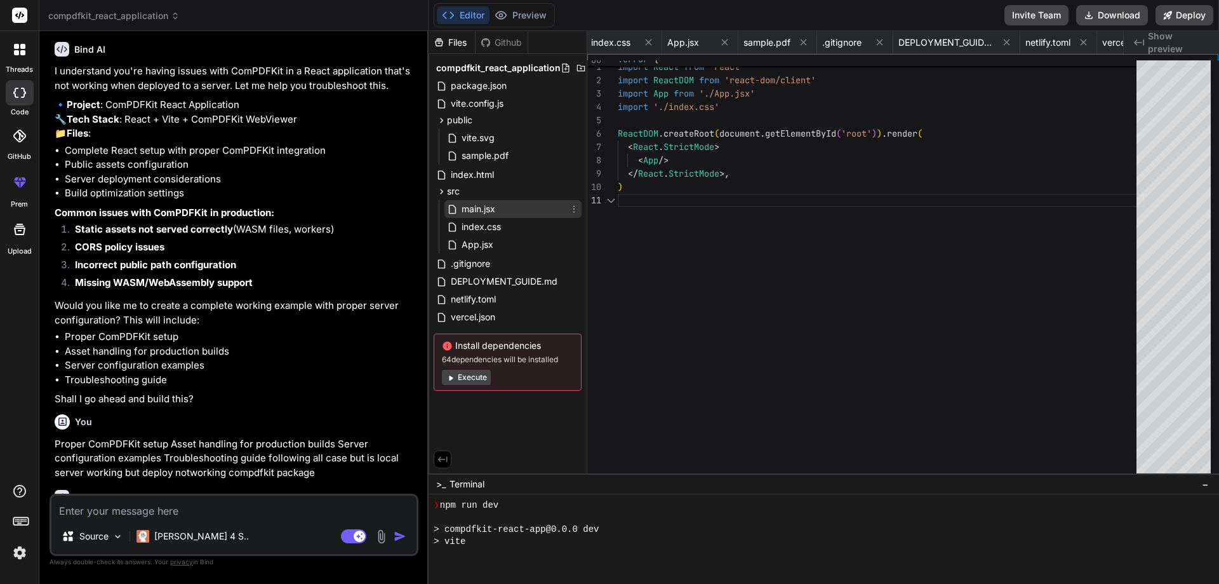
scroll to position [0, 326]
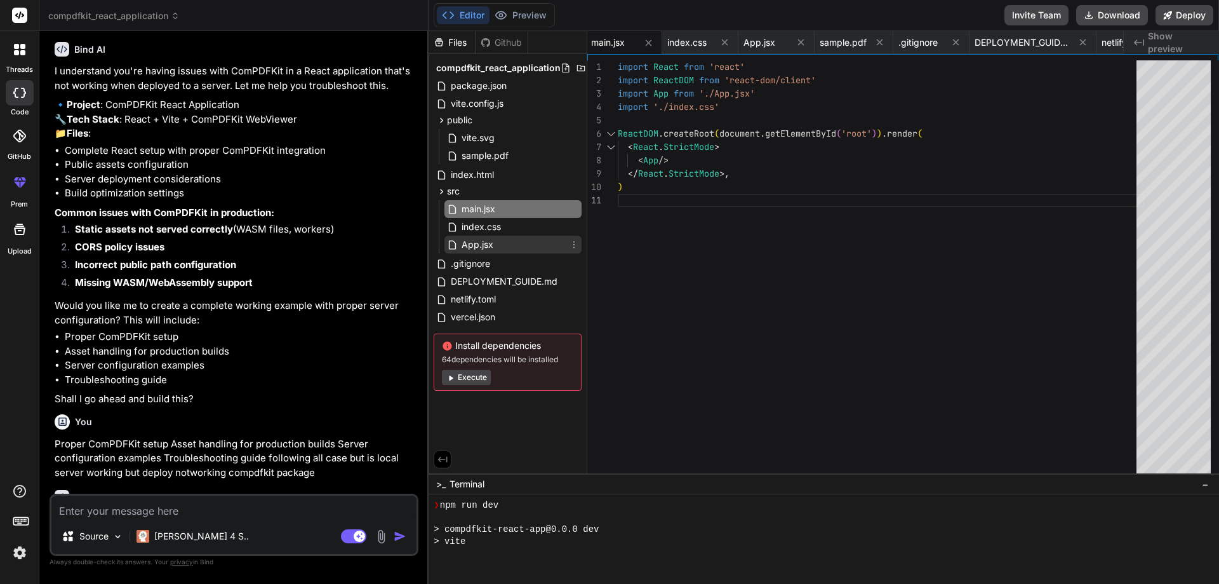
click at [478, 246] on span "App.jsx" at bounding box center [477, 244] width 34 height 15
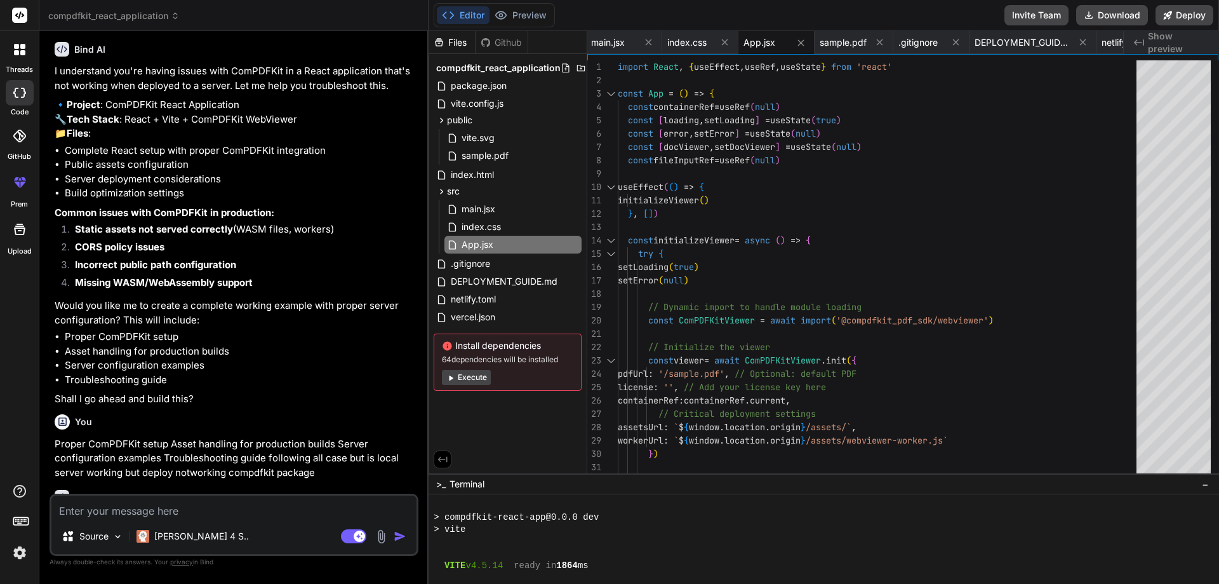
scroll to position [929, 0]
click at [173, 517] on textarea at bounding box center [233, 506] width 365 height 23
click at [534, 12] on button "Preview" at bounding box center [521, 15] width 62 height 18
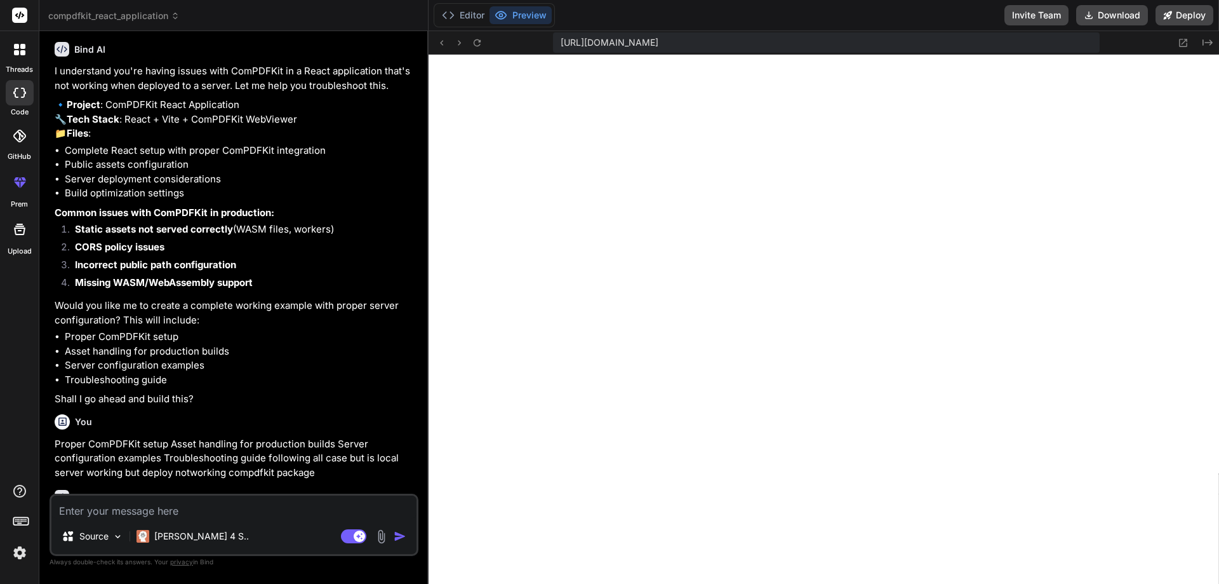
click at [199, 494] on div "Source [PERSON_NAME] 4 S.. Agent Mode. When this toggle is activated, AI automa…" at bounding box center [234, 524] width 369 height 62
click at [189, 502] on textarea at bounding box center [233, 506] width 365 height 23
paste textarea "Failed to initialize PDF viewer Error: ComPDFKitViewer.init is not a function T…"
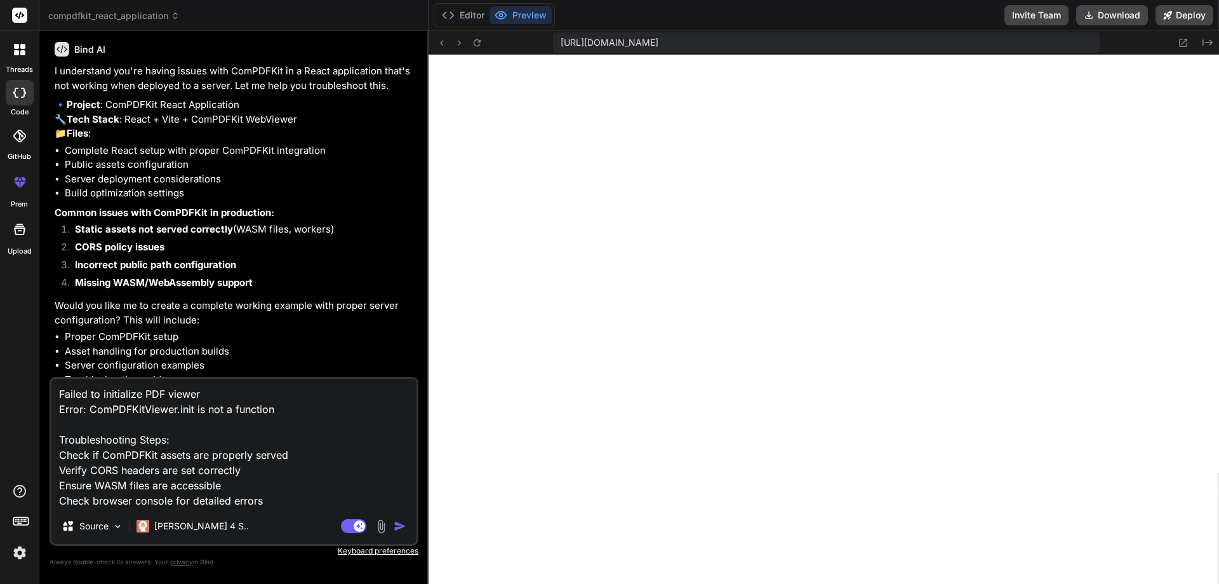
click at [395, 525] on img "button" at bounding box center [400, 526] width 13 height 13
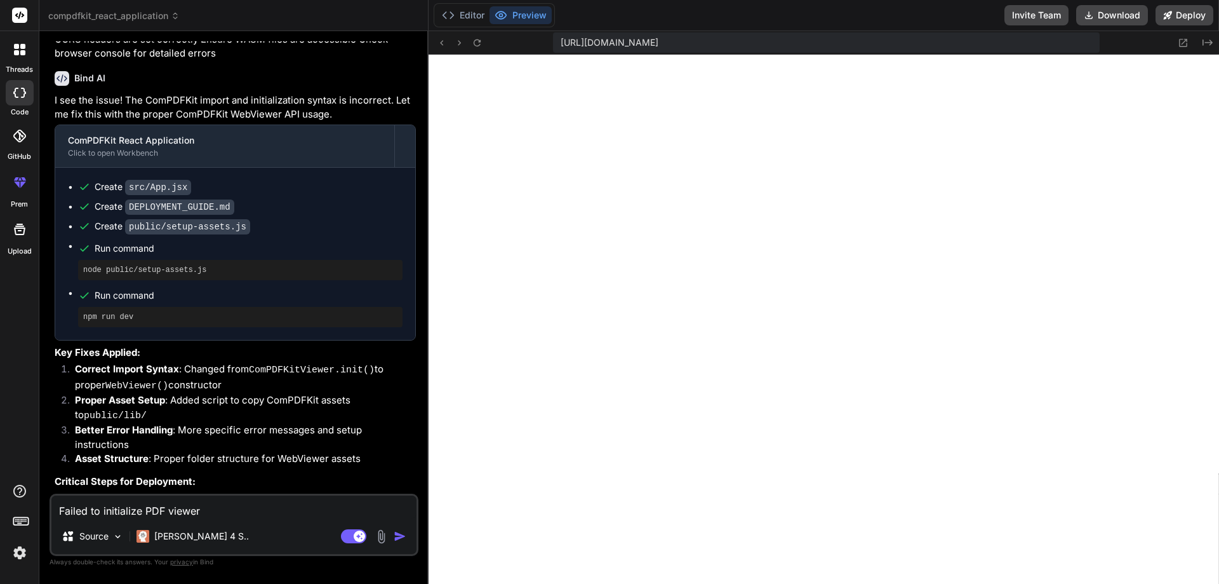
scroll to position [1740, 0]
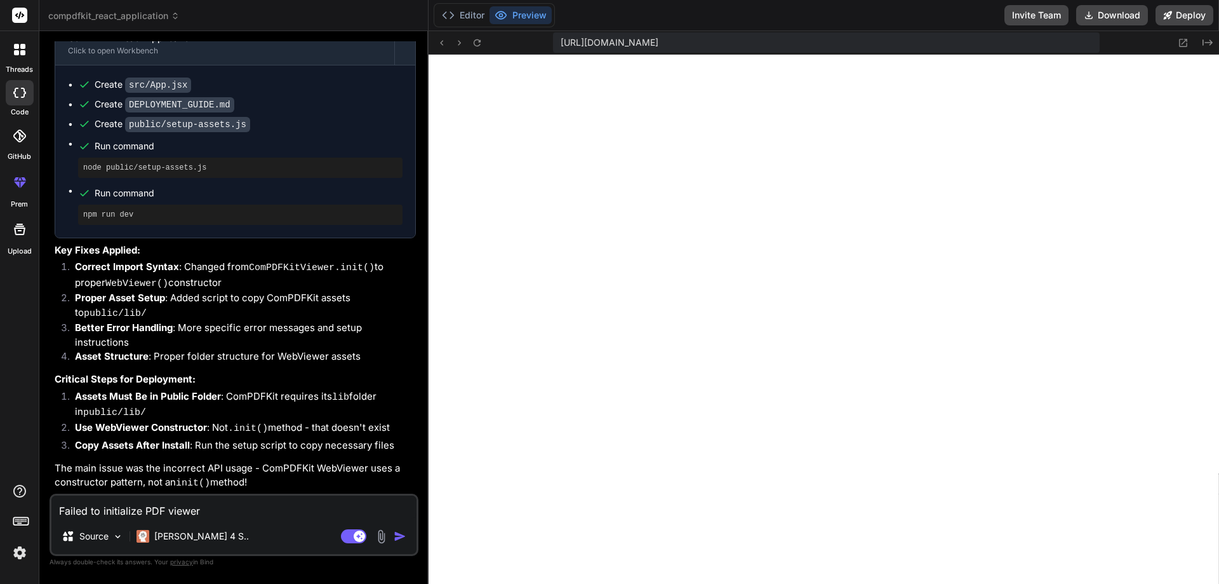
click at [152, 511] on textarea "Failed to initialize PDF viewer Error: ComPDFKitViewer.init is not a function T…" at bounding box center [233, 506] width 365 height 23
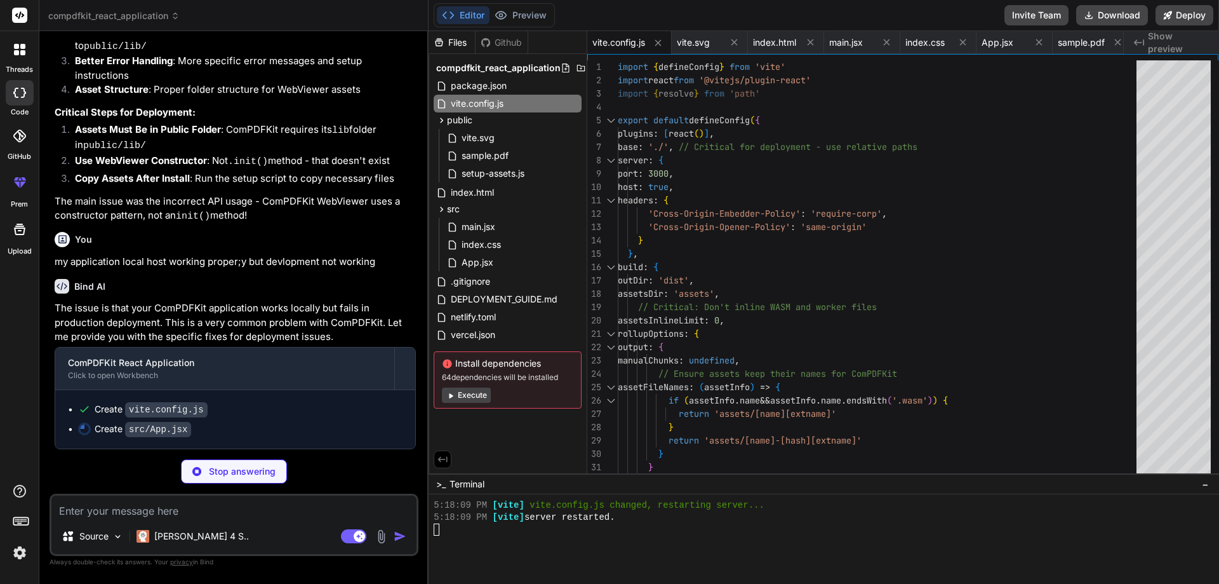
scroll to position [2007, 0]
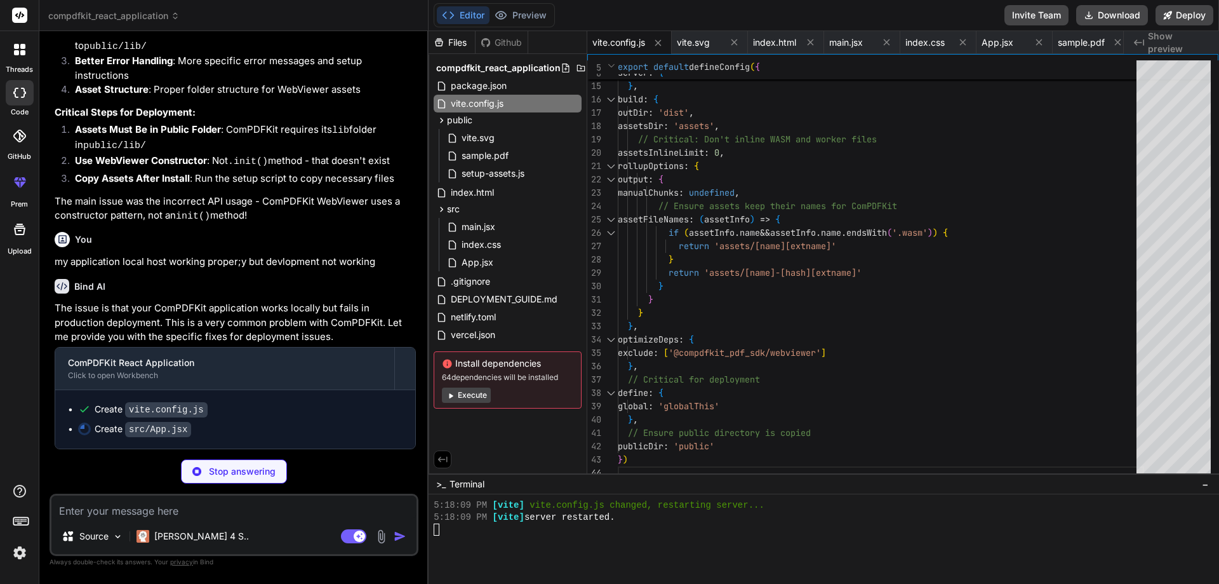
drag, startPoint x: 819, startPoint y: 473, endPoint x: 824, endPoint y: 608, distance: 135.3
click at [824, 583] on html "threads code GitHub prem Upload compdfkit_react_application Created with Pixso.…" at bounding box center [609, 292] width 1219 height 584
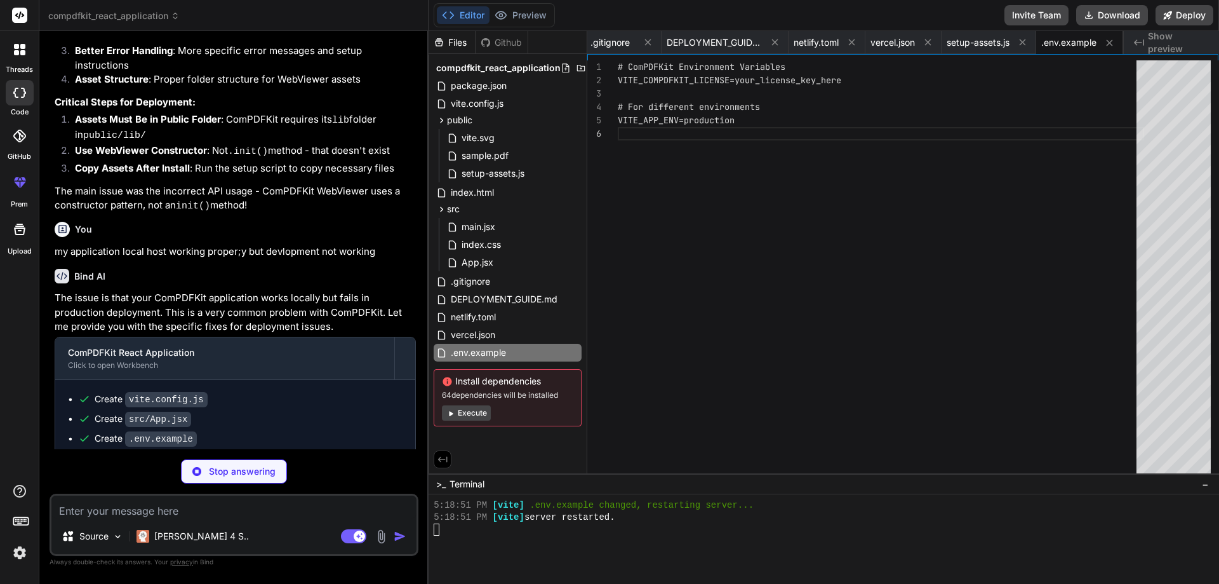
scroll to position [0, 723]
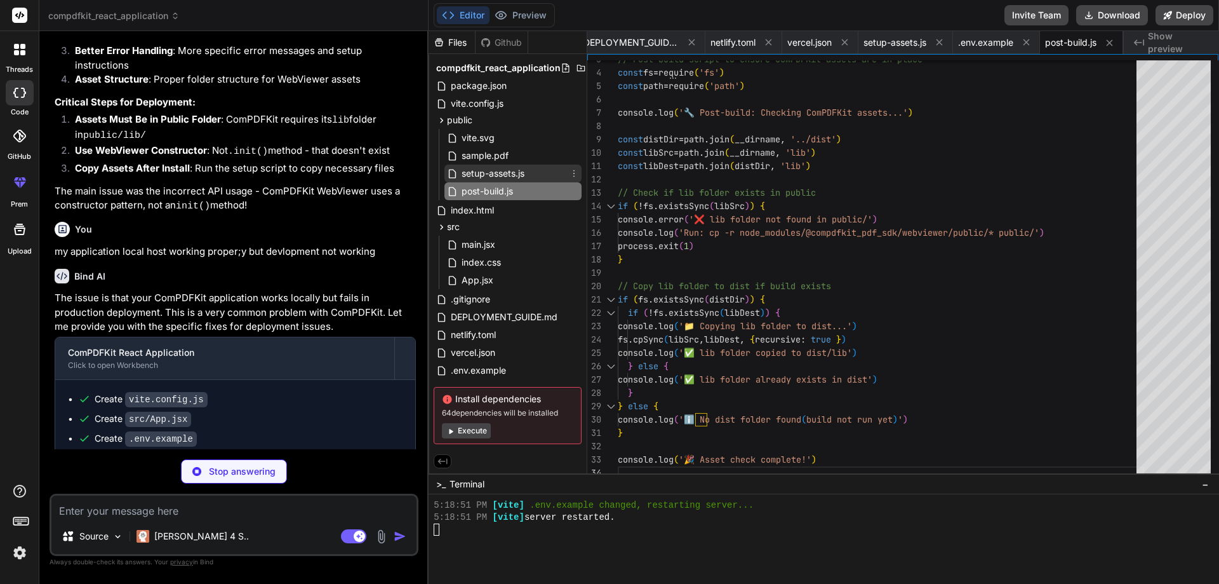
click at [497, 175] on span "setup-assets.js" at bounding box center [492, 173] width 65 height 15
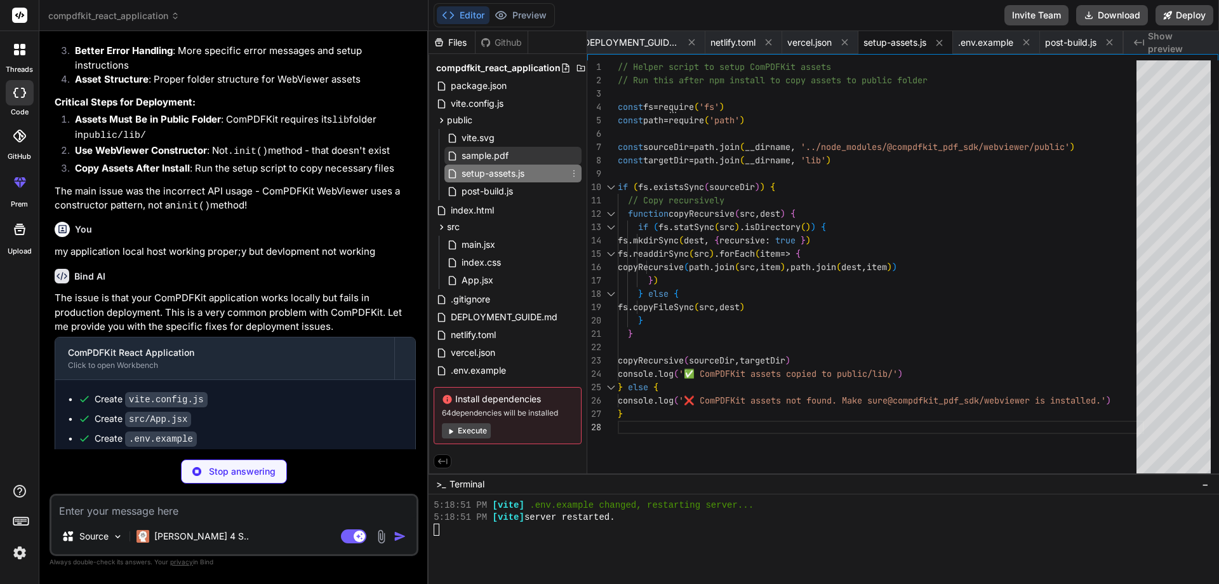
scroll to position [0, 0]
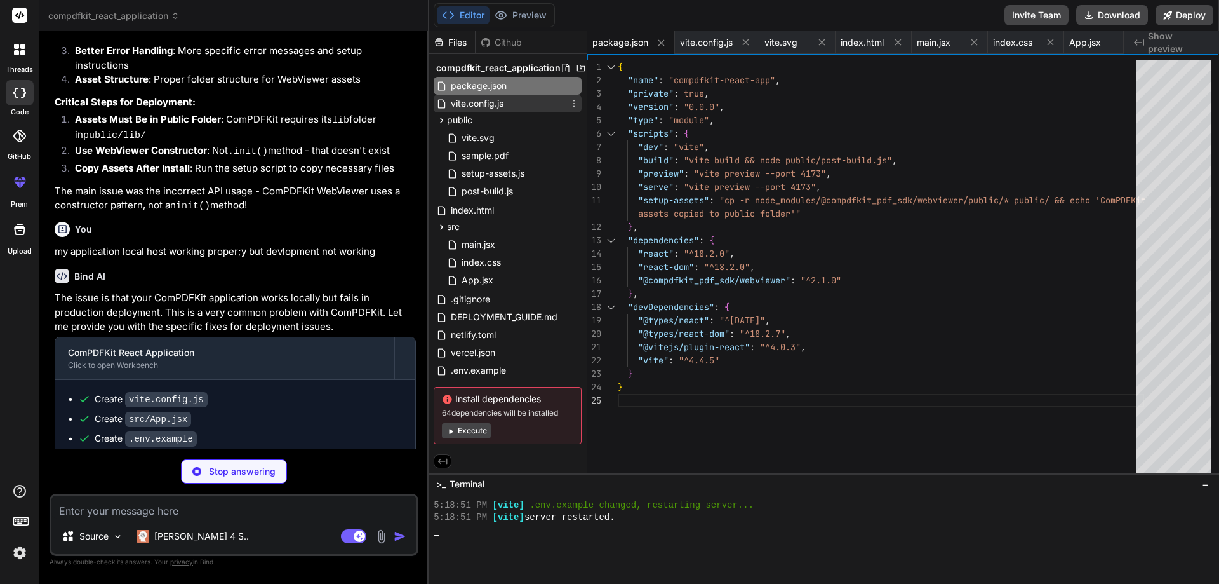
click at [492, 105] on span "vite.config.js" at bounding box center [477, 103] width 55 height 15
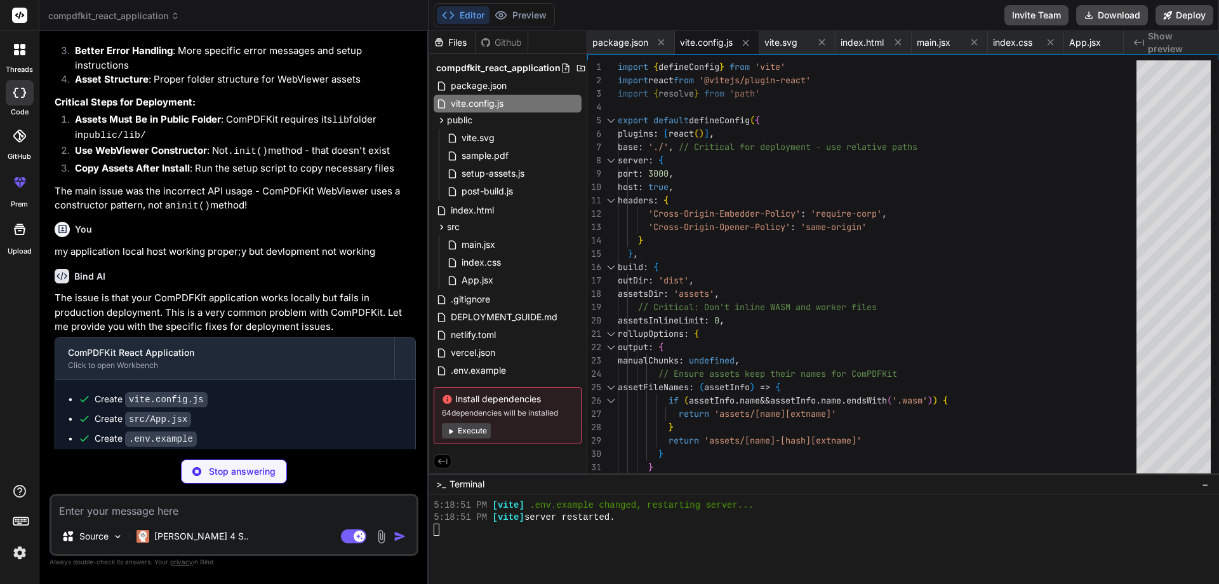
drag, startPoint x: 951, startPoint y: 474, endPoint x: 951, endPoint y: 608, distance: 134.6
click at [951, 583] on html "threads code GitHub prem Upload compdfkit_react_application Created with Pixso.…" at bounding box center [609, 292] width 1219 height 584
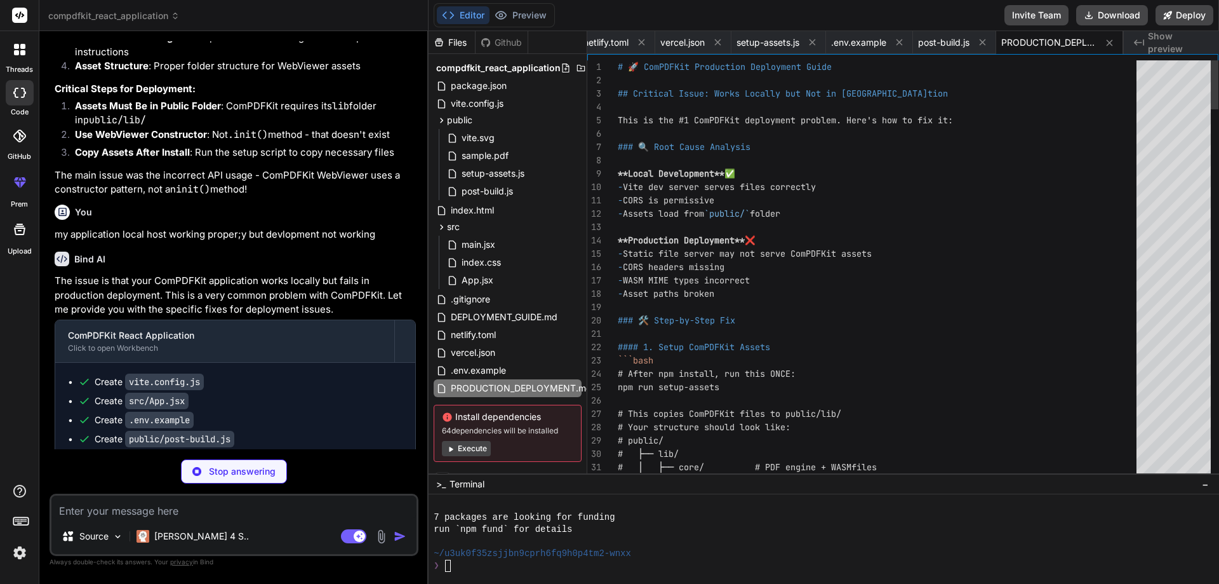
scroll to position [1997, 0]
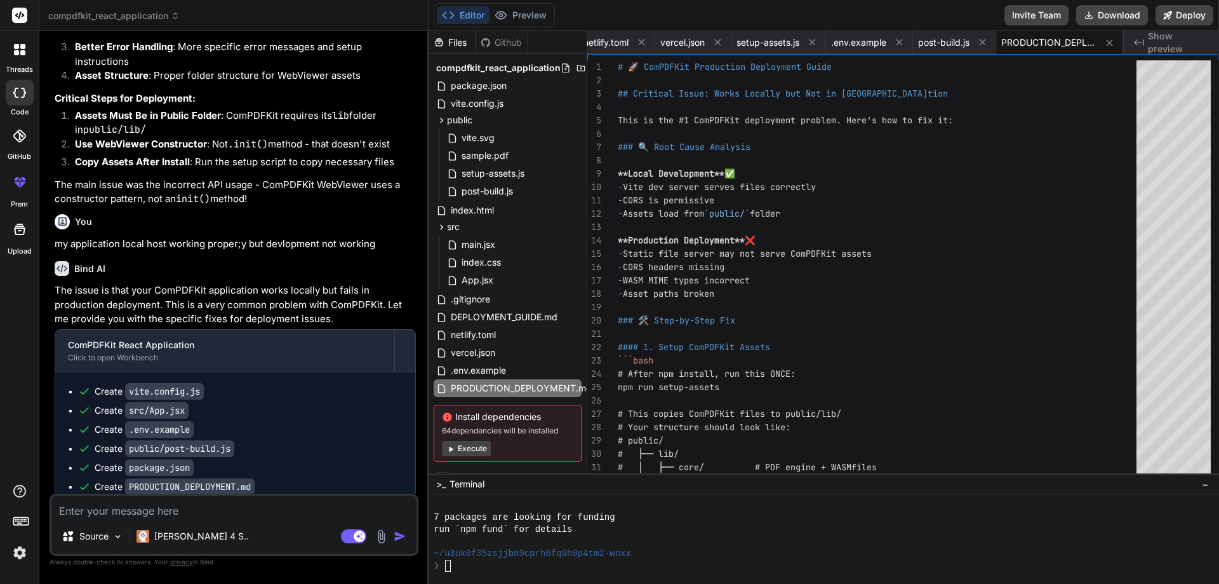
drag, startPoint x: 944, startPoint y: 474, endPoint x: 958, endPoint y: 608, distance: 135.4
click at [958, 583] on html "threads code GitHub prem Upload compdfkit_react_application Created with Pixso.…" at bounding box center [609, 292] width 1219 height 584
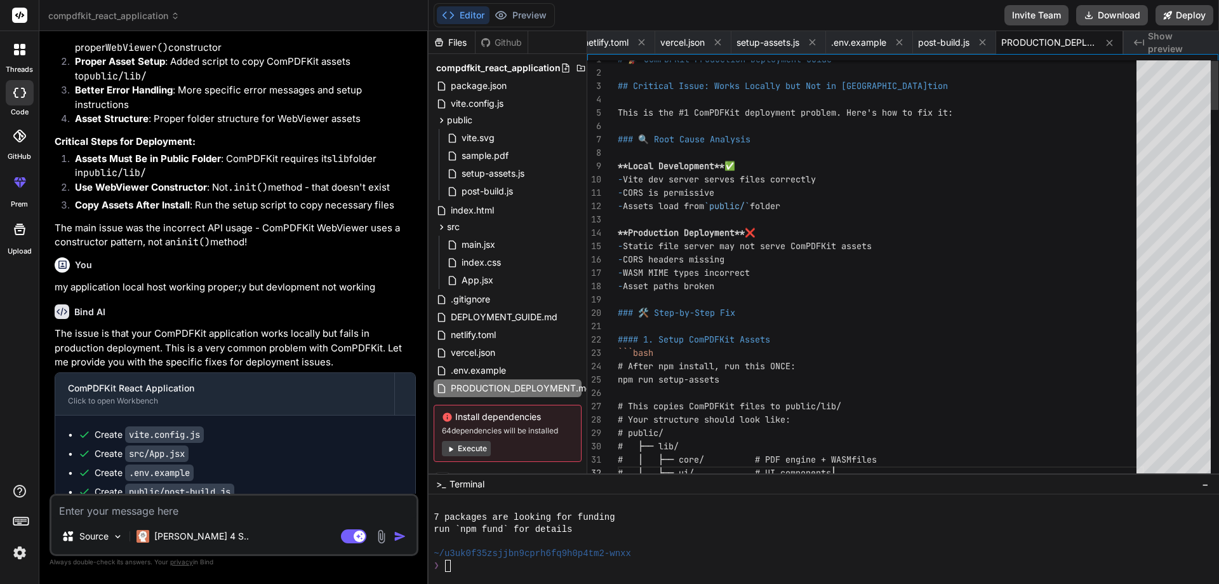
scroll to position [0, 0]
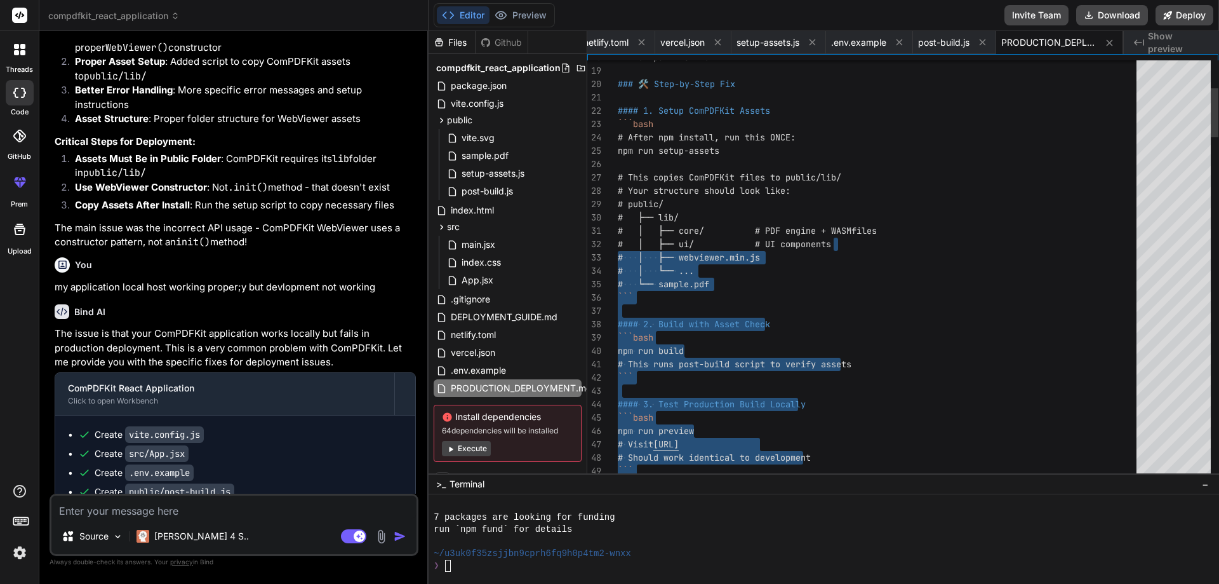
drag, startPoint x: 936, startPoint y: 473, endPoint x: 955, endPoint y: 608, distance: 137.2
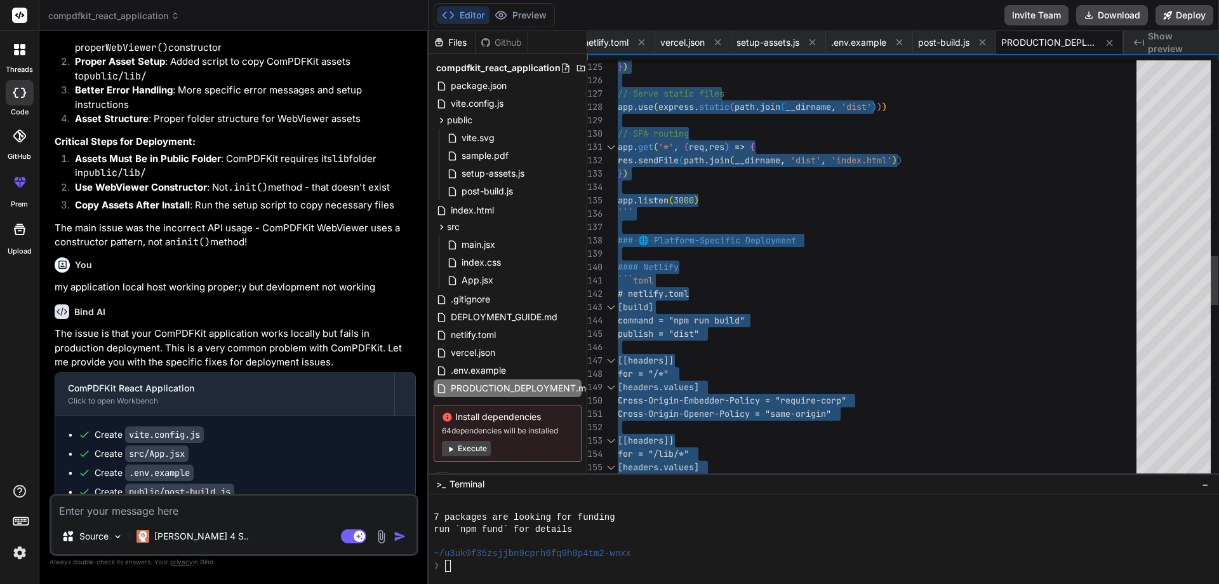
click at [899, 361] on div "} ) // Serve static files app . use ( express . static ( path . join ( __dirnam…" at bounding box center [881, 181] width 526 height 3548
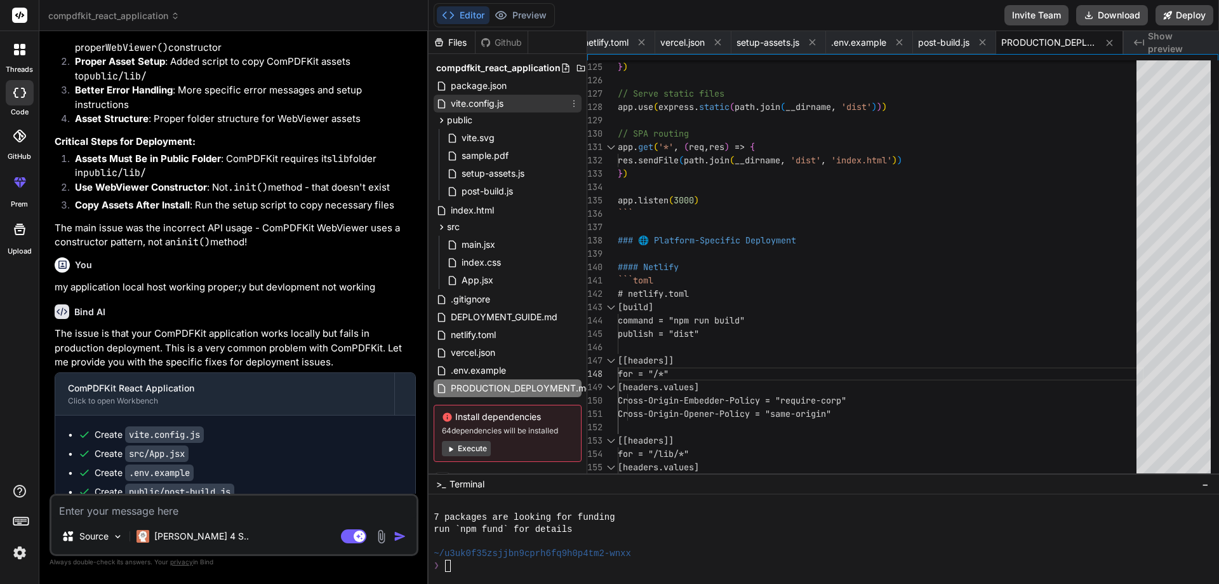
click at [488, 108] on span "vite.config.js" at bounding box center [477, 103] width 55 height 15
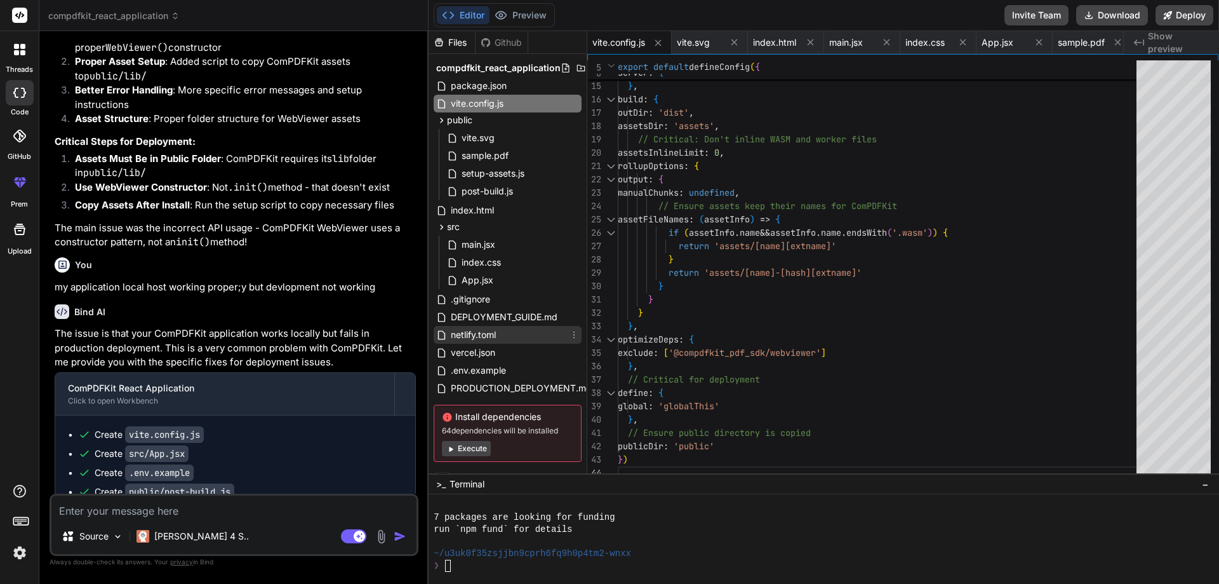
click at [479, 334] on span "netlify.toml" at bounding box center [474, 334] width 48 height 15
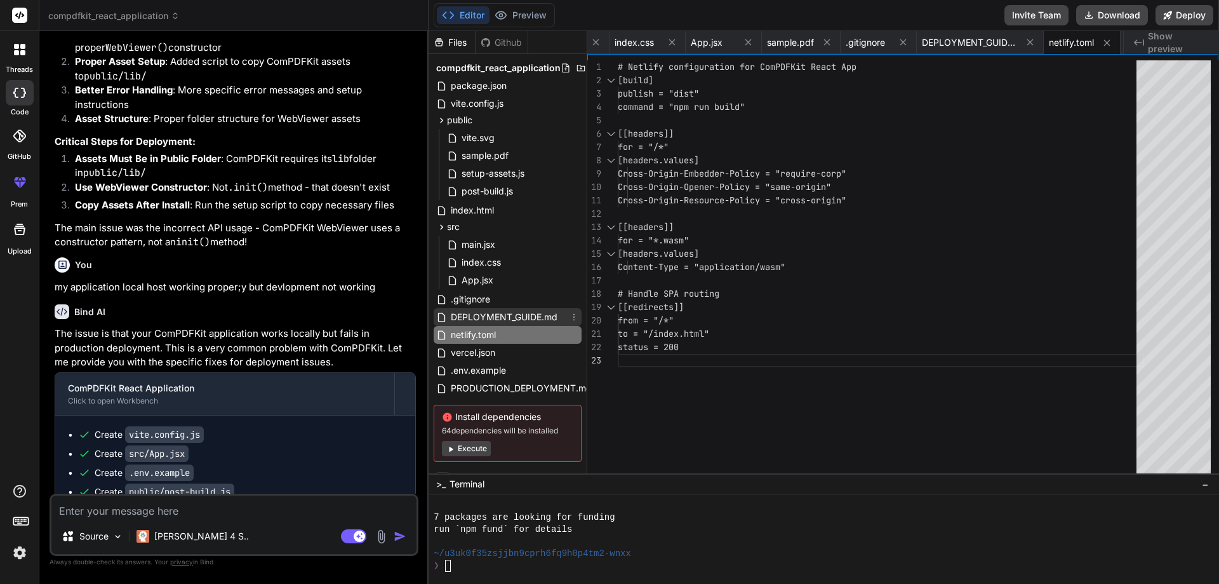
click at [481, 321] on span "DEPLOYMENT_GUIDE.md" at bounding box center [504, 316] width 109 height 15
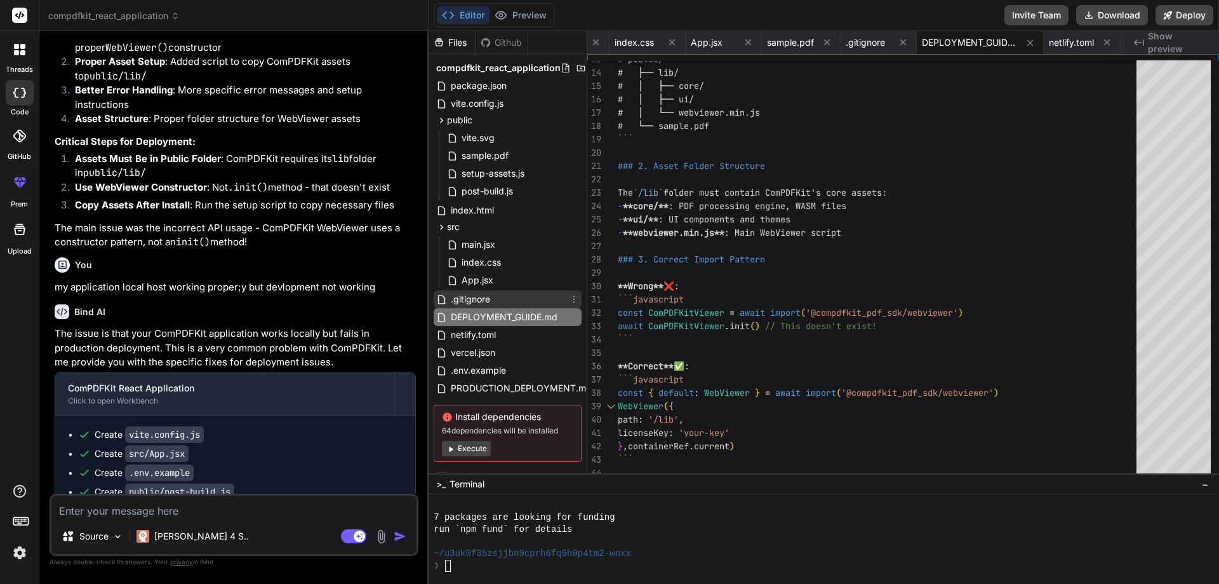
click at [479, 300] on span ".gitignore" at bounding box center [471, 299] width 42 height 15
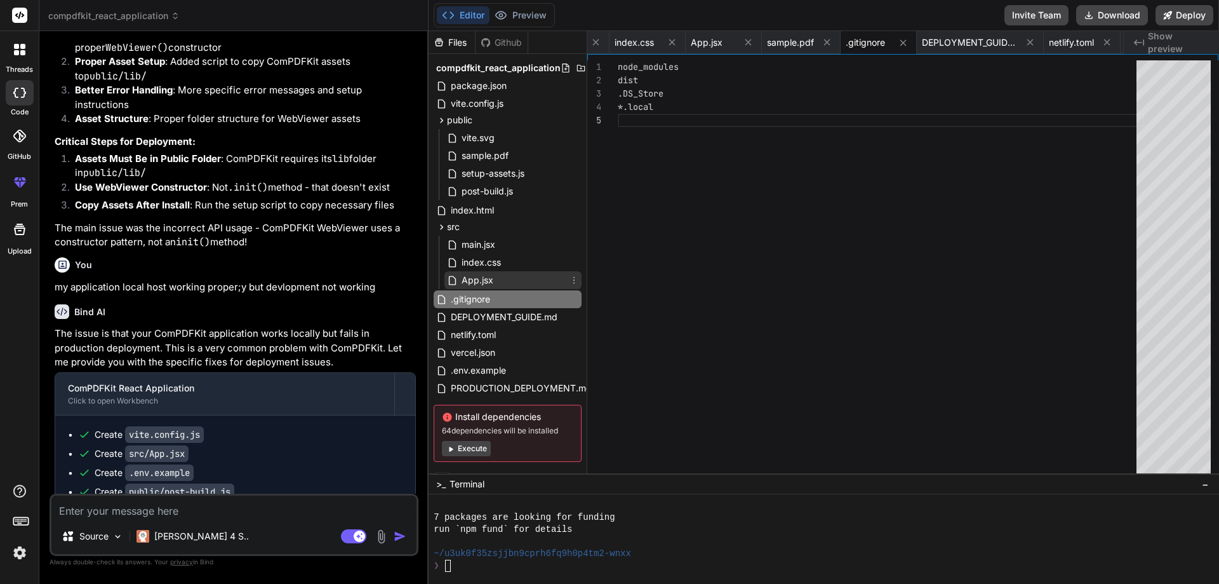
click at [487, 281] on span "App.jsx" at bounding box center [477, 279] width 34 height 15
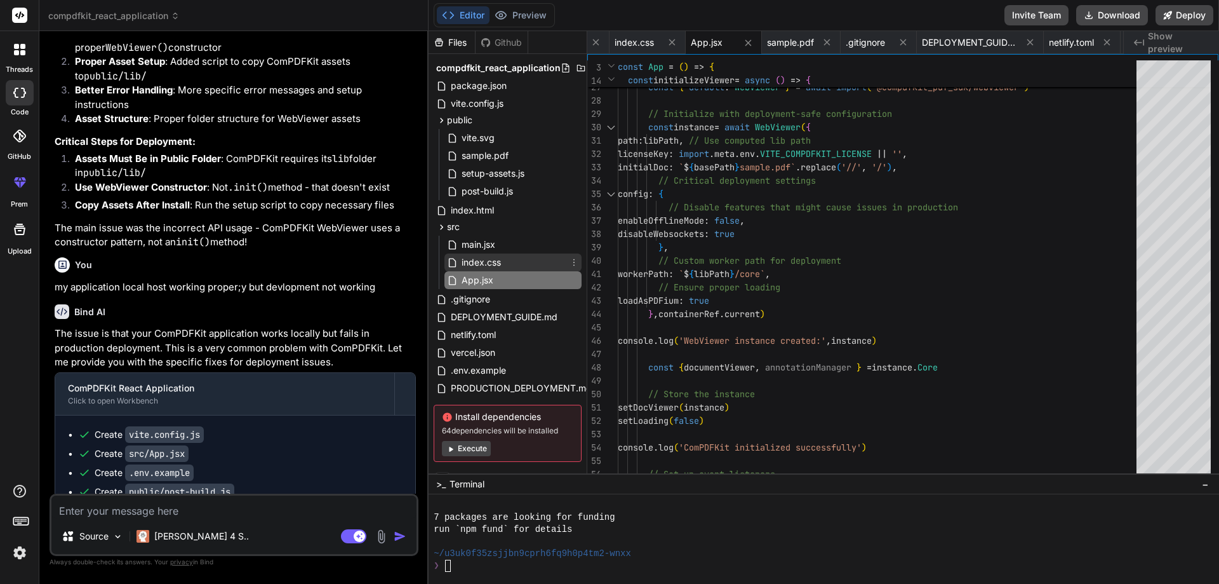
click at [488, 261] on span "index.css" at bounding box center [481, 262] width 42 height 15
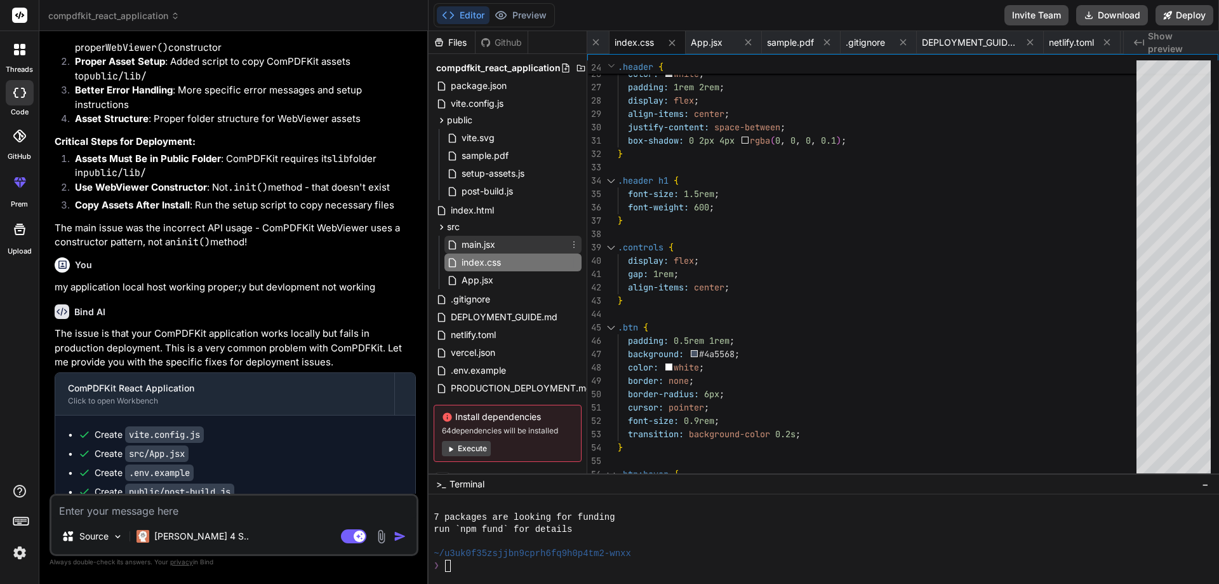
click at [483, 246] on span "main.jsx" at bounding box center [478, 244] width 36 height 15
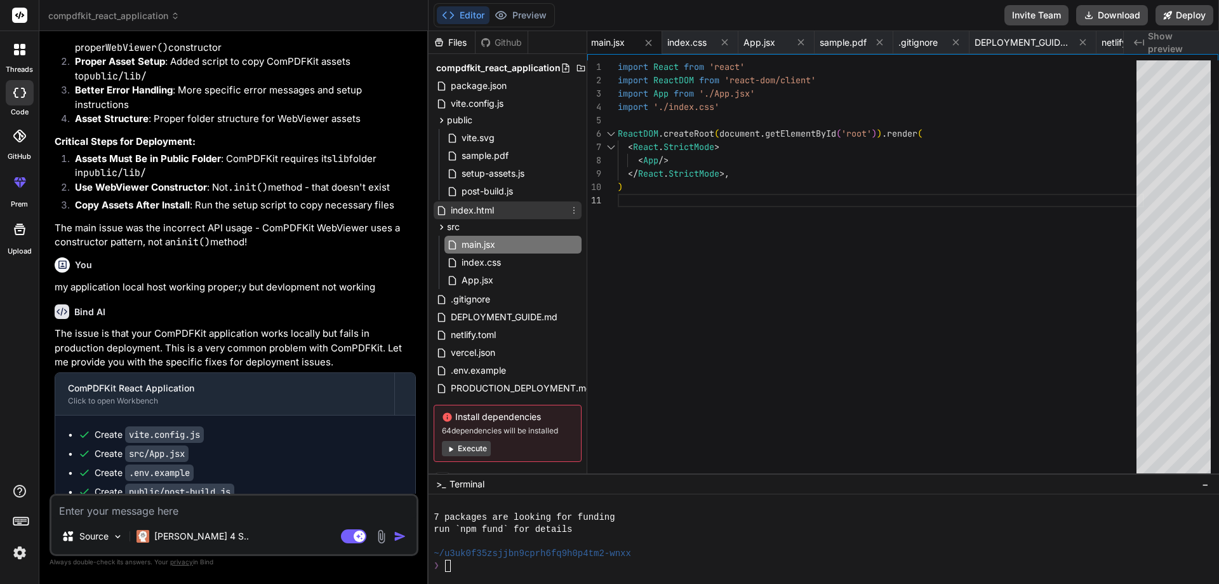
click at [474, 213] on span "index.html" at bounding box center [473, 210] width 46 height 15
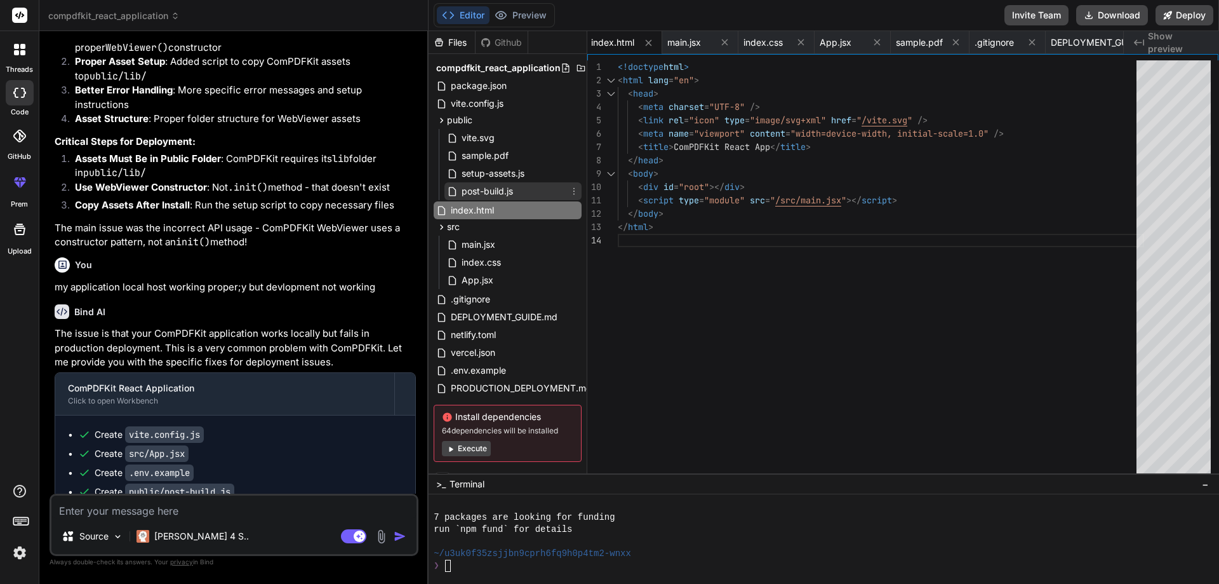
click at [478, 196] on span "post-build.js" at bounding box center [487, 191] width 54 height 15
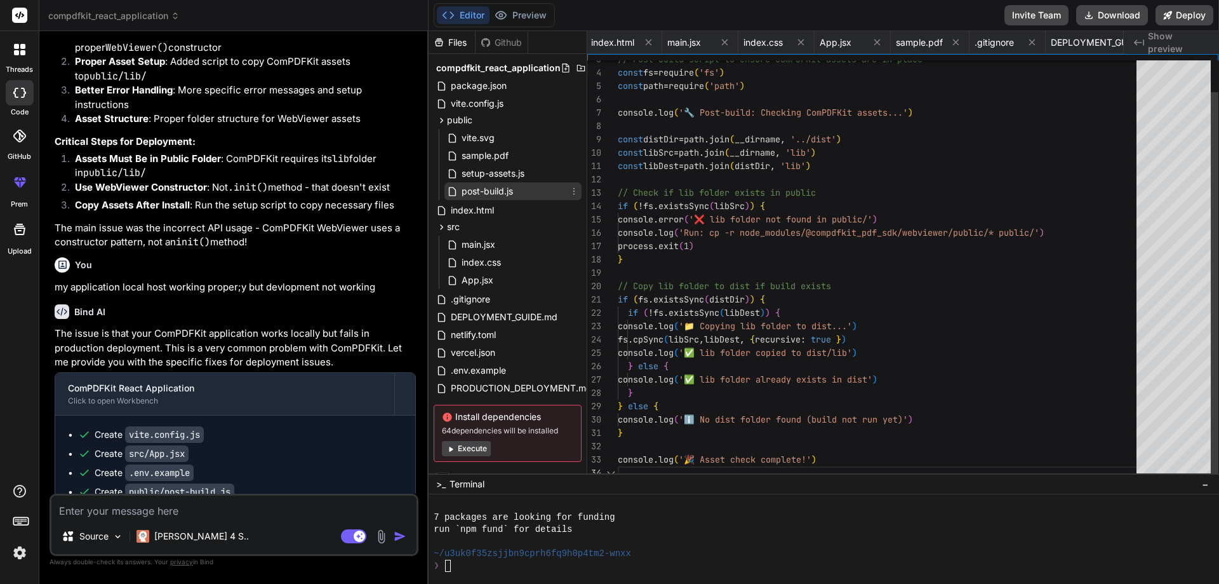
scroll to position [0, 723]
click at [491, 184] on span "post-build.js" at bounding box center [487, 191] width 54 height 15
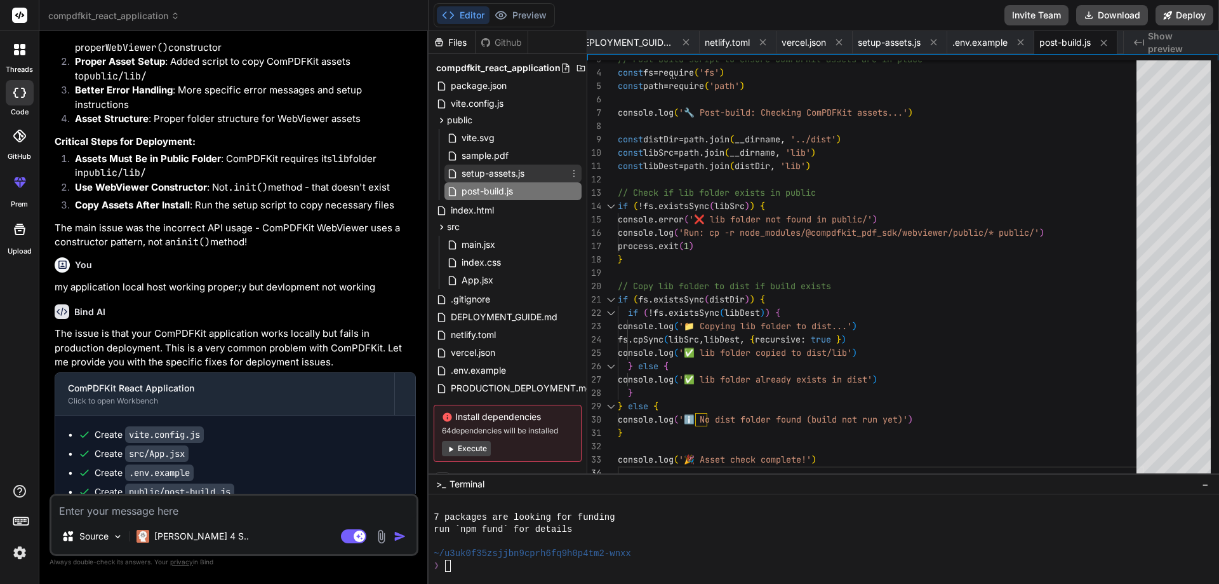
click at [496, 176] on span "setup-assets.js" at bounding box center [492, 173] width 65 height 15
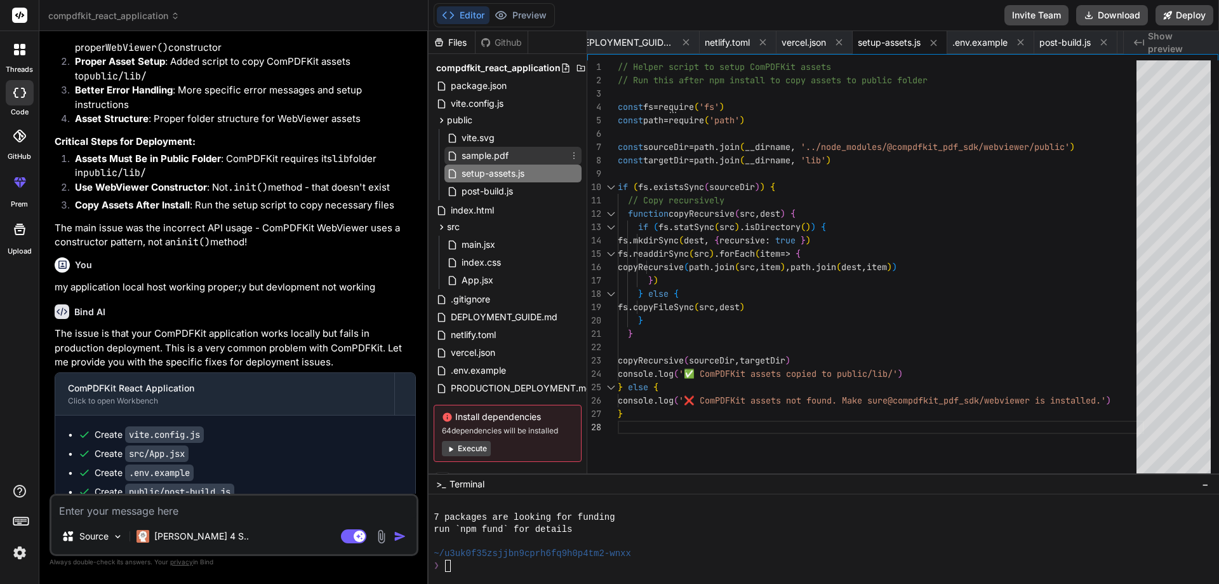
click at [484, 155] on span "sample.pdf" at bounding box center [485, 155] width 50 height 15
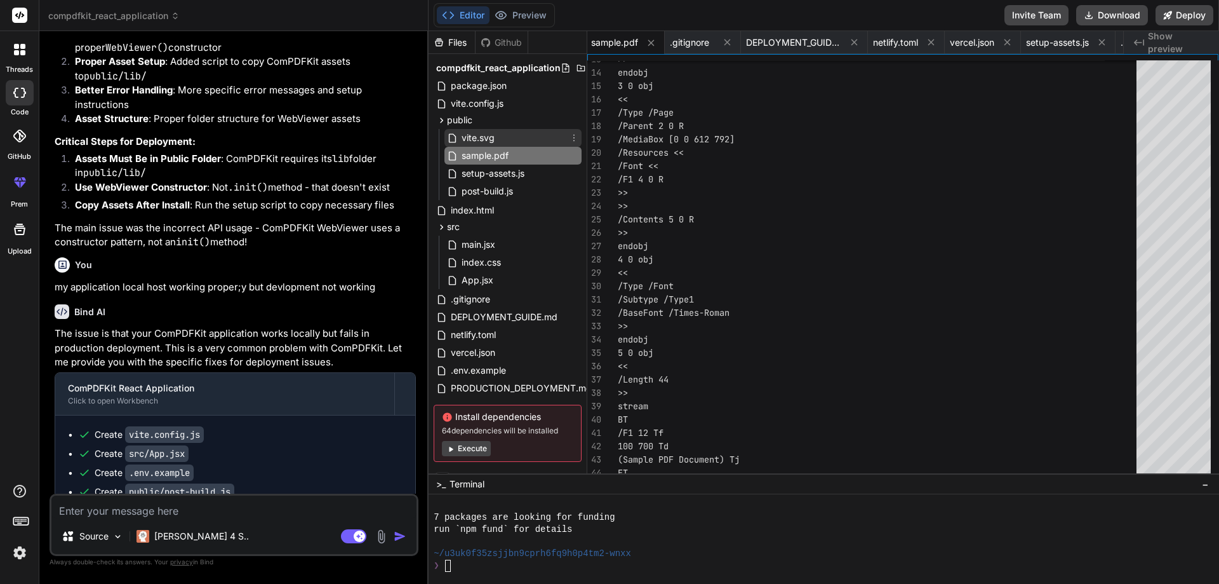
click at [483, 140] on span "vite.svg" at bounding box center [478, 137] width 36 height 15
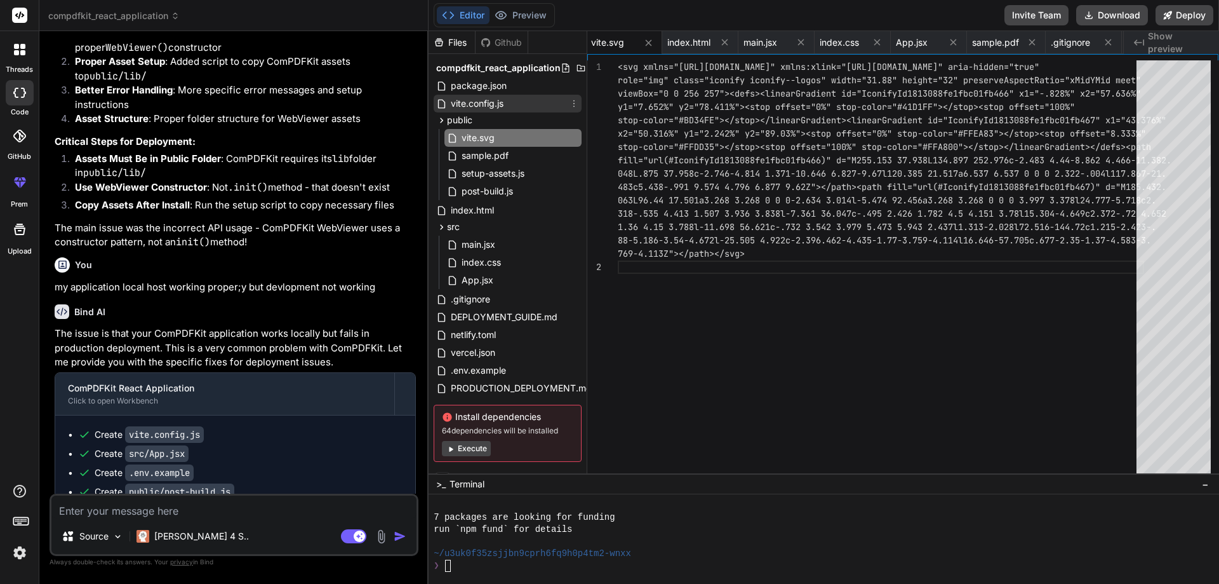
click at [492, 109] on span "vite.config.js" at bounding box center [477, 103] width 55 height 15
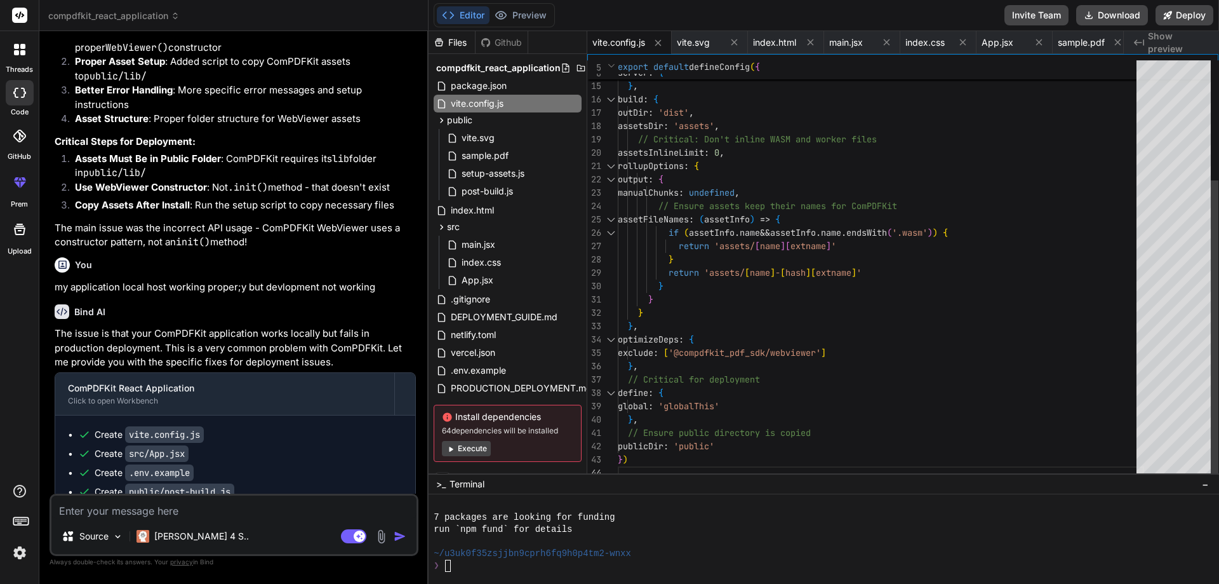
scroll to position [0, 0]
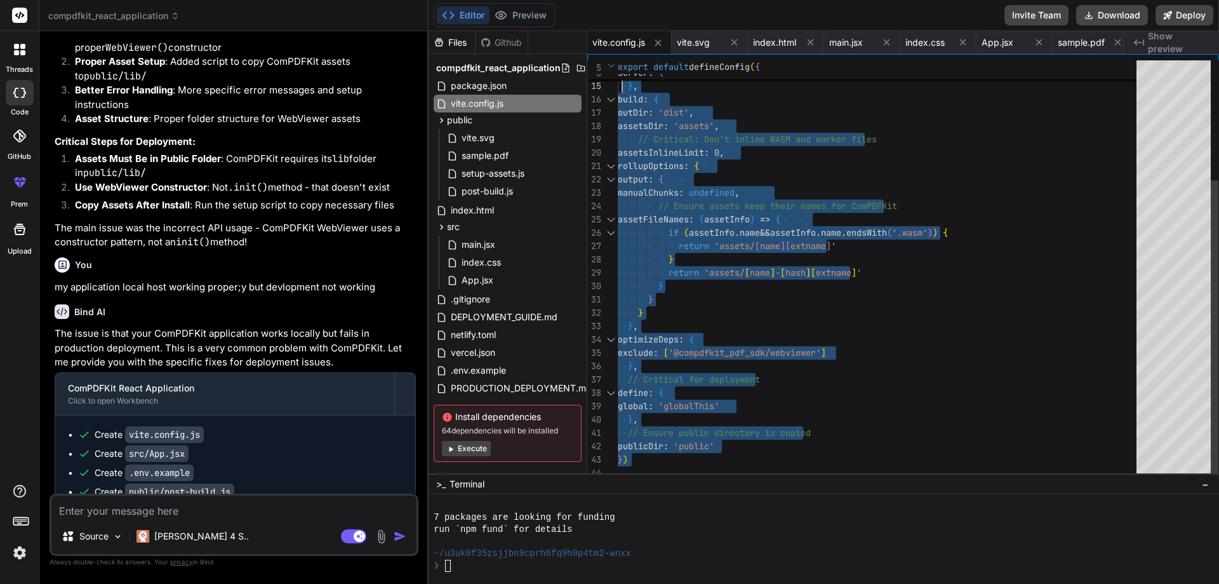
drag, startPoint x: 650, startPoint y: 460, endPoint x: 605, endPoint y: 57, distance: 406.4
click at [618, 57] on div "'Cross-Origin-Opener-Policy' : 'same-origin' } } , build : { outDir : 'dist' , …" at bounding box center [881, 186] width 526 height 587
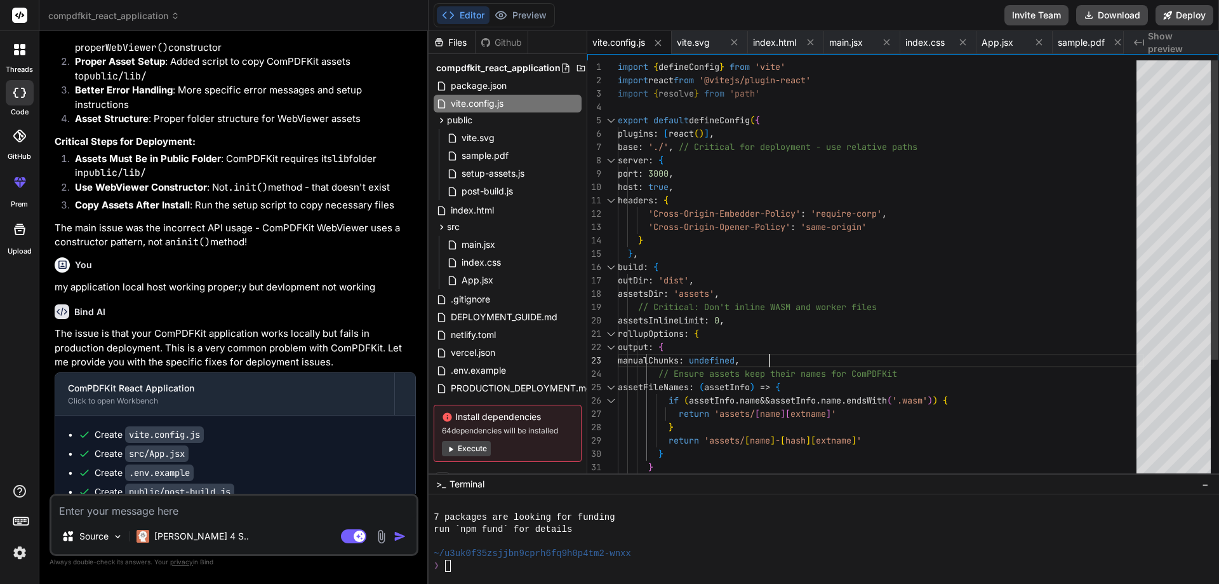
click at [1024, 359] on div "'Cross-Origin-Opener-Policy' : 'same-origin' } } , build : { outDir : 'dist' , …" at bounding box center [881, 353] width 526 height 587
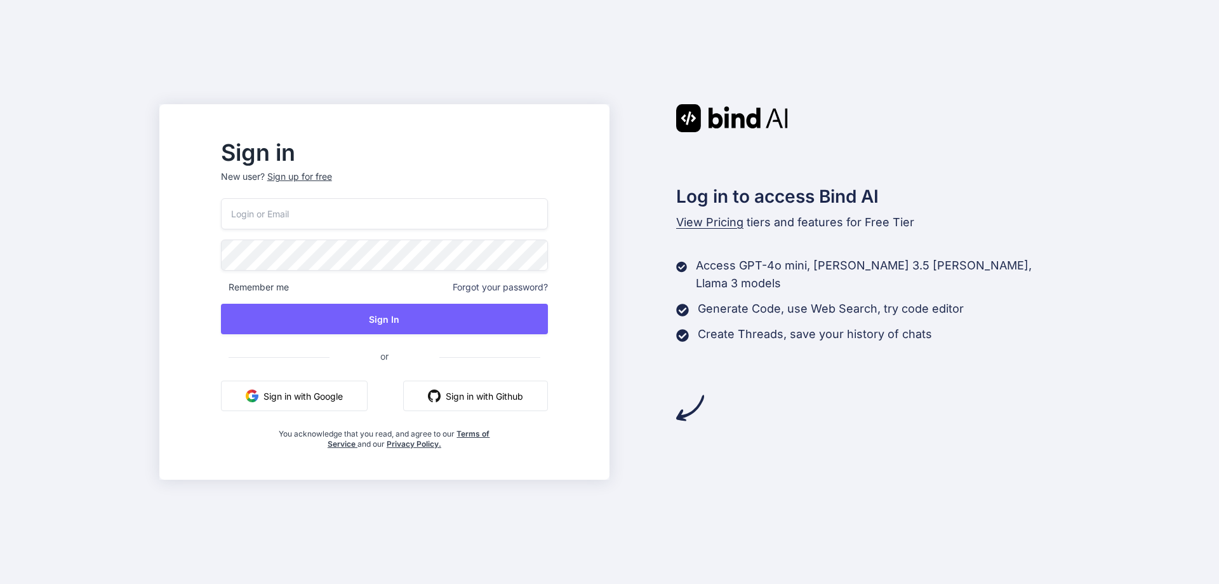
click at [445, 238] on div "Remember me Forgot your password? Sign In or Sign in with Google Sign in with G…" at bounding box center [384, 323] width 327 height 251
click at [401, 219] on input "email" at bounding box center [384, 213] width 327 height 31
type input "[EMAIL_ADDRESS][DOMAIN_NAME]"
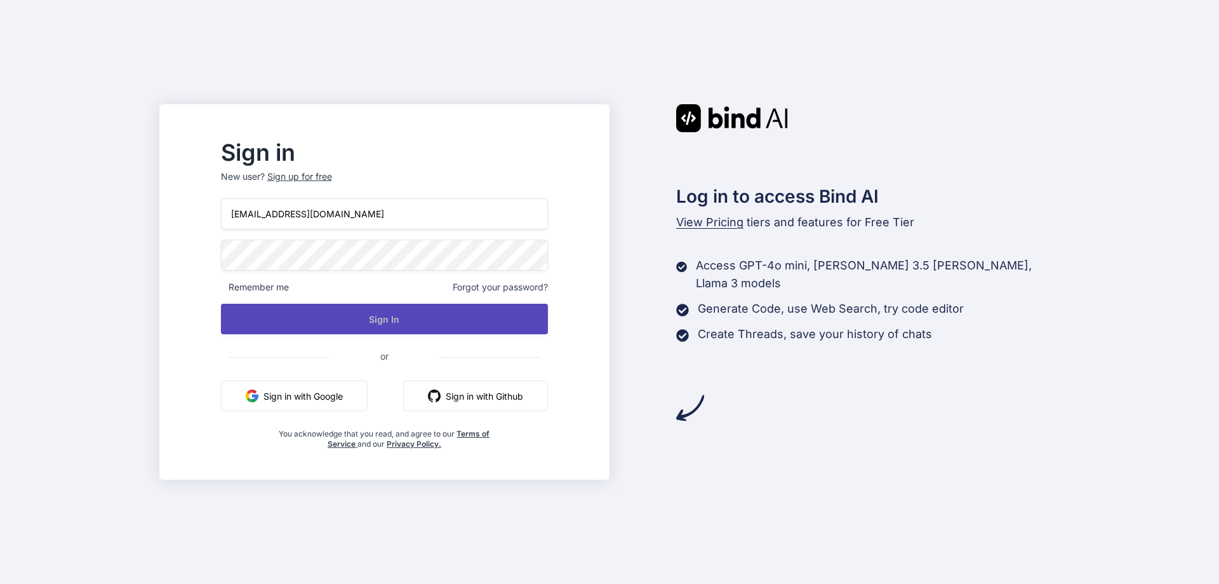
click at [422, 318] on button "Sign In" at bounding box center [384, 319] width 327 height 30
click at [402, 321] on button "Sign In" at bounding box center [384, 319] width 327 height 30
